Goal: Information Seeking & Learning: Learn about a topic

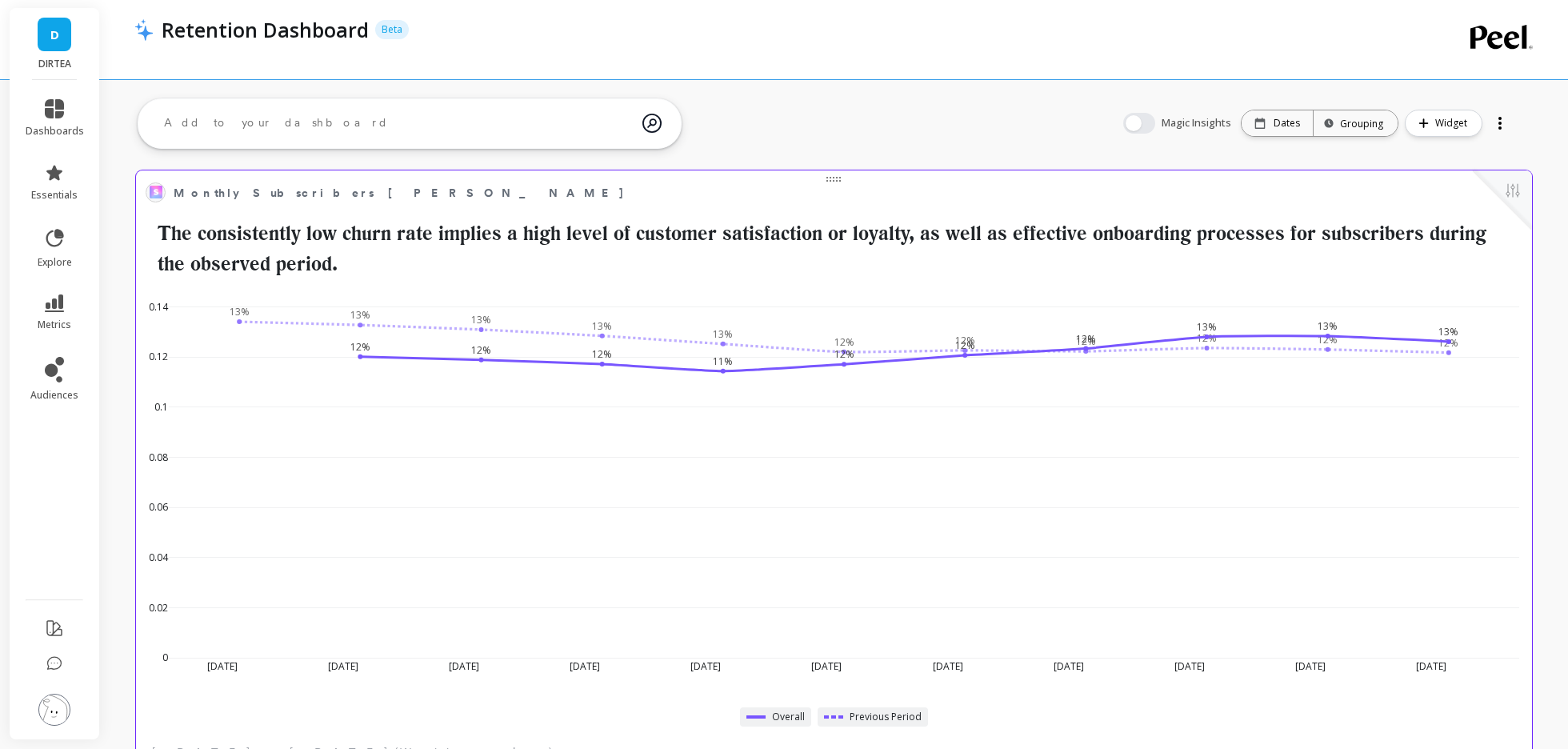
scroll to position [440, 1362]
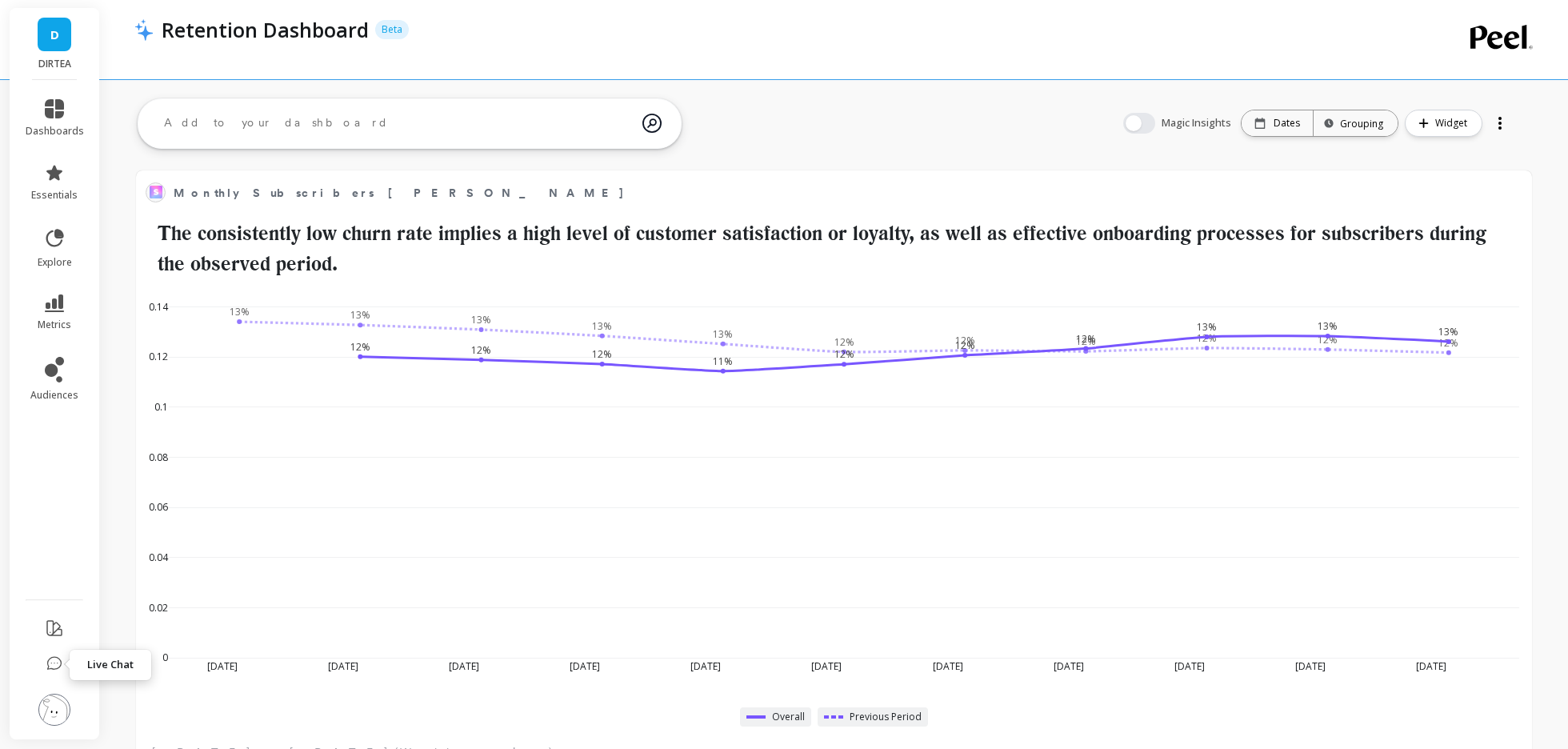
click at [53, 662] on icon at bounding box center [54, 664] width 16 height 16
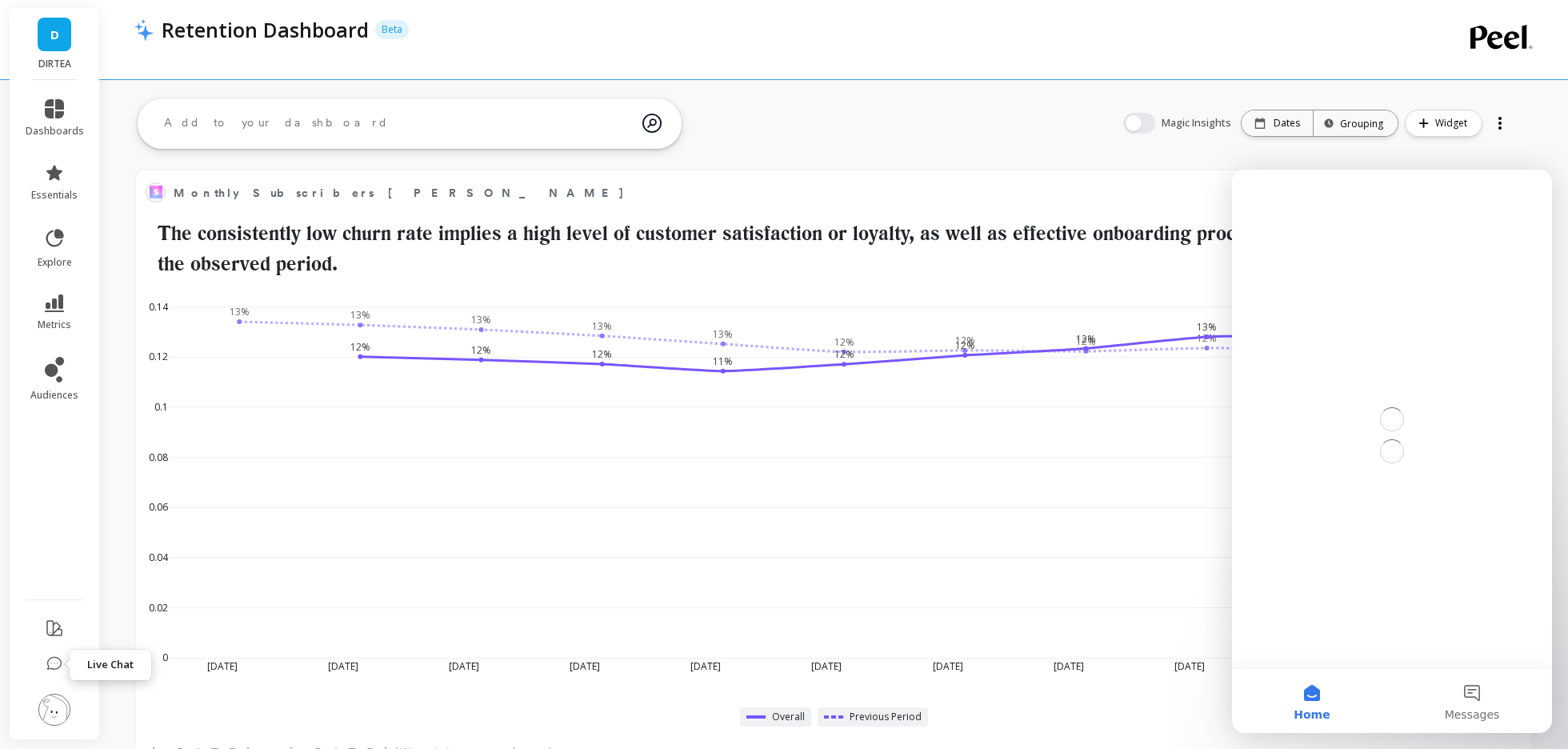
scroll to position [0, 0]
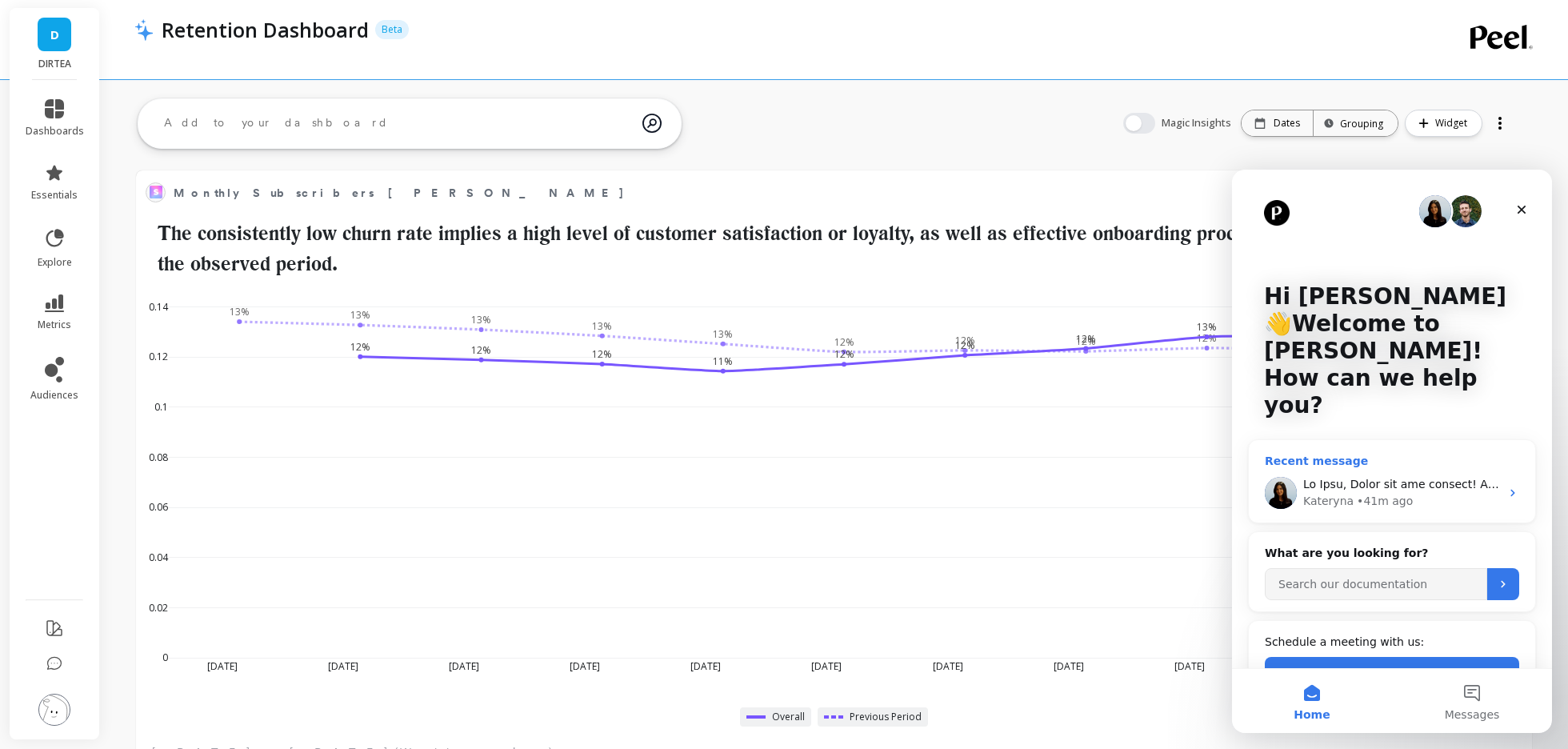
click at [1336, 493] on div "Kateryna" at bounding box center [1329, 501] width 50 height 16
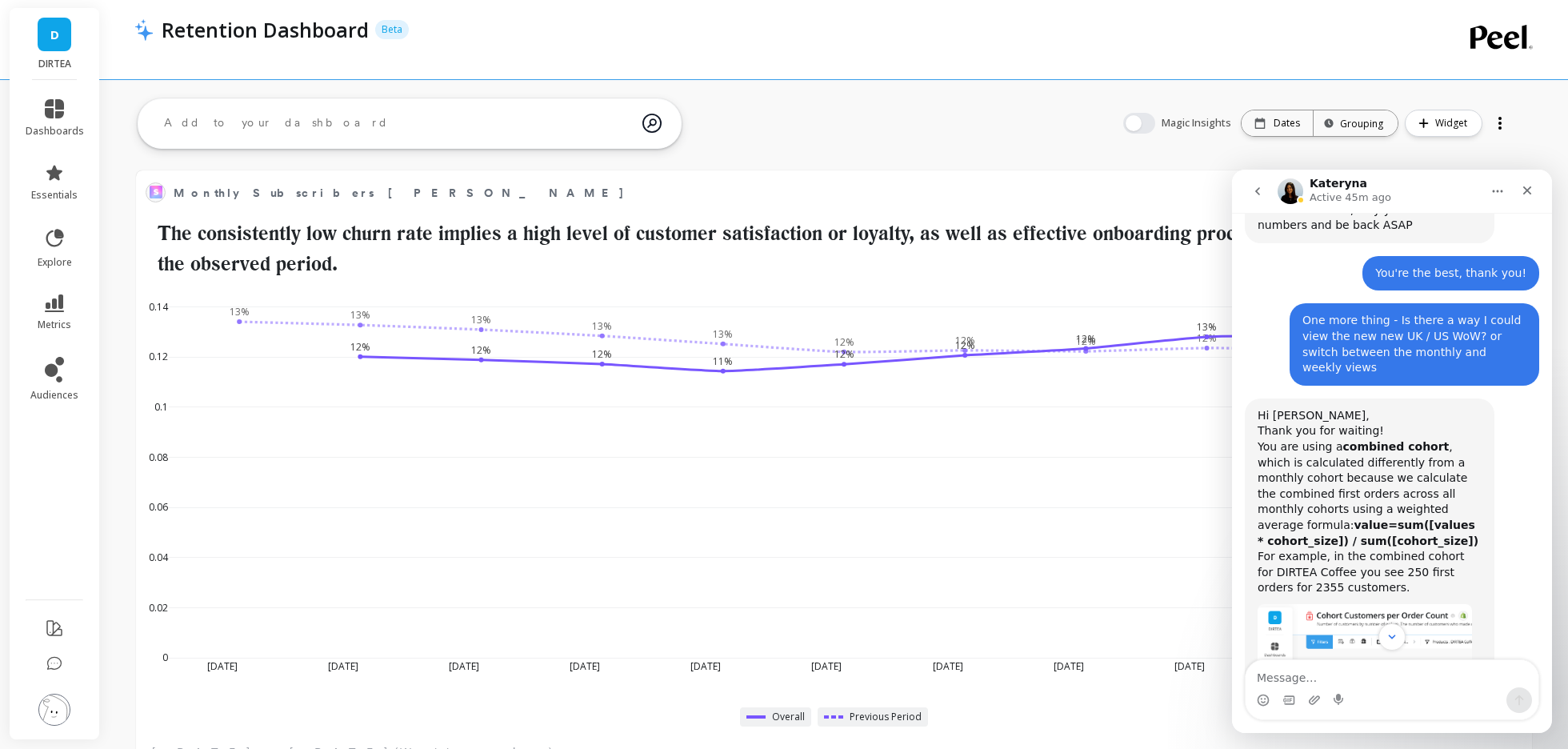
scroll to position [5978, 0]
click at [1402, 606] on img "Kateryna says…" at bounding box center [1364, 667] width 214 height 122
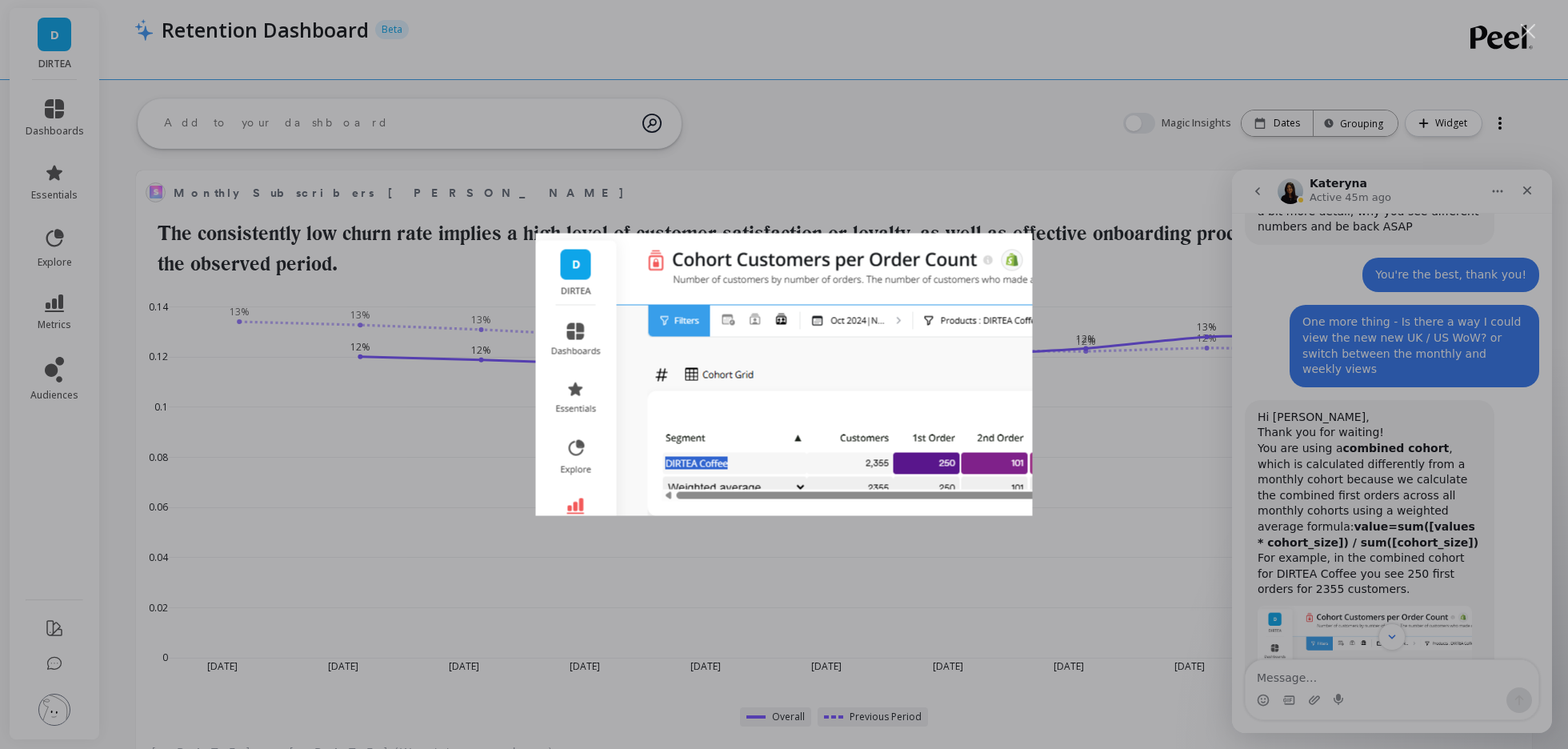
click at [1442, 458] on div "Intercom messenger" at bounding box center [784, 374] width 1568 height 749
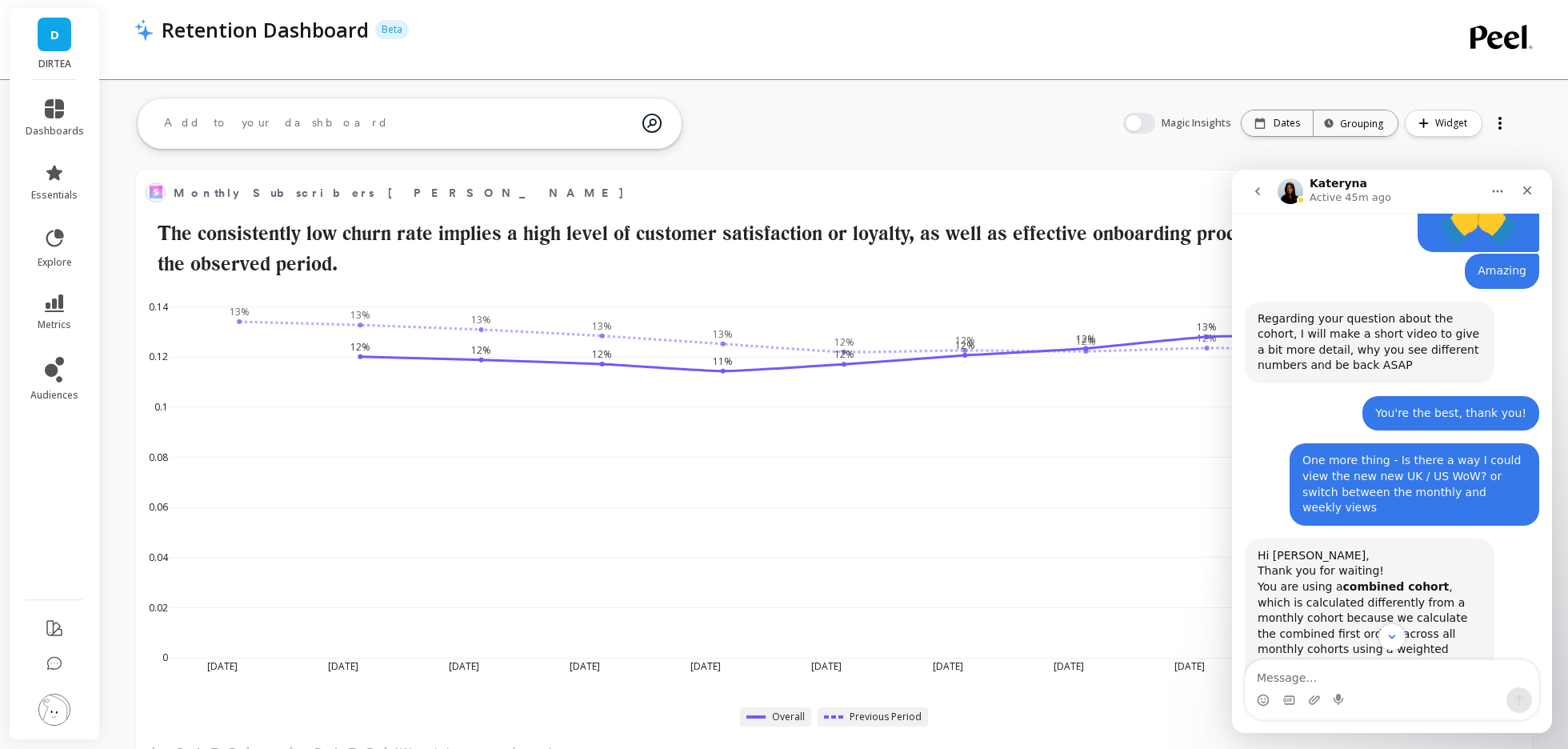
scroll to position [5833, 0]
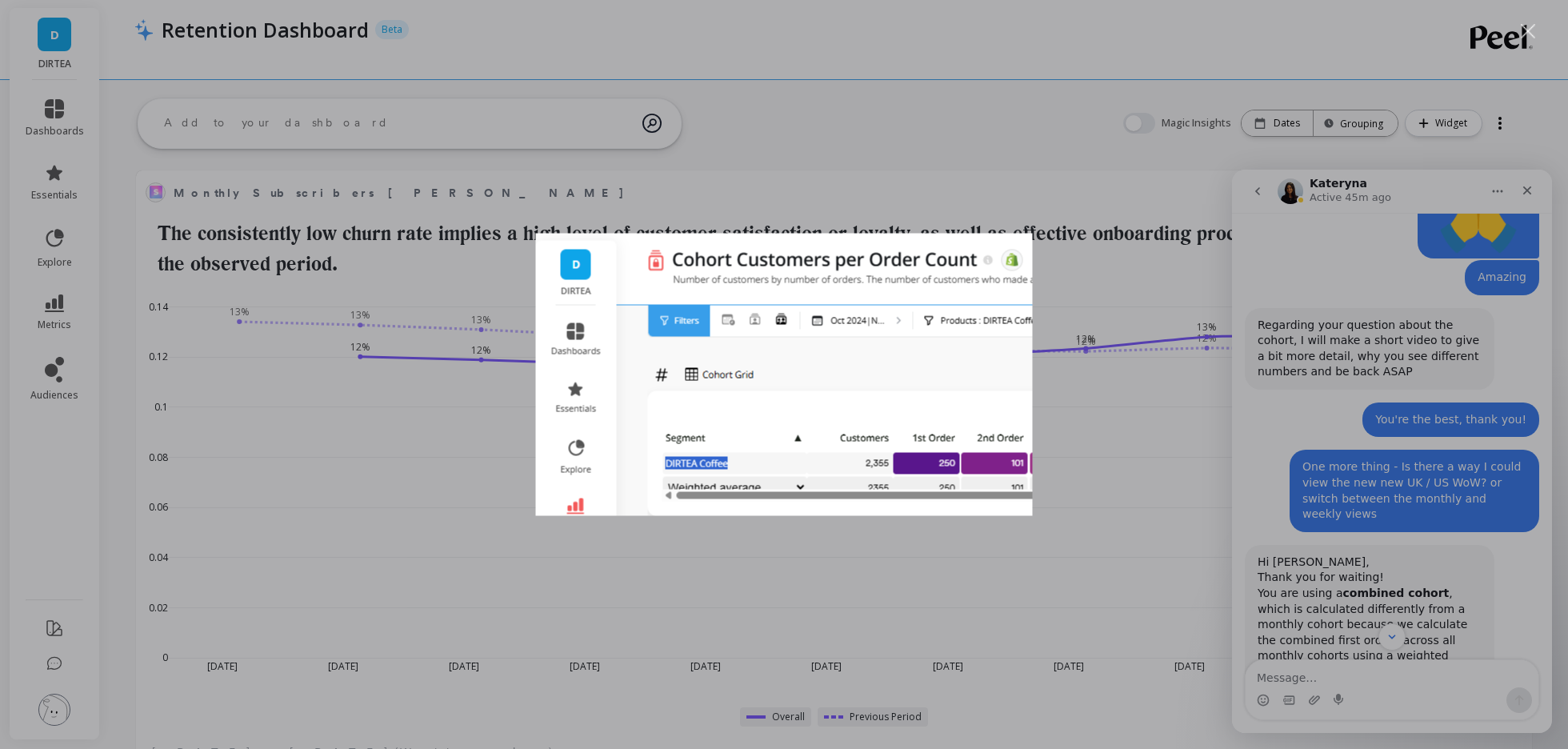
scroll to position [0, 0]
click at [1355, 528] on div "Intercom messenger" at bounding box center [784, 374] width 1568 height 749
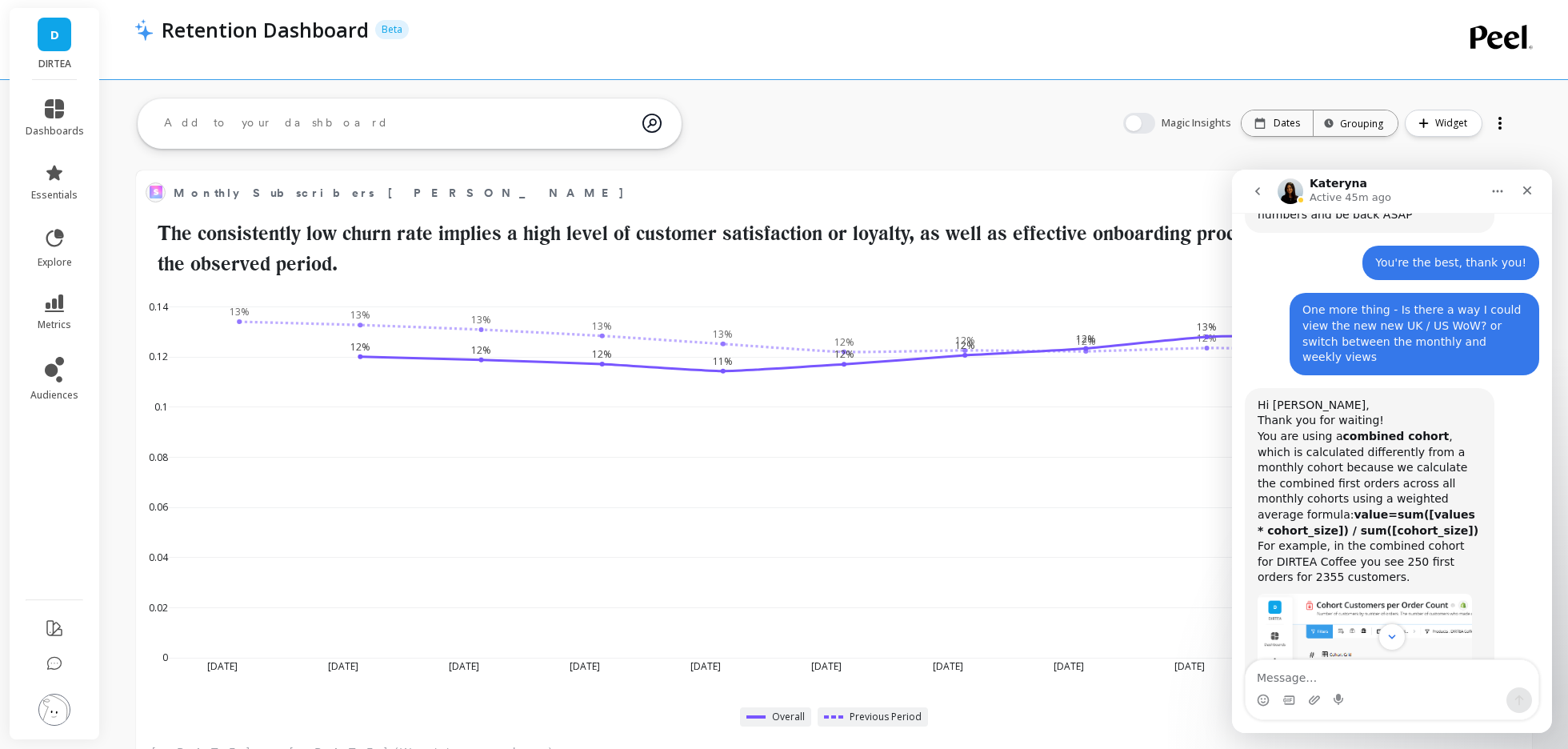
scroll to position [6003, 0]
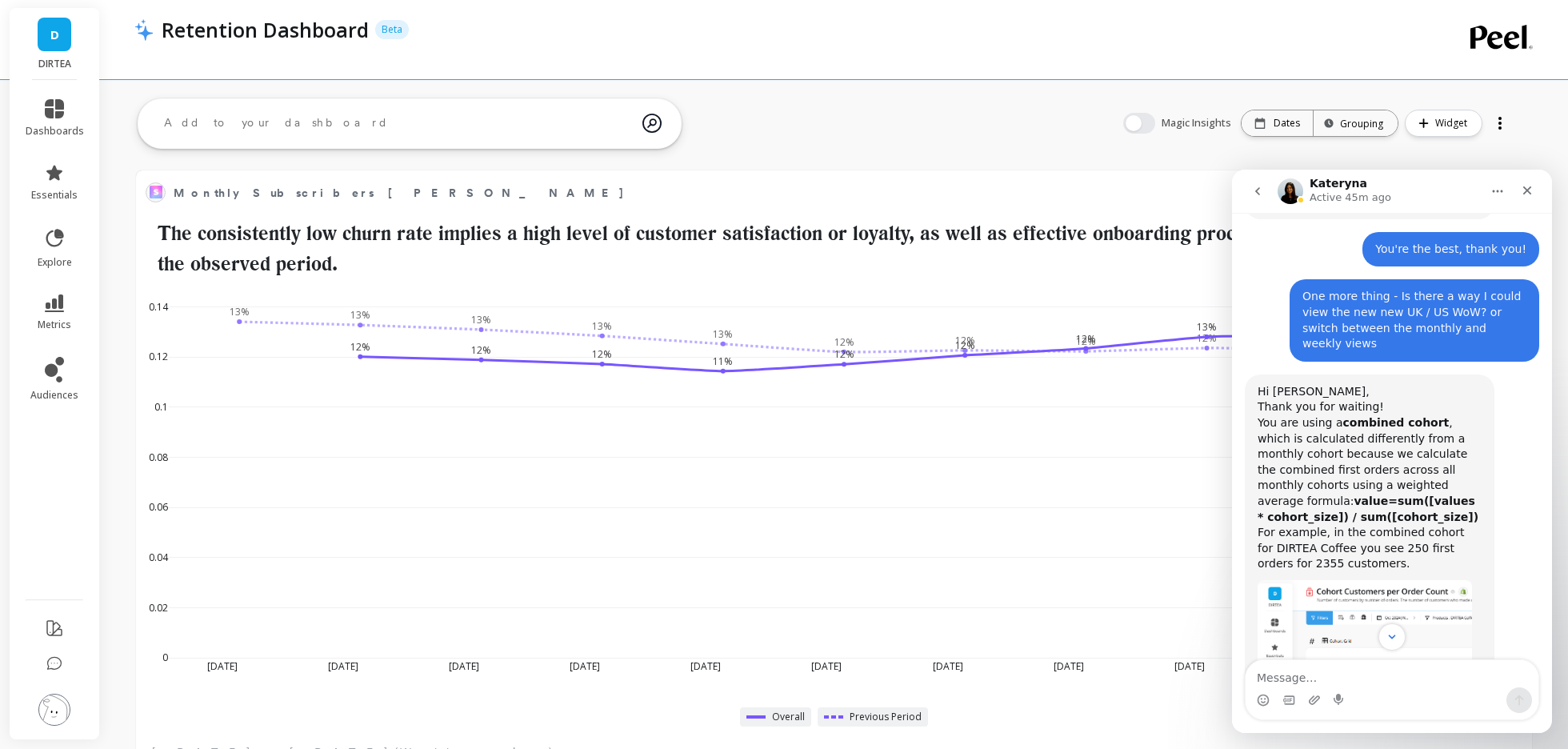
click at [1406, 580] on img "Kateryna says…" at bounding box center [1364, 641] width 214 height 122
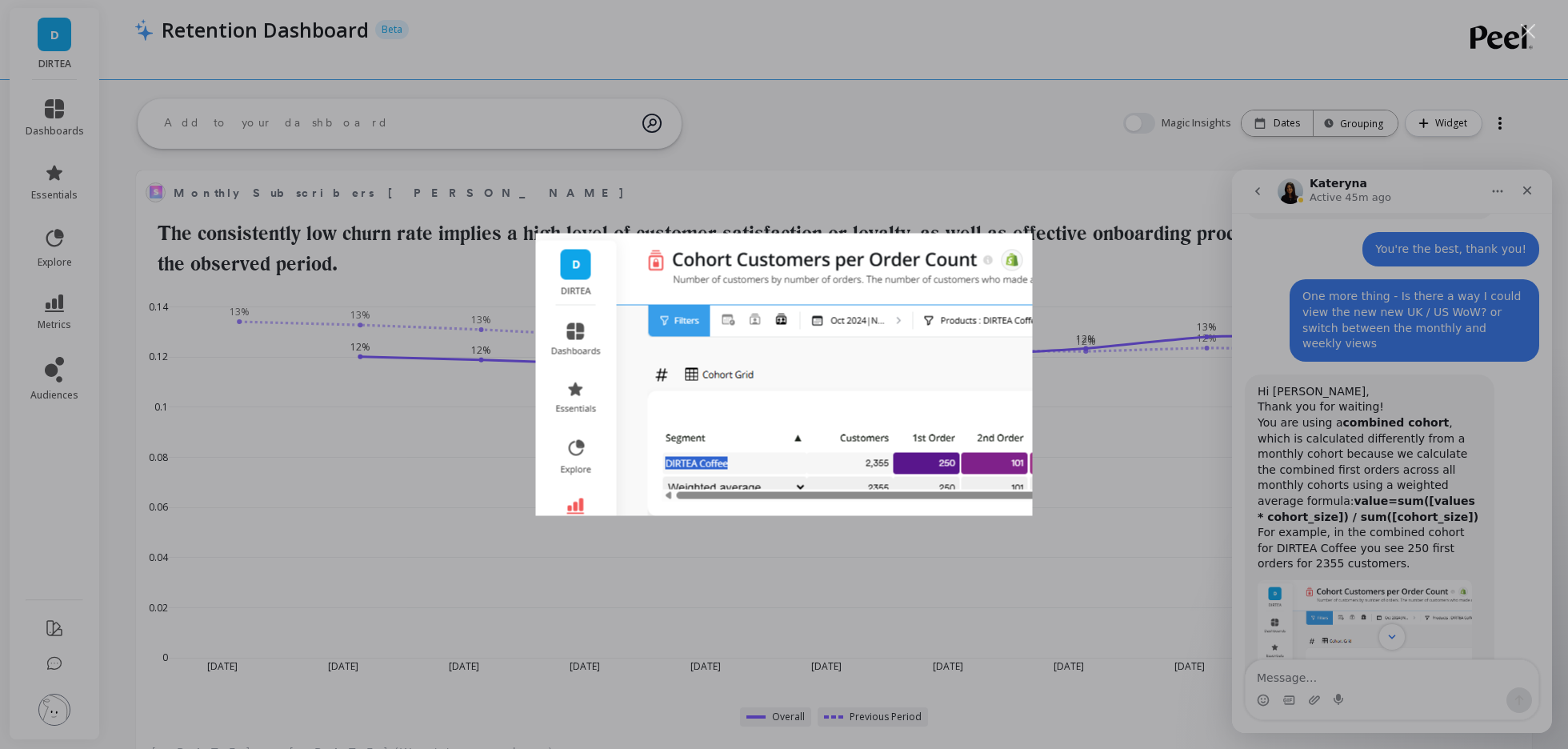
click at [1335, 424] on div "Intercom messenger" at bounding box center [784, 374] width 1568 height 749
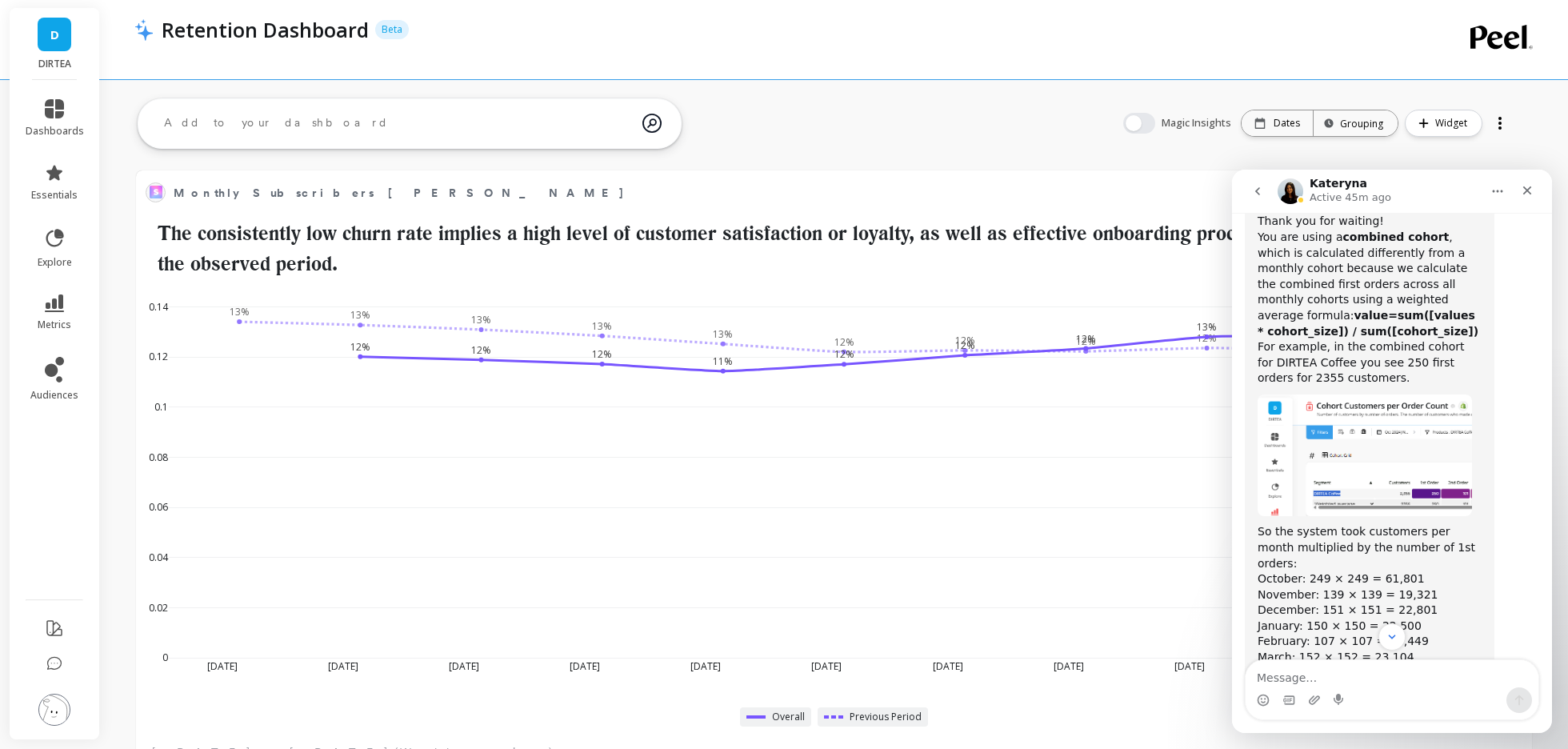
scroll to position [6204, 0]
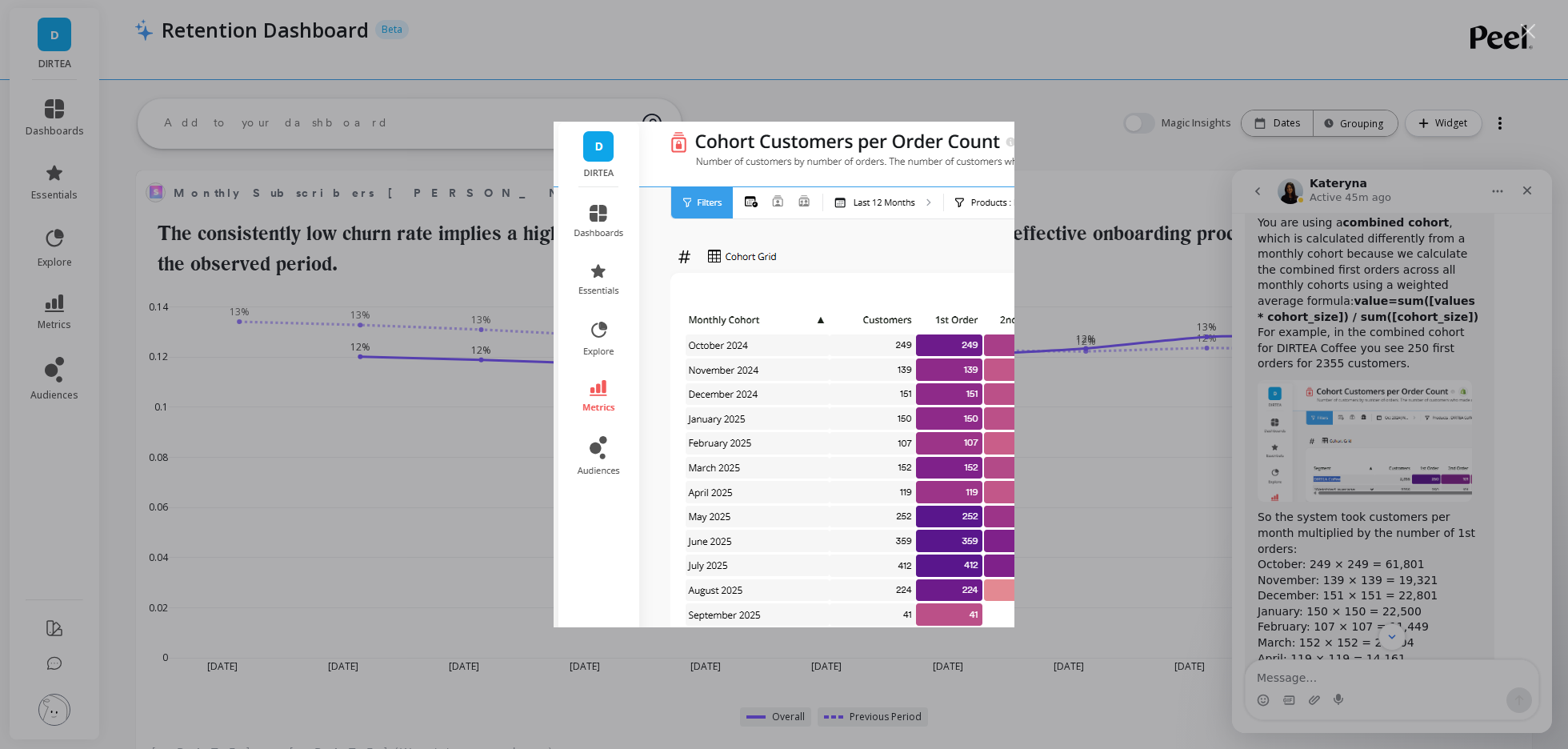
scroll to position [0, 0]
click at [1373, 516] on div "Intercom messenger" at bounding box center [784, 374] width 1568 height 749
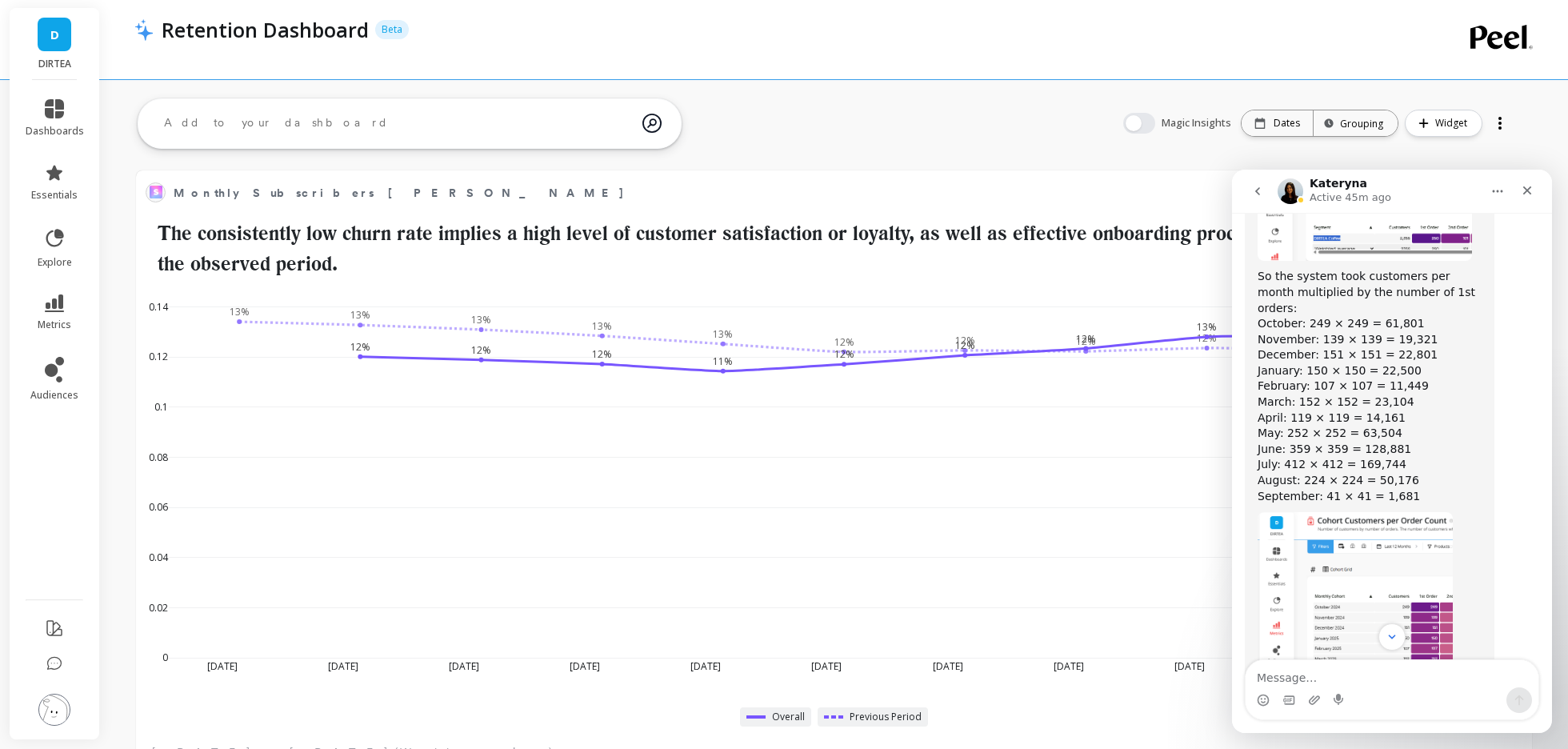
scroll to position [6448, 0]
click at [68, 121] on link "dashboards" at bounding box center [54, 118] width 58 height 38
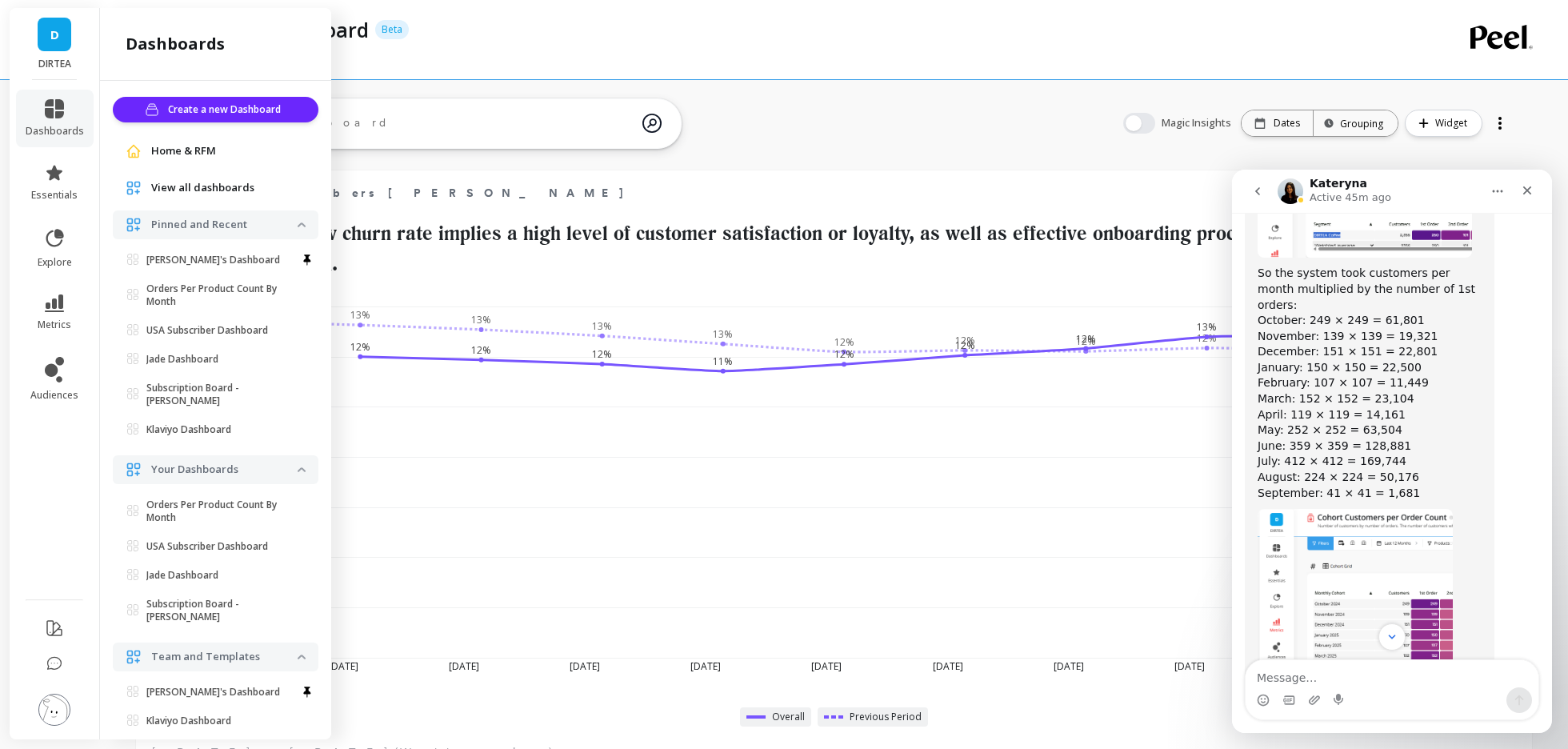
click at [216, 194] on span "View all dashboards" at bounding box center [202, 187] width 103 height 16
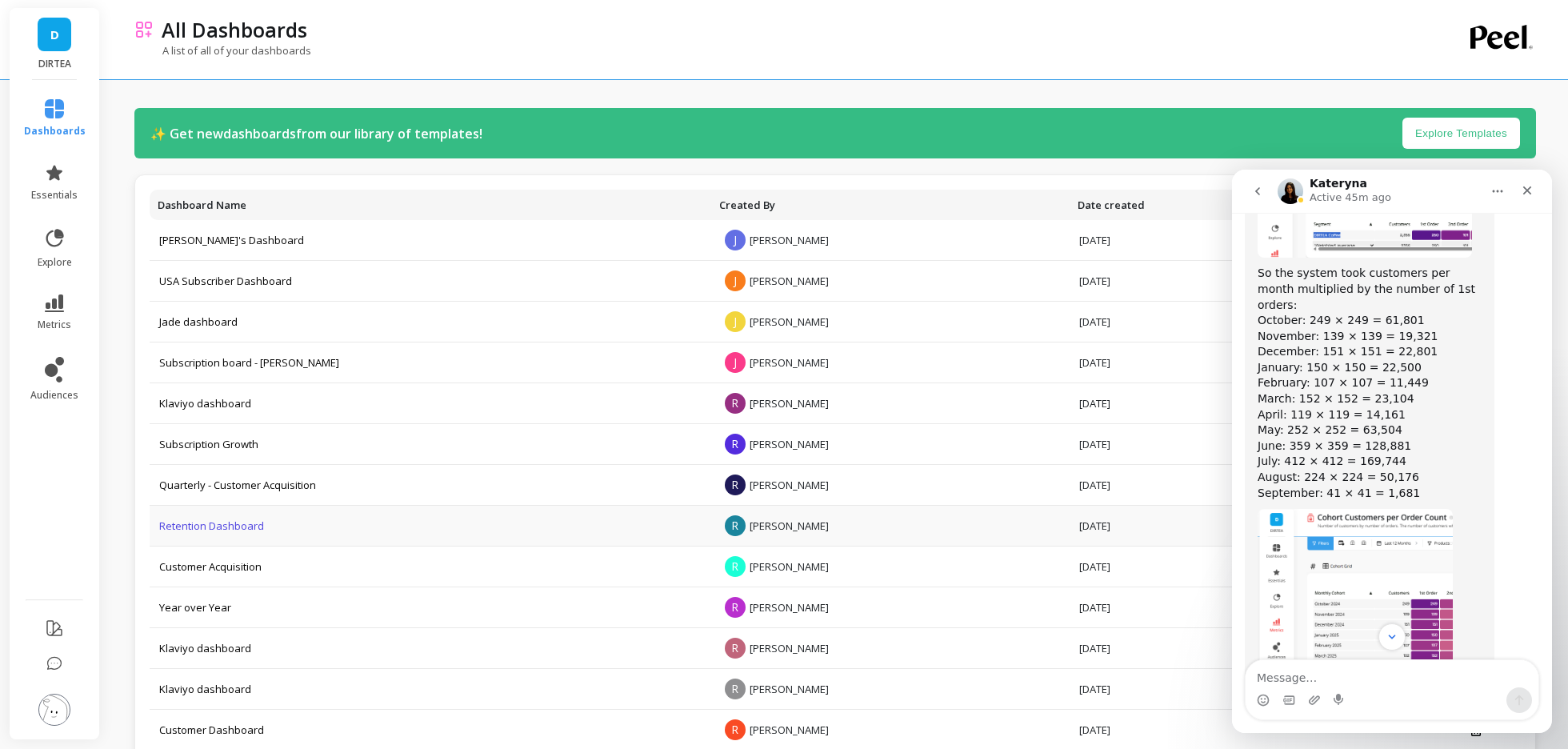
click at [190, 525] on link "Retention Dashboard" at bounding box center [211, 525] width 105 height 15
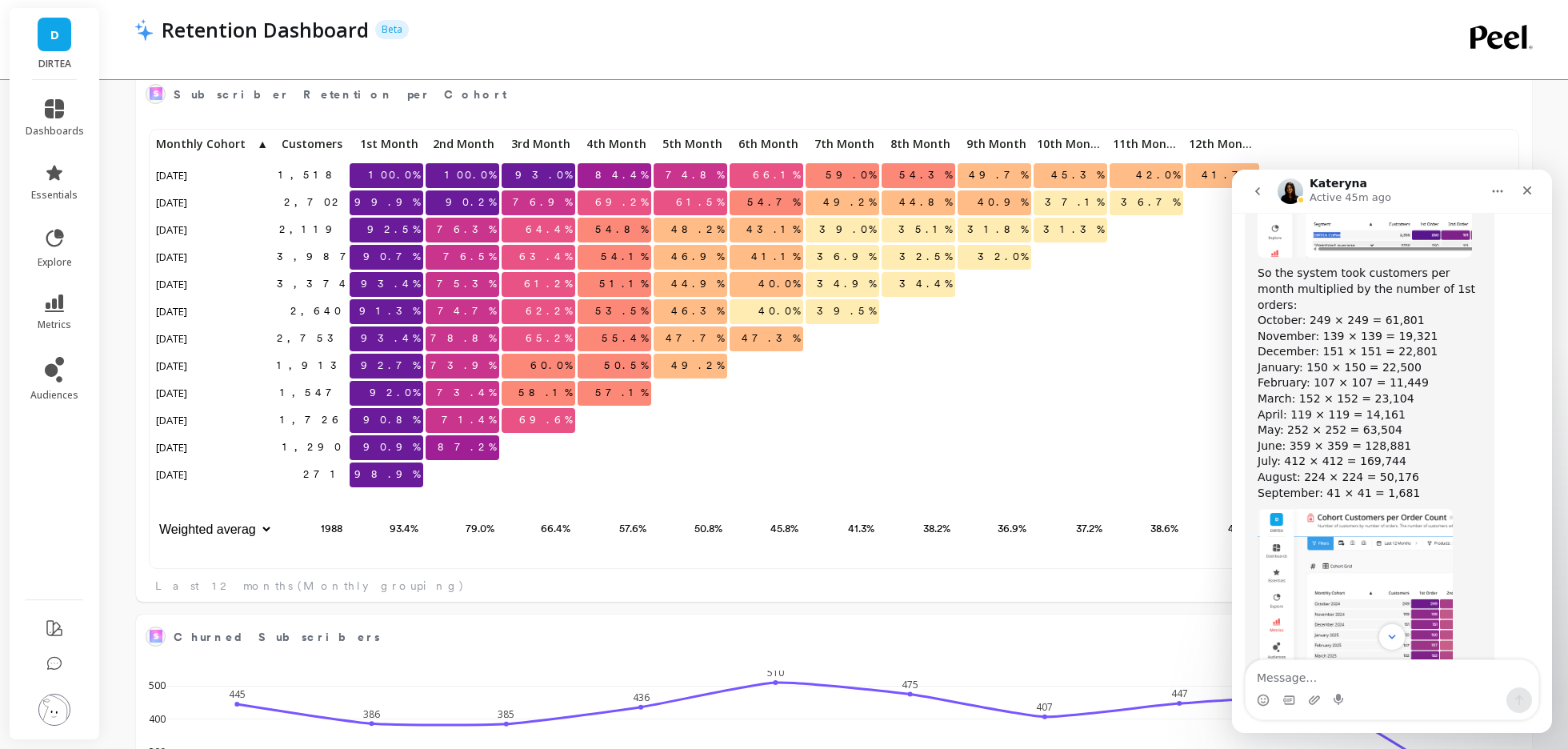
scroll to position [1253, 0]
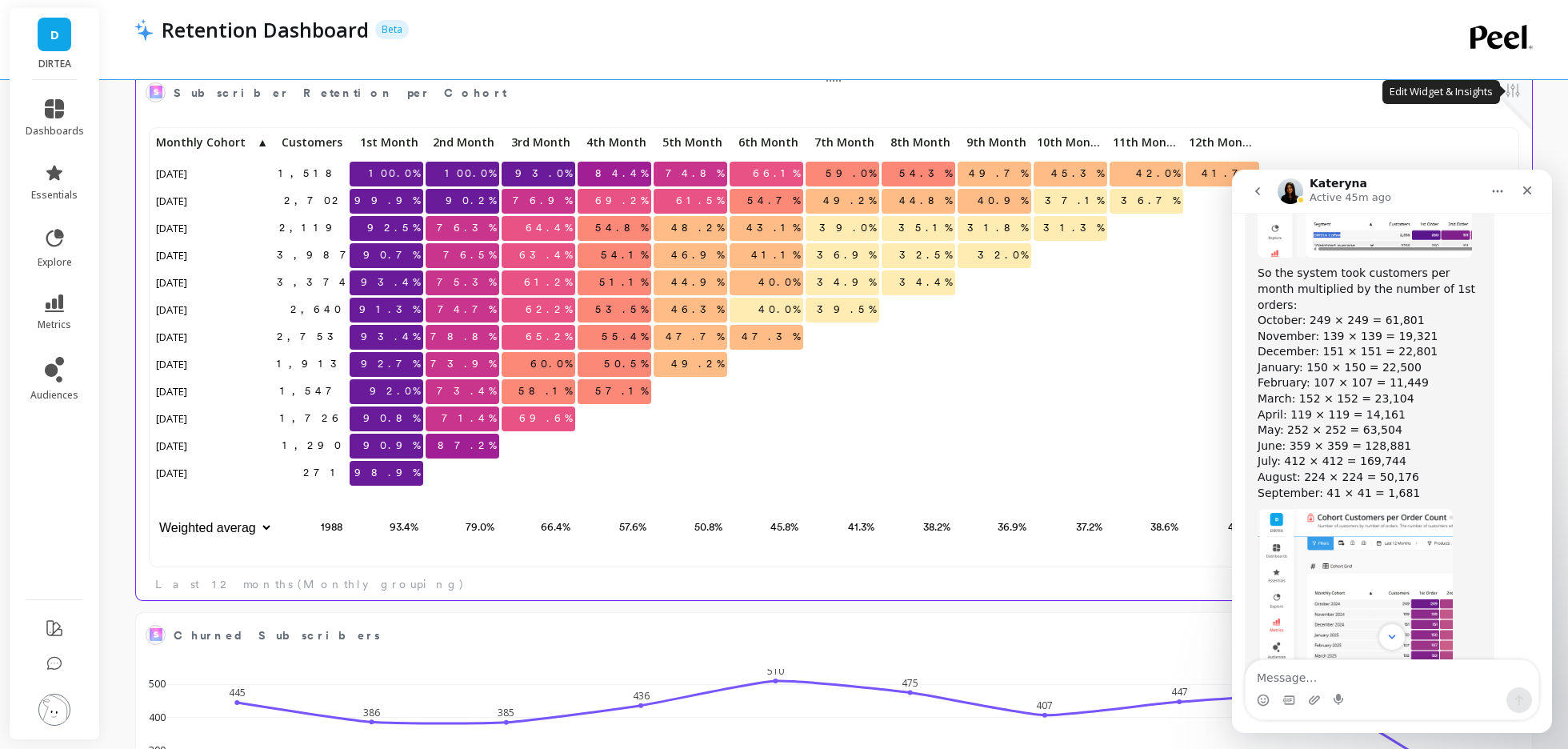
click at [1509, 94] on button at bounding box center [1512, 92] width 19 height 23
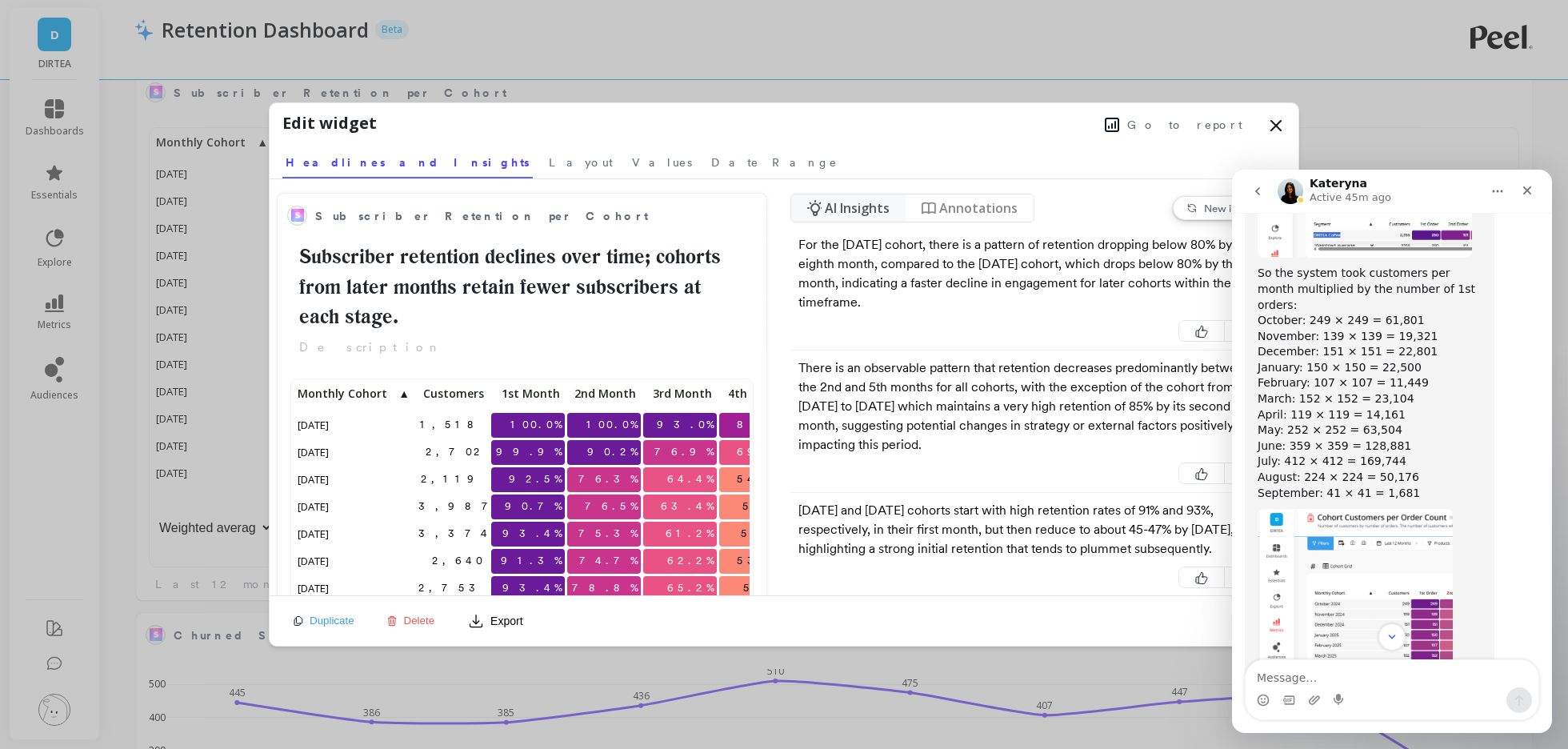
scroll to position [440, 456]
click at [1186, 124] on span "Go to report" at bounding box center [1184, 125] width 115 height 16
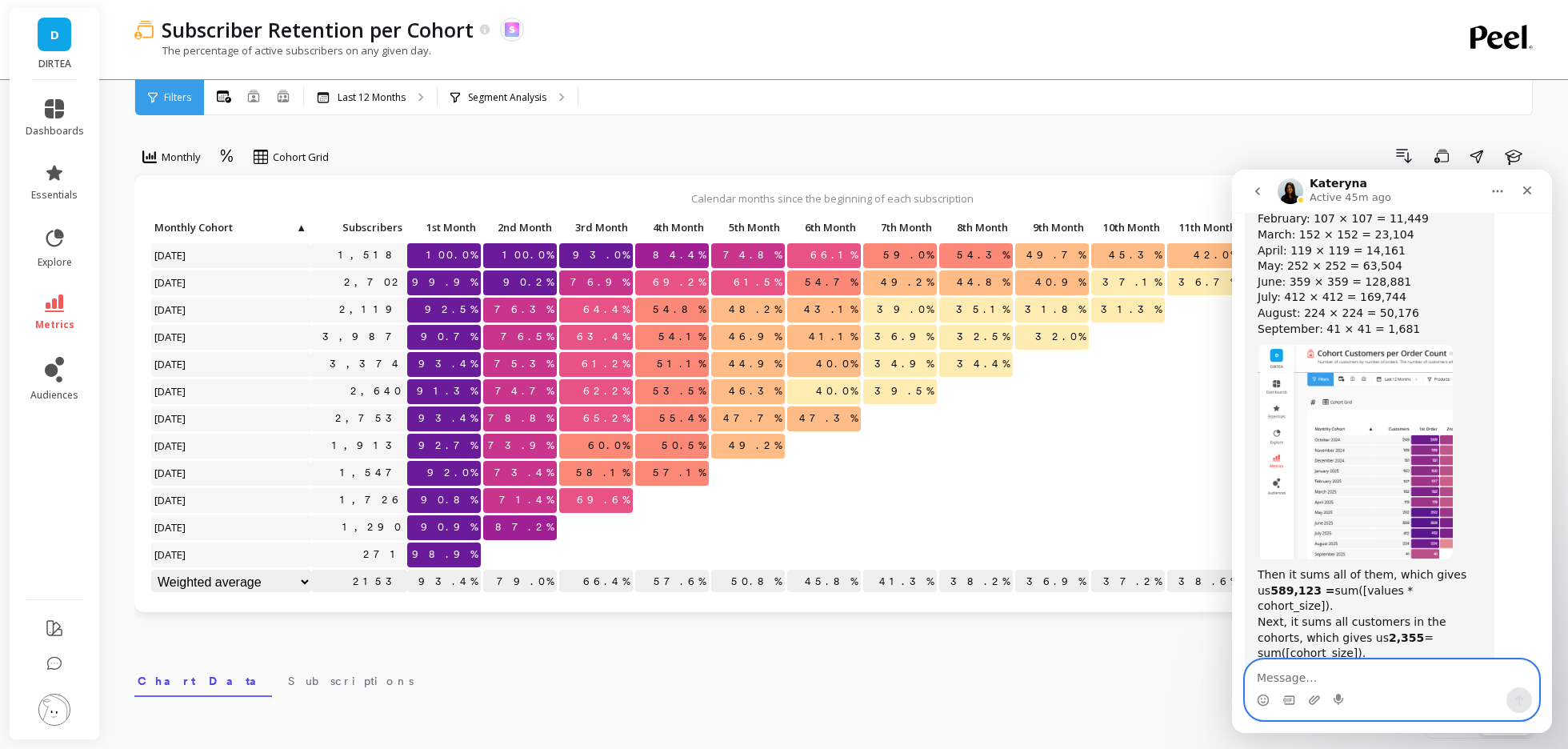
scroll to position [6615, 0]
click at [393, 101] on p "Last 12 Months" at bounding box center [371, 97] width 68 height 13
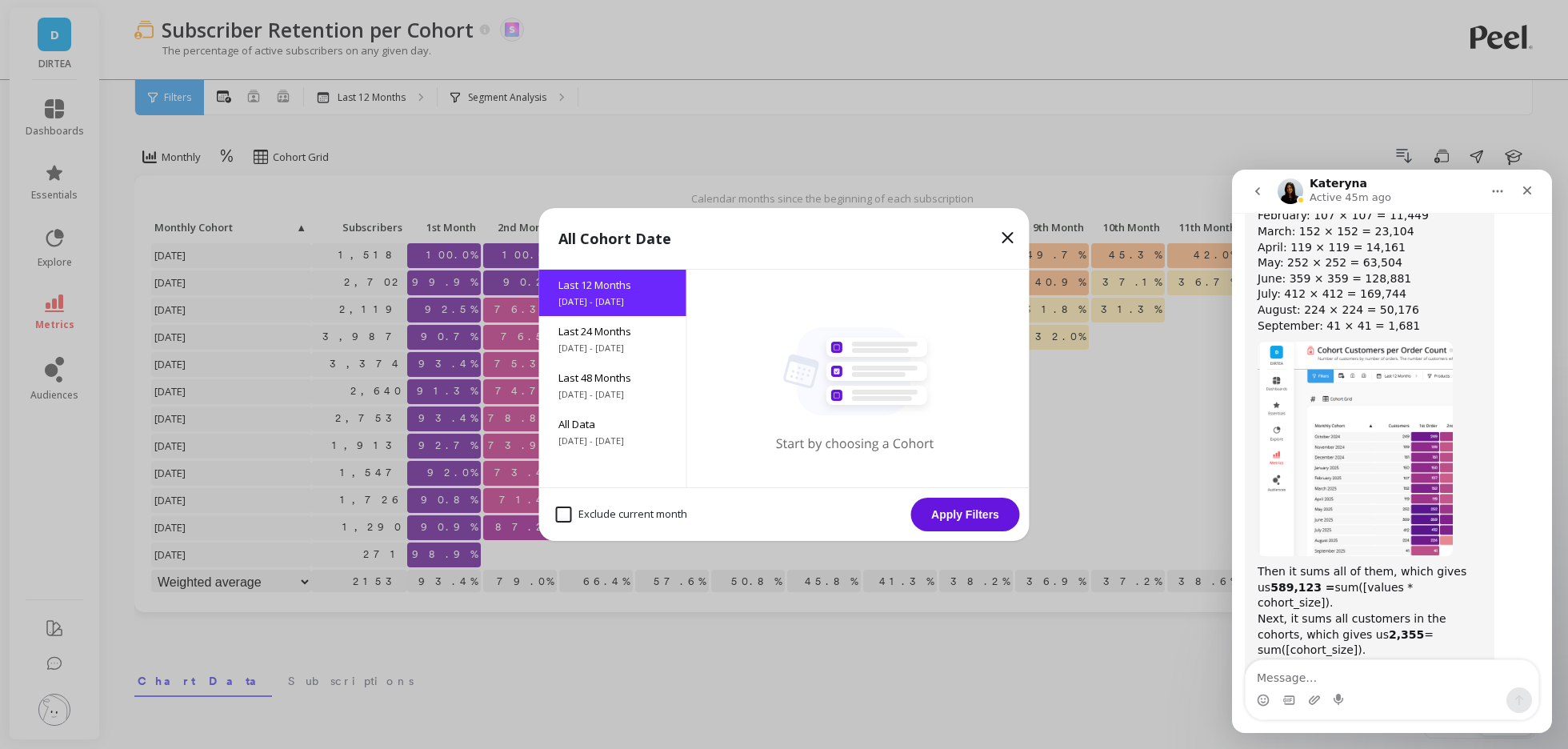
click at [1006, 239] on icon at bounding box center [1007, 237] width 10 height 10
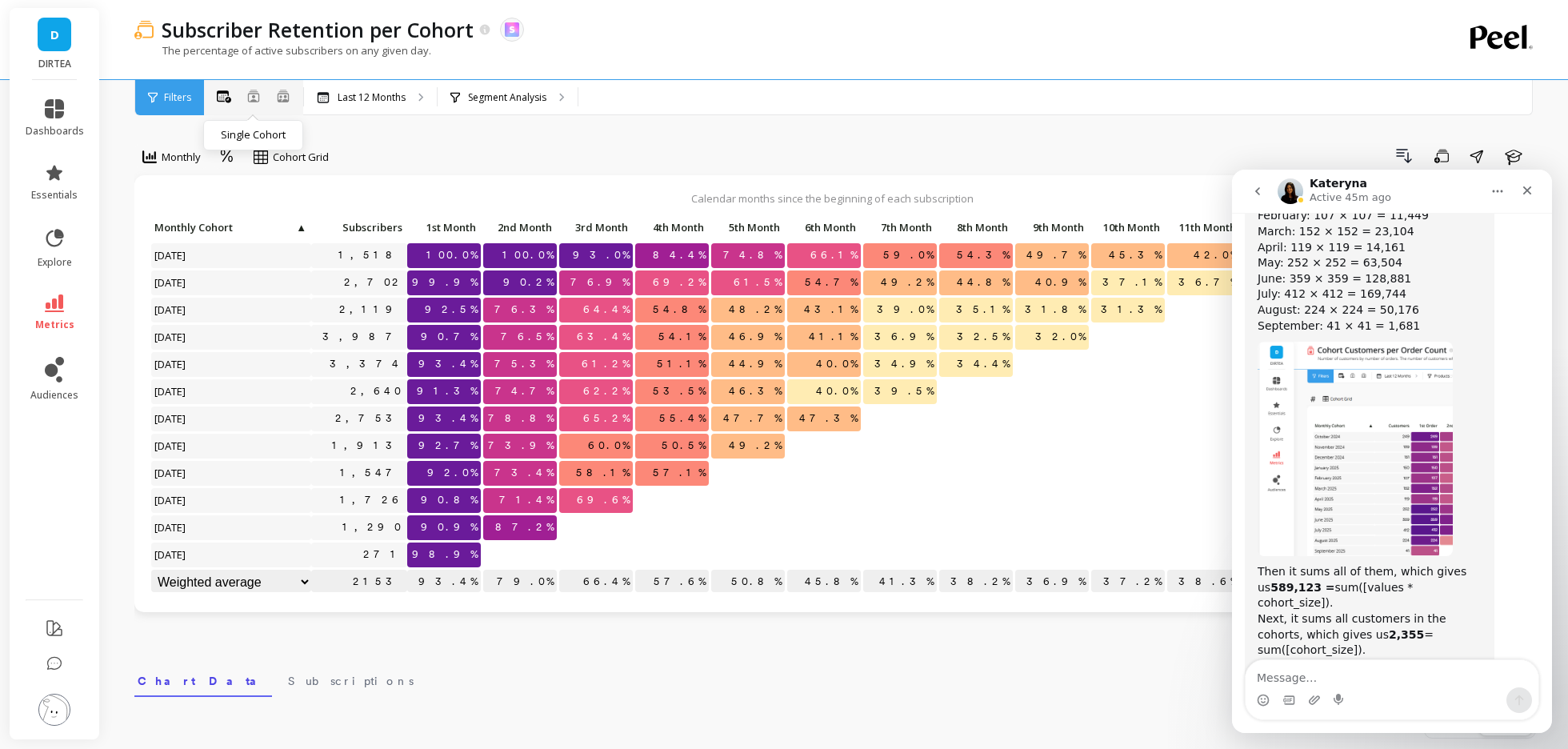
click at [257, 95] on icon at bounding box center [253, 95] width 13 height 13
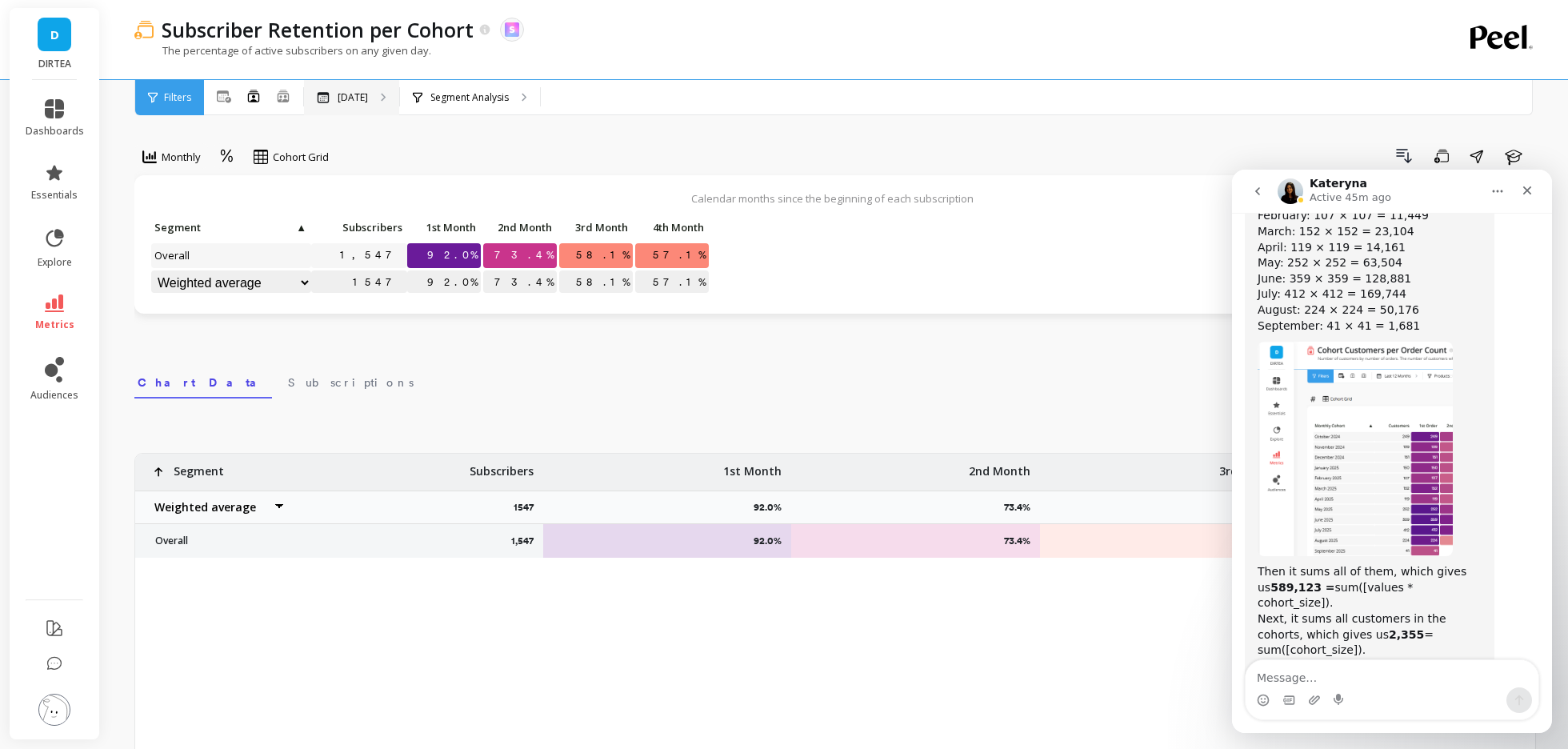
click at [384, 102] on div "Jun 2025" at bounding box center [351, 97] width 95 height 36
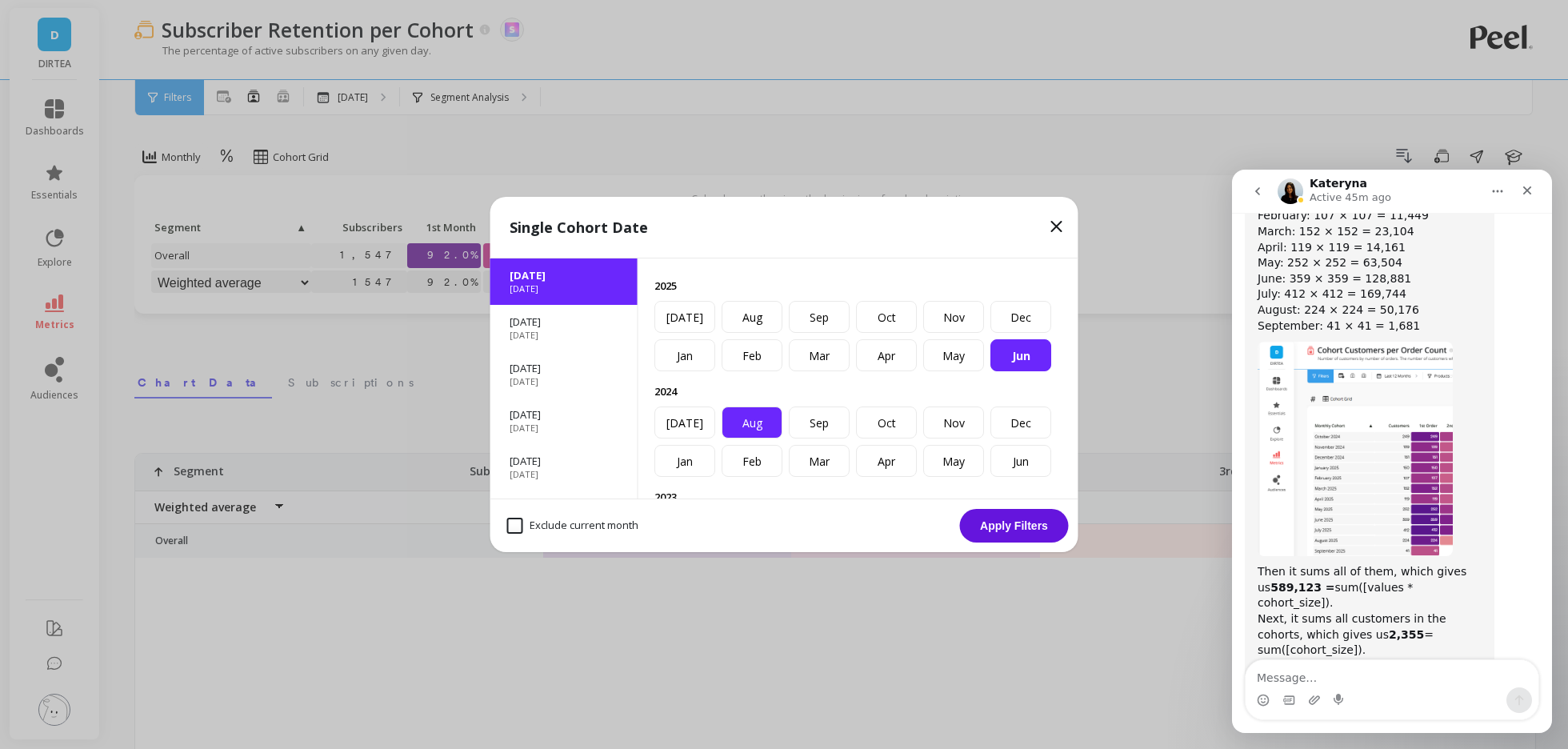
click at [760, 424] on div "Aug" at bounding box center [751, 422] width 61 height 32
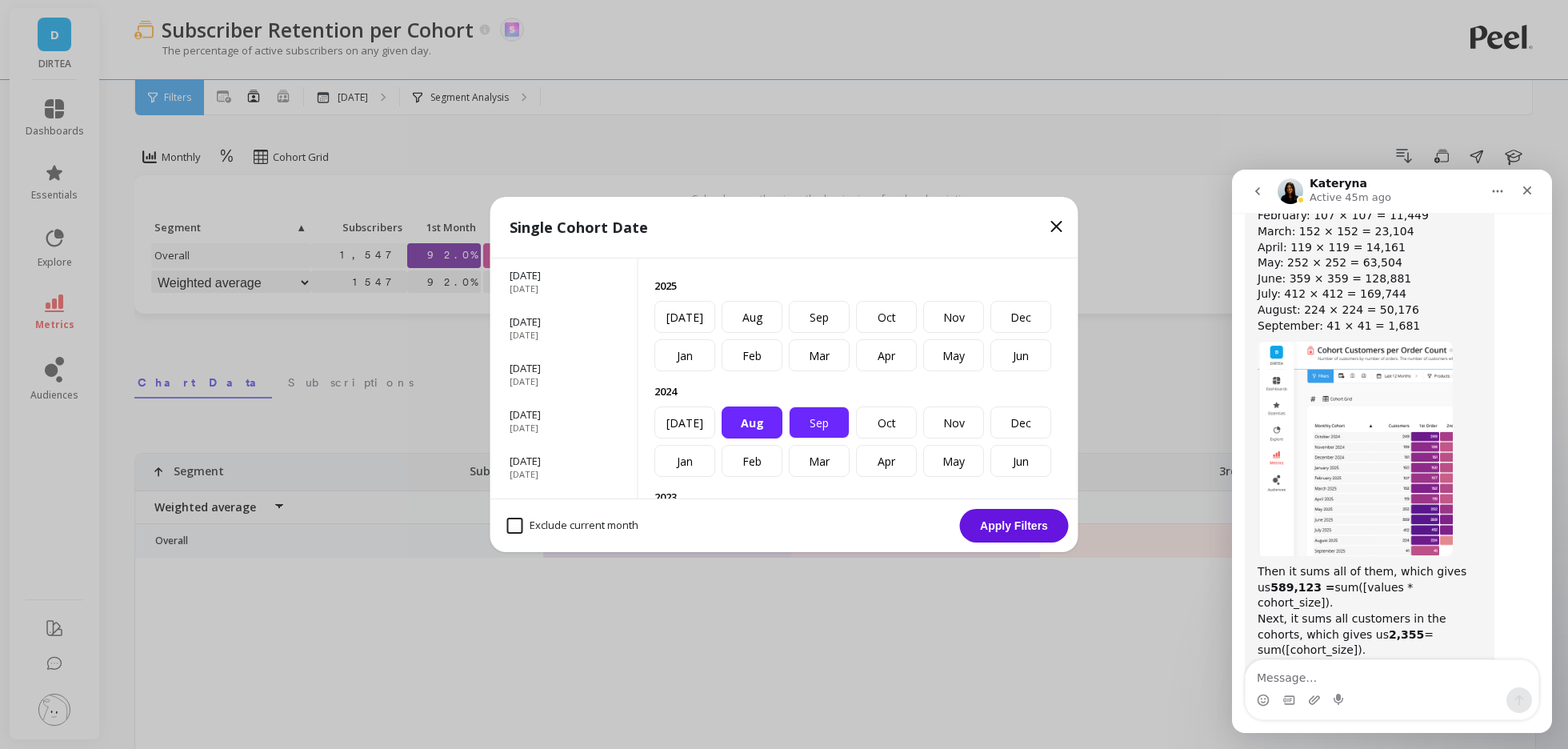
click at [822, 424] on div "Sep" at bounding box center [819, 422] width 61 height 32
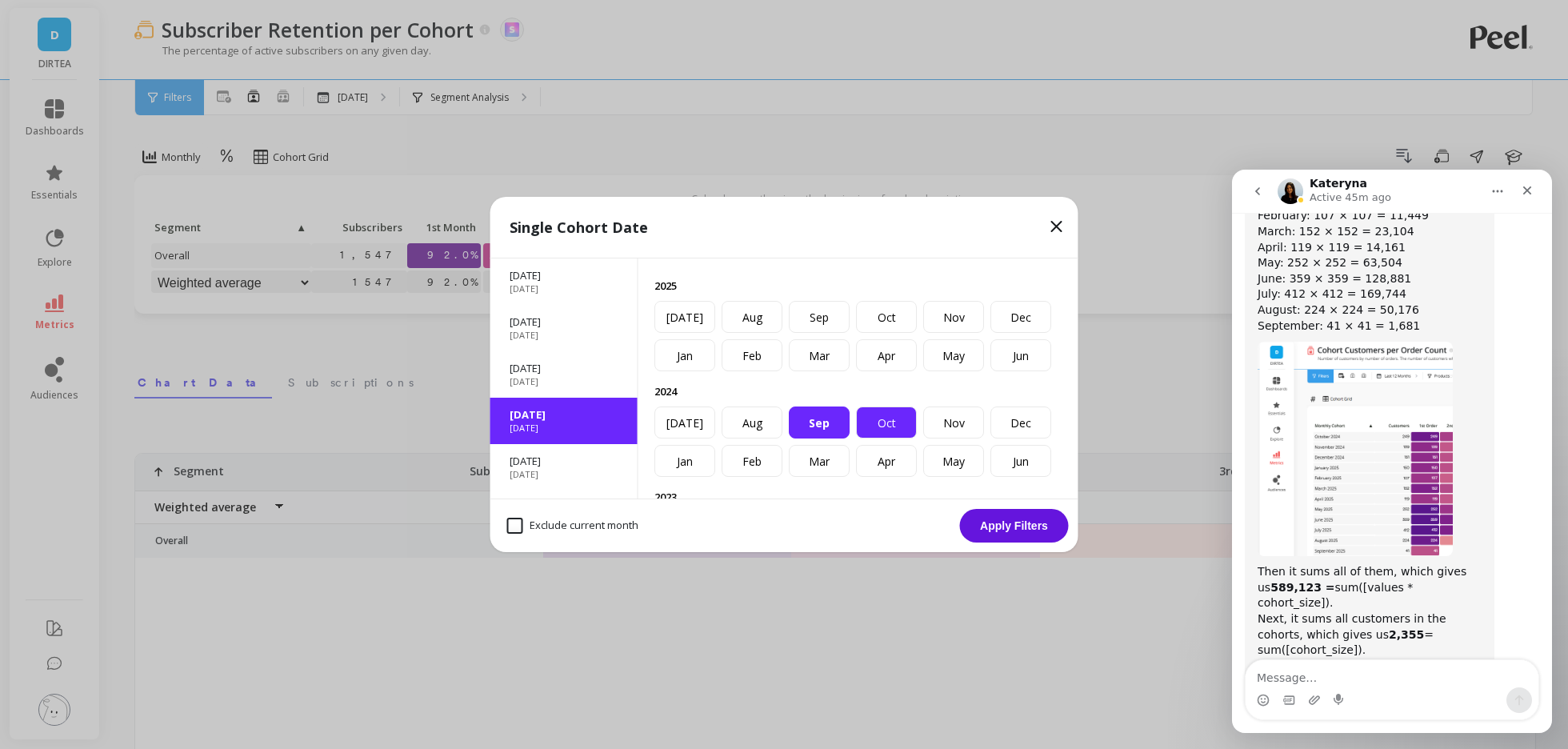
click at [901, 424] on div "Oct" at bounding box center [886, 422] width 61 height 32
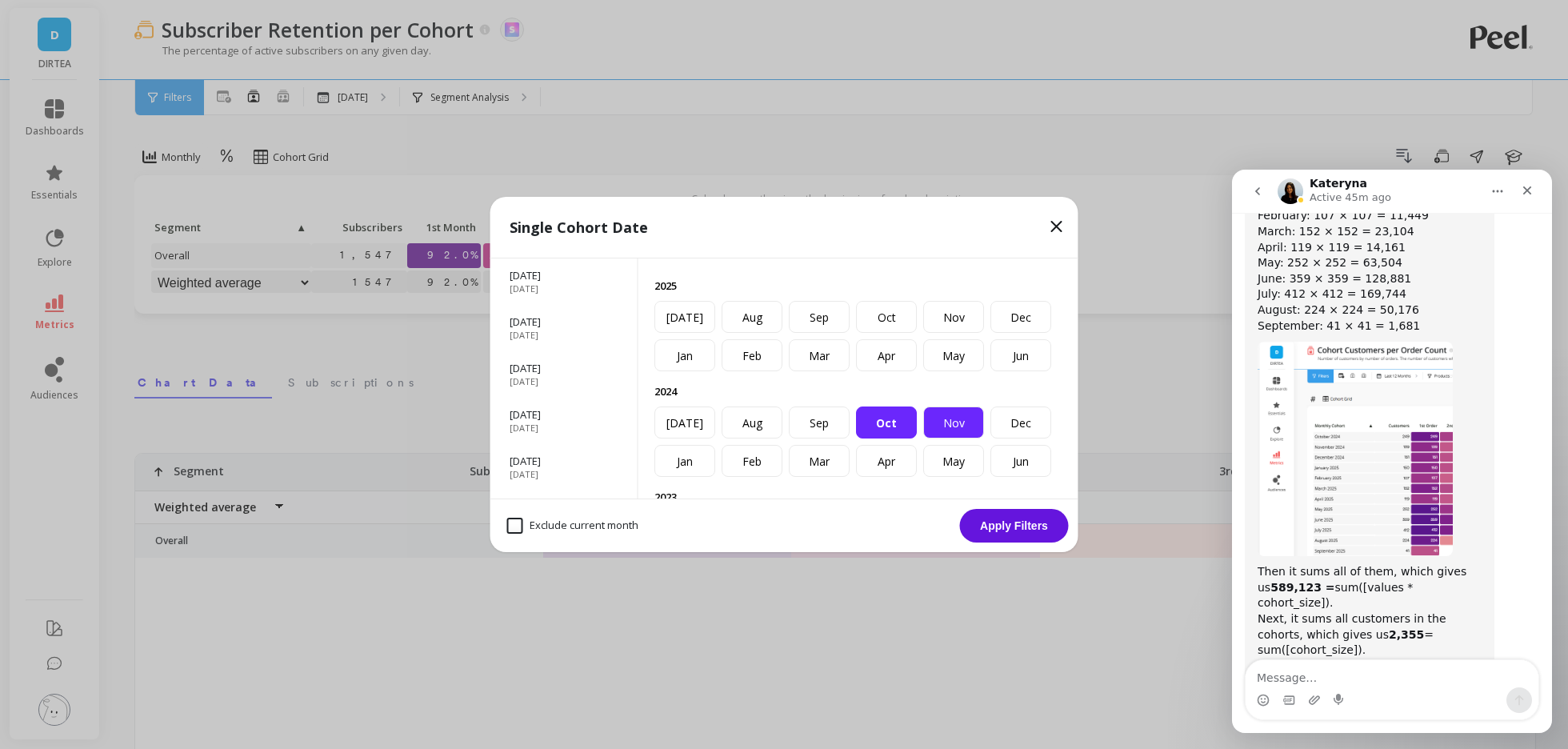
click at [967, 424] on div "Nov" at bounding box center [954, 422] width 61 height 32
click at [1028, 425] on div "Dec" at bounding box center [1020, 422] width 61 height 32
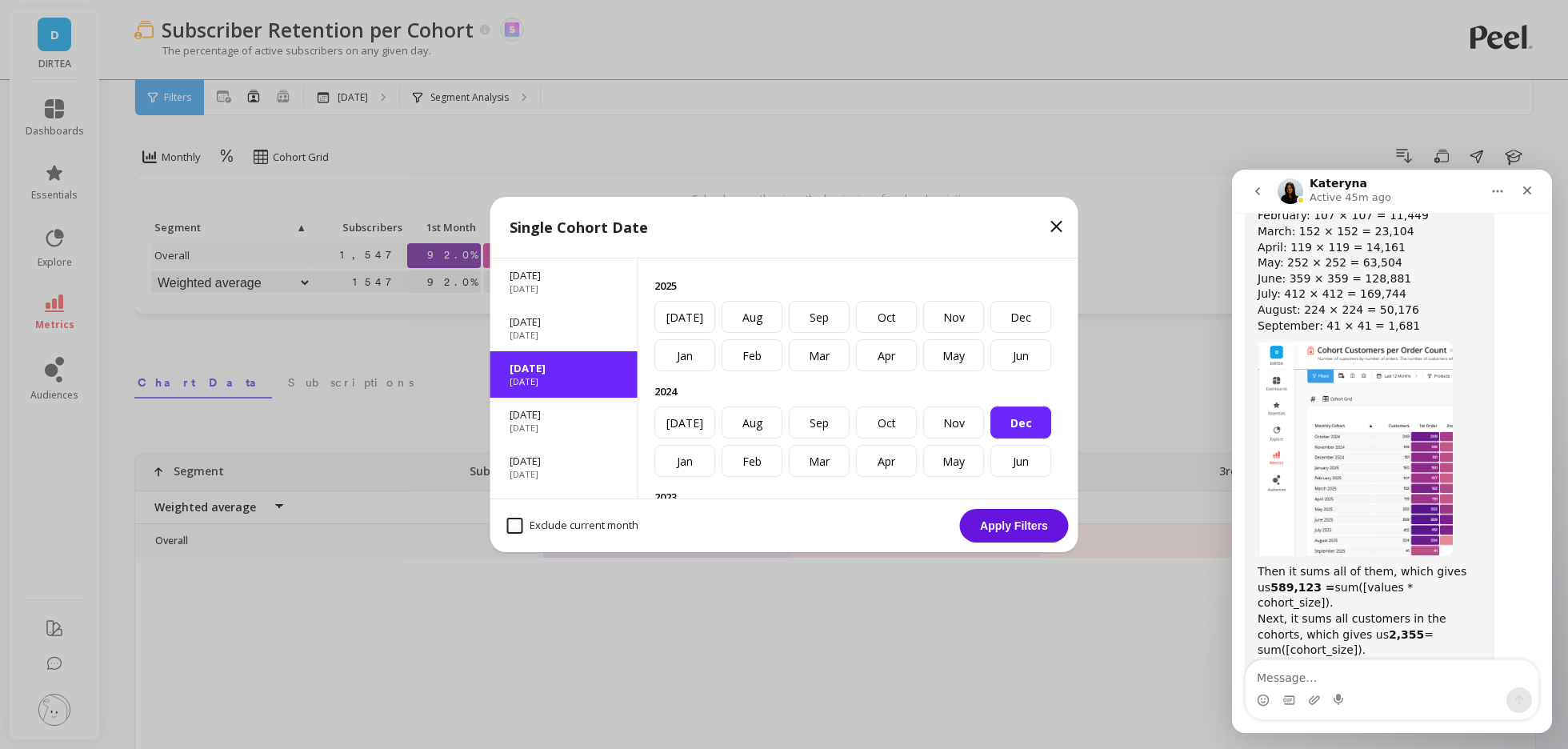
click at [1055, 233] on icon at bounding box center [1057, 227] width 19 height 19
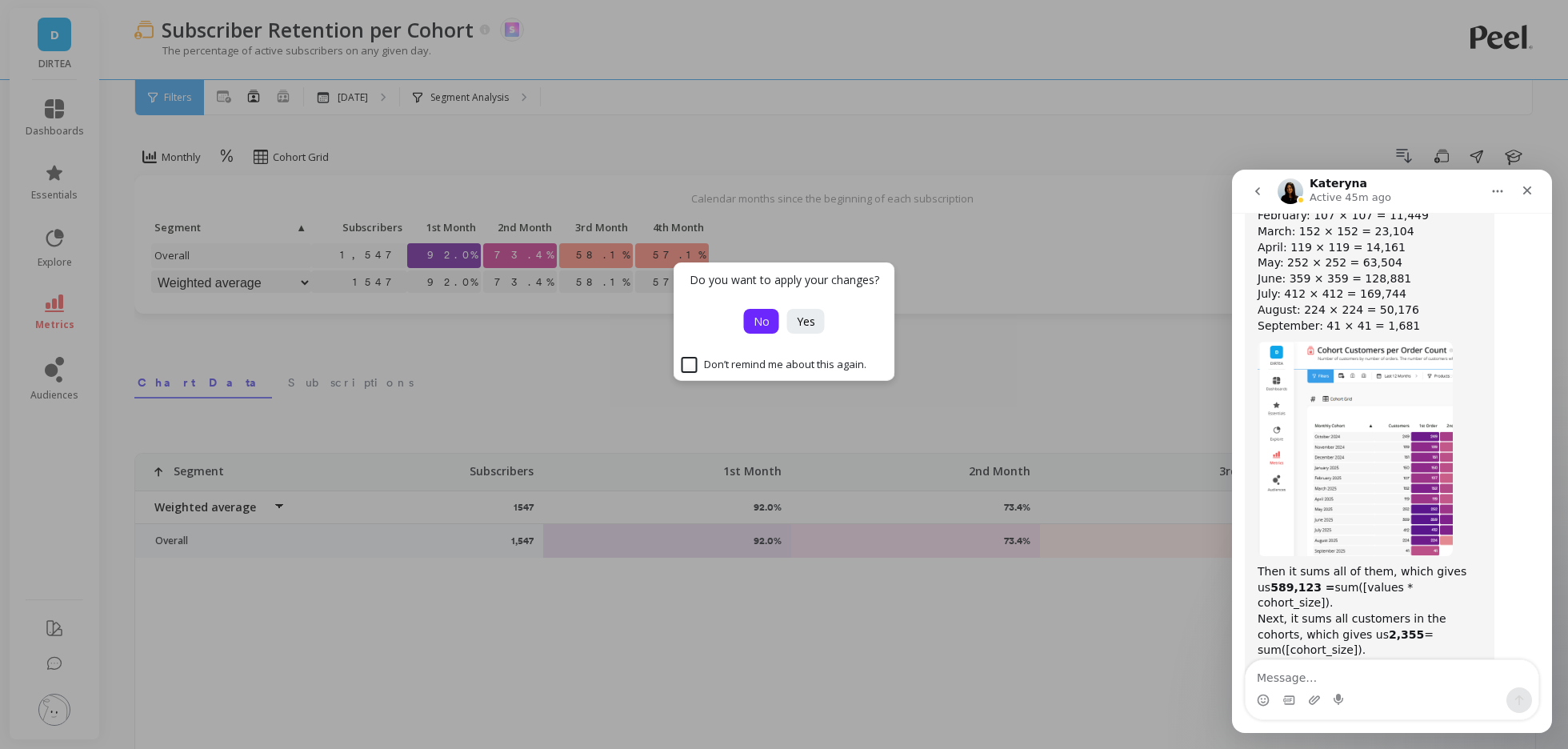
click at [754, 320] on span "No" at bounding box center [761, 321] width 16 height 16
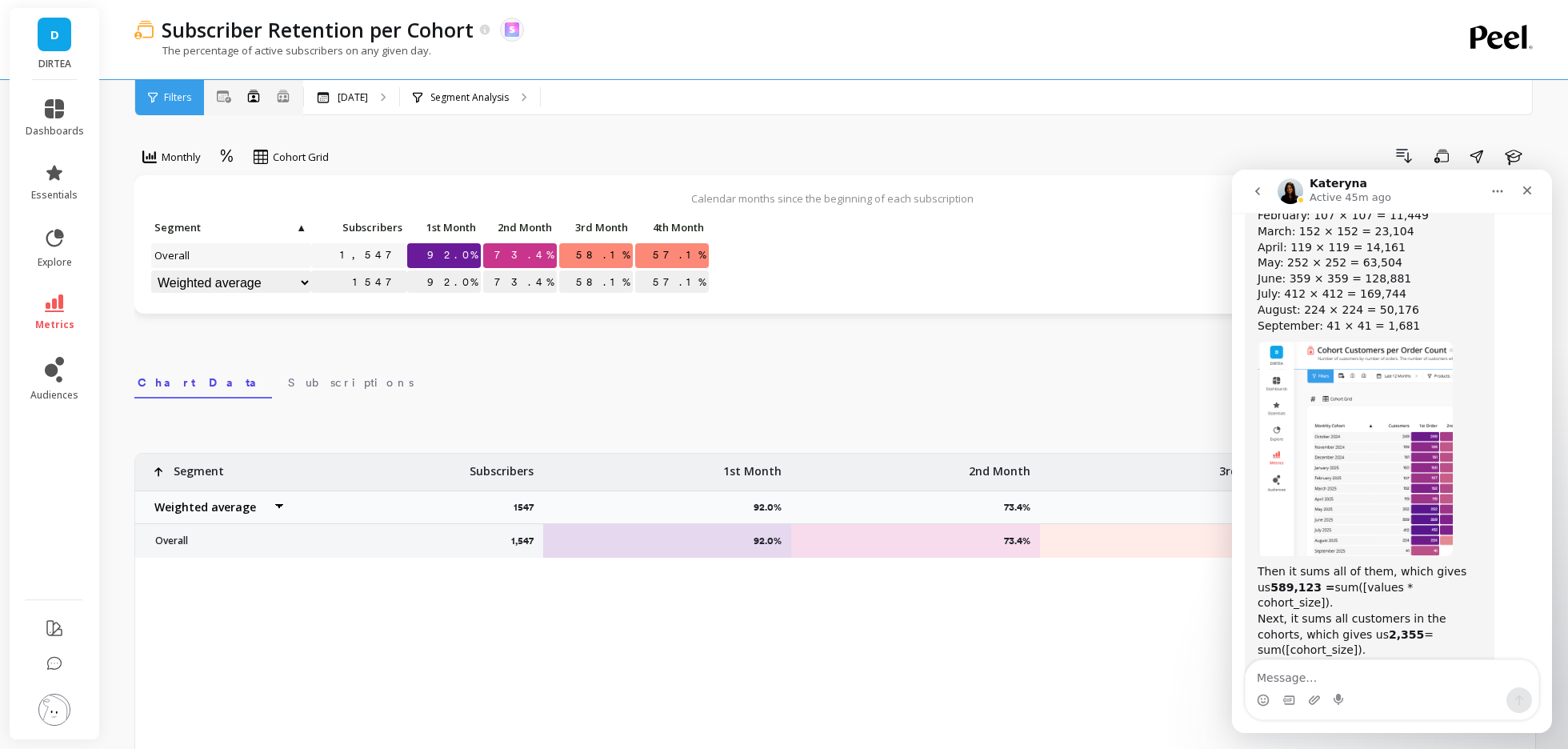
click at [225, 97] on icon at bounding box center [224, 96] width 15 height 13
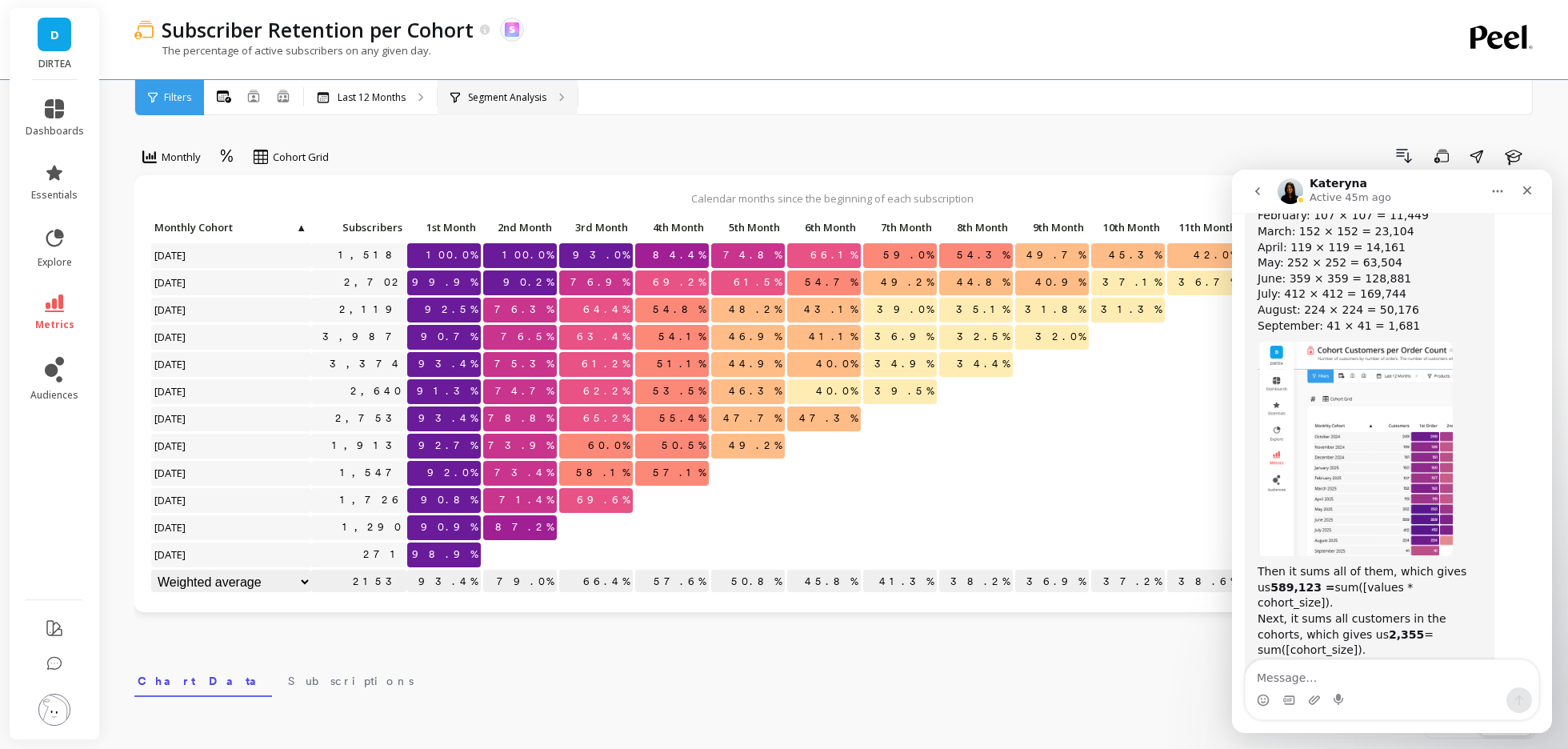
click at [482, 102] on p "Segment Analysis" at bounding box center [507, 97] width 78 height 13
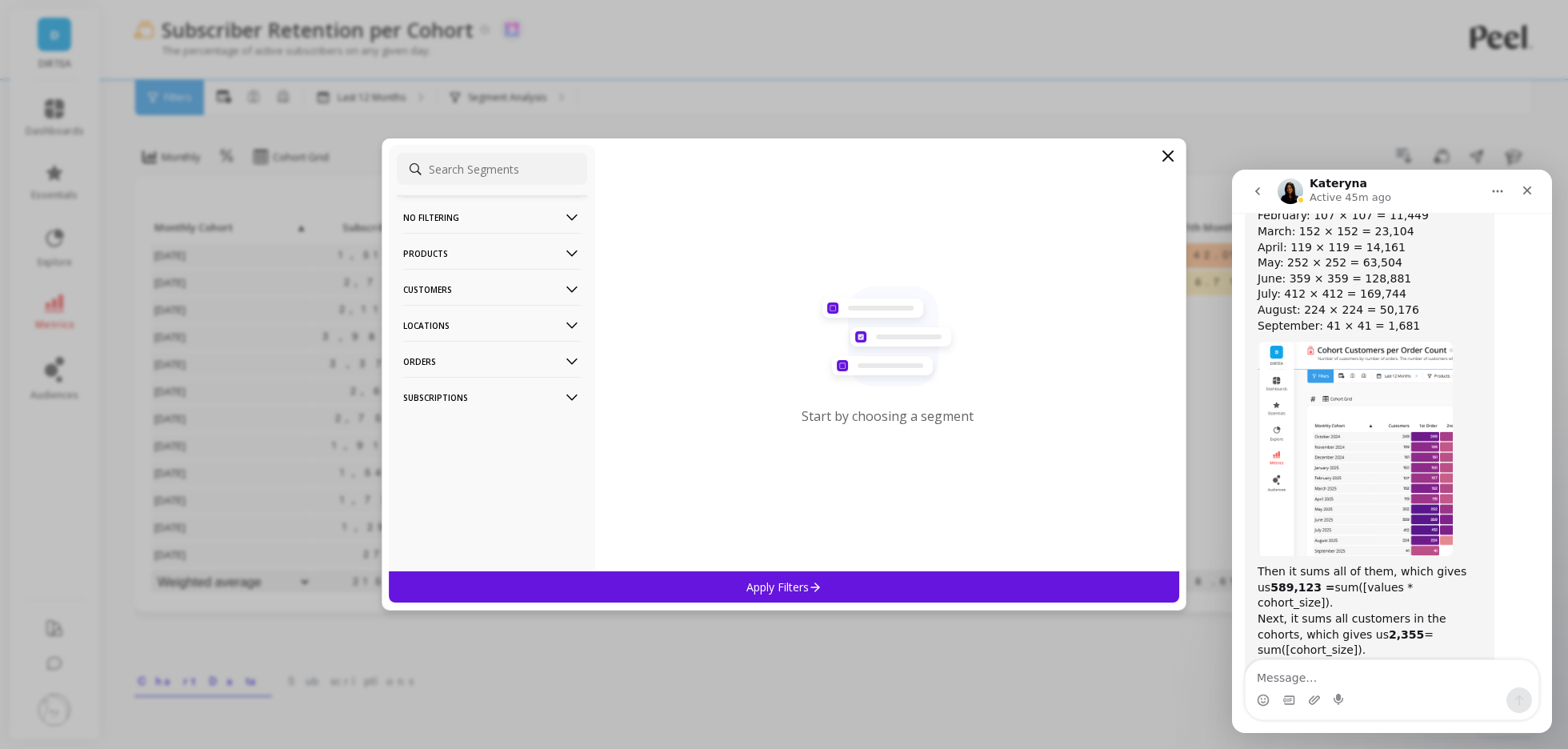
click at [1165, 151] on icon at bounding box center [1168, 156] width 19 height 19
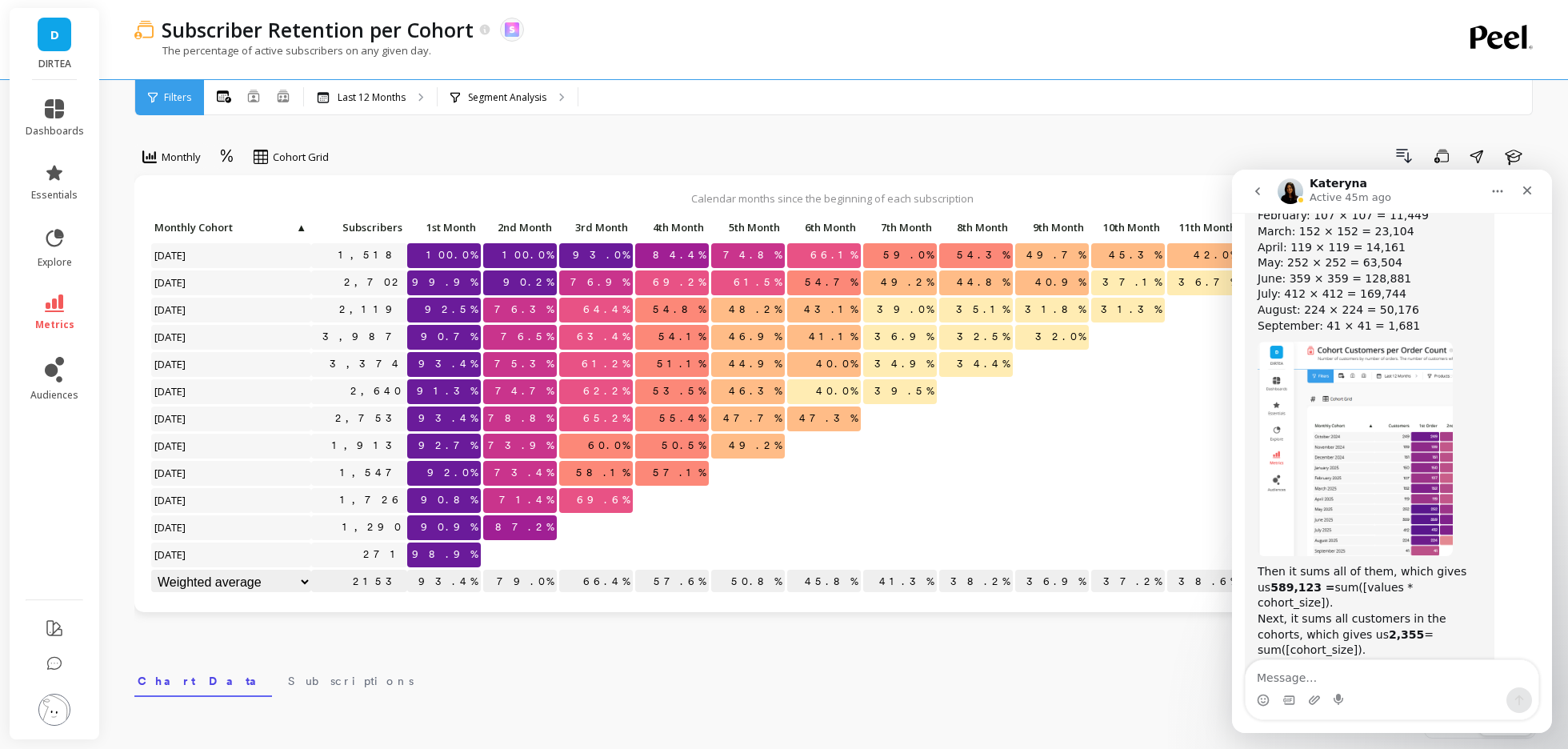
scroll to position [6639, 0]
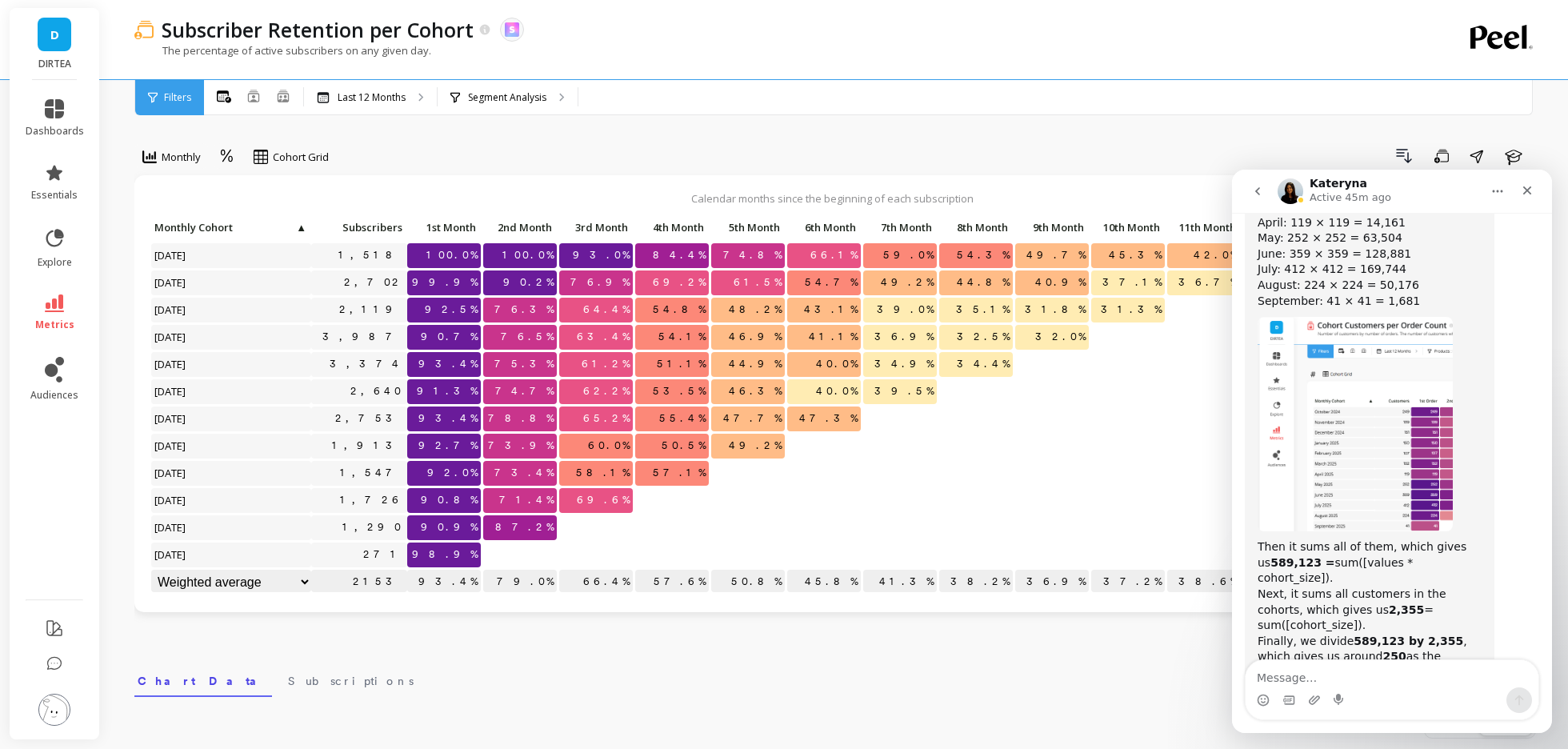
click at [1378, 736] on link "returning customers by cohort" at bounding box center [1361, 750] width 209 height 29
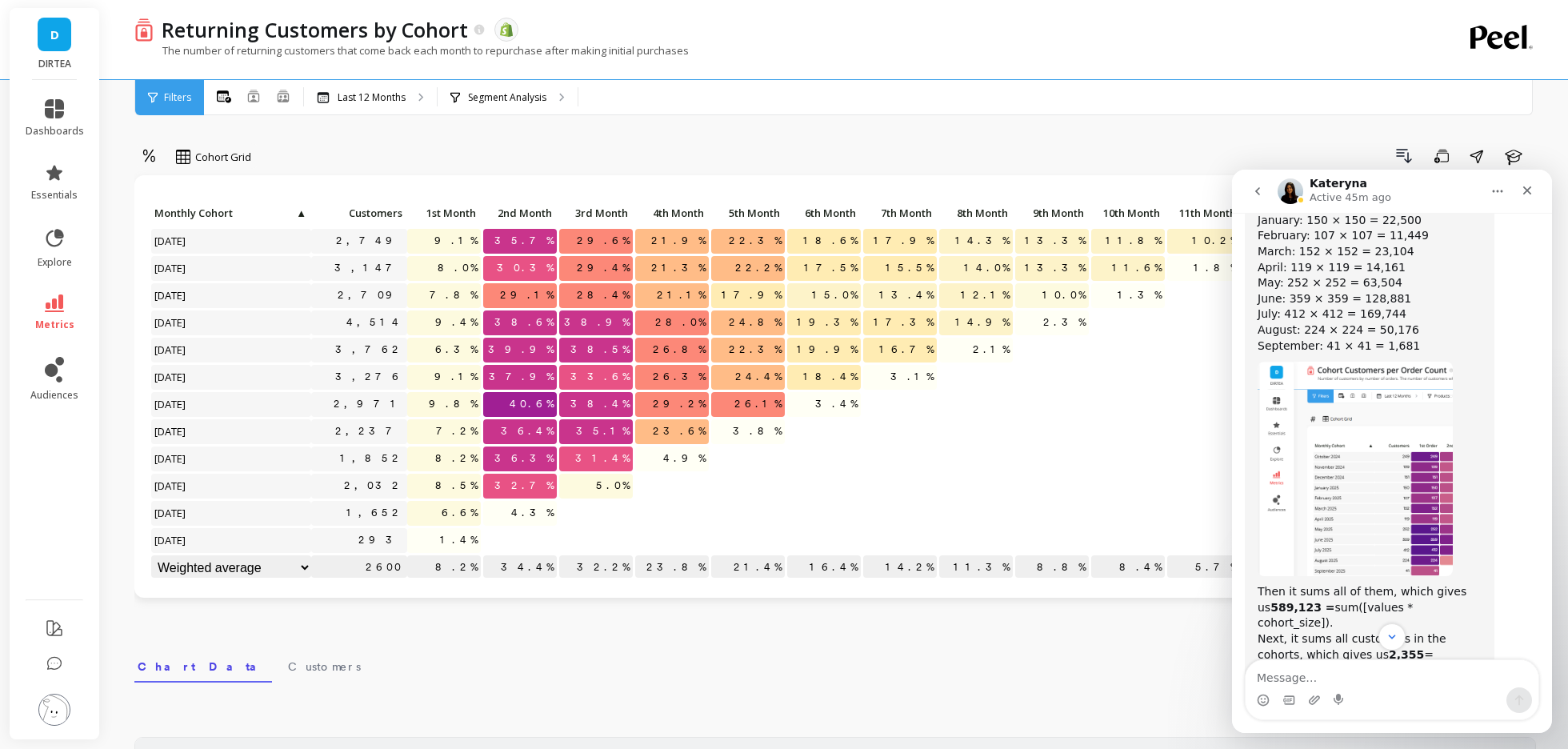
scroll to position [6639, 0]
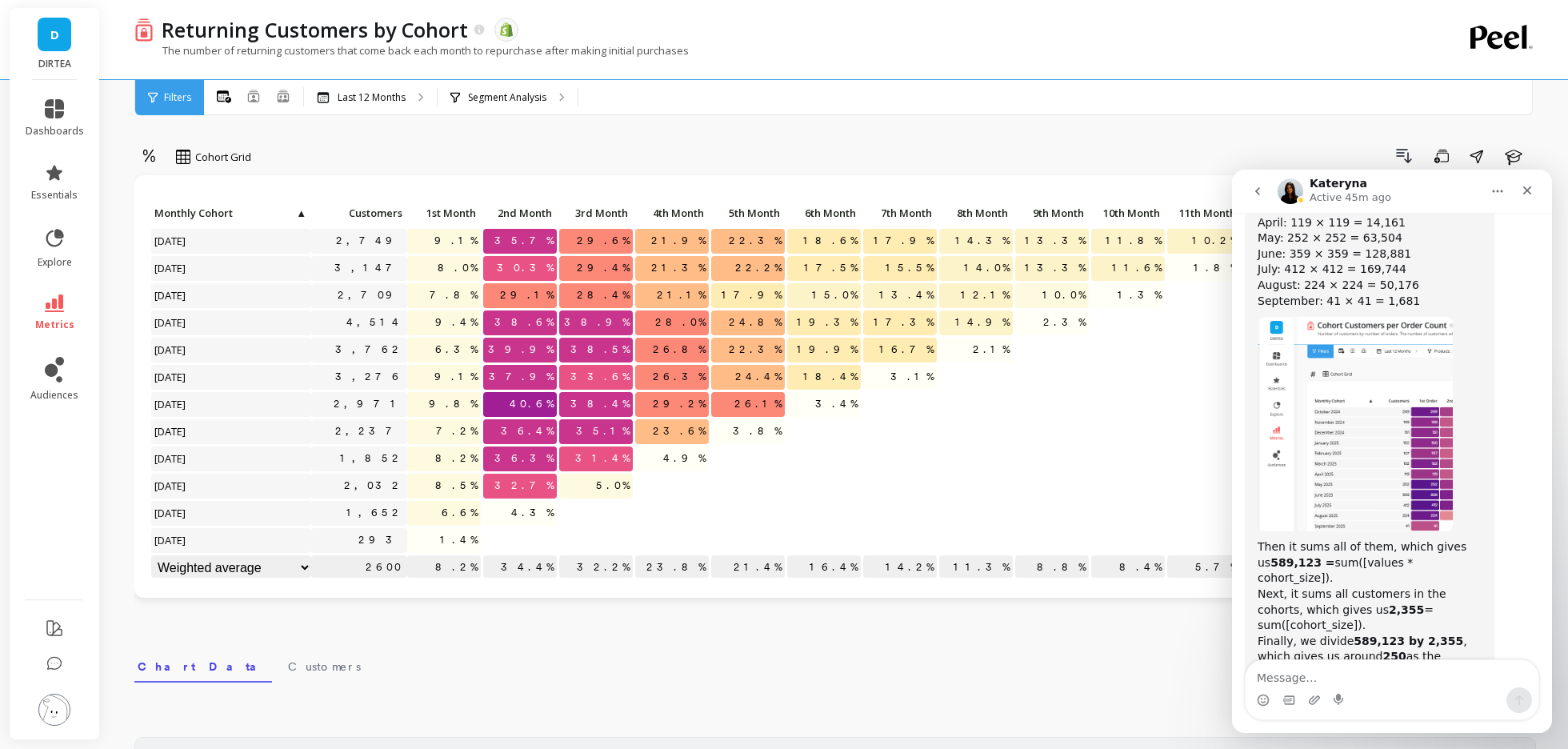
click at [148, 151] on icon at bounding box center [149, 156] width 15 height 16
click at [185, 220] on div "Absolute" at bounding box center [194, 224] width 91 height 16
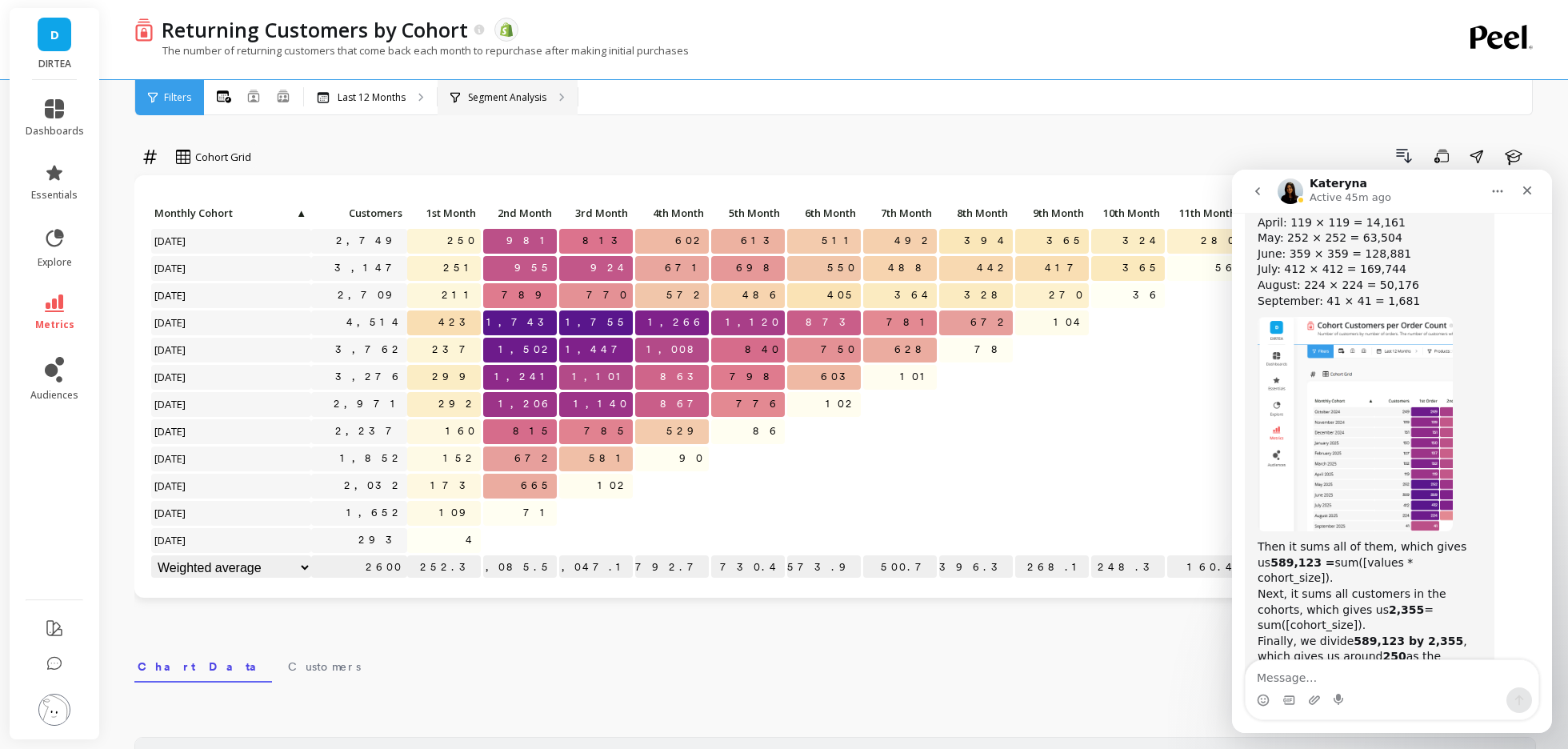
click at [456, 97] on icon at bounding box center [455, 97] width 10 height 10
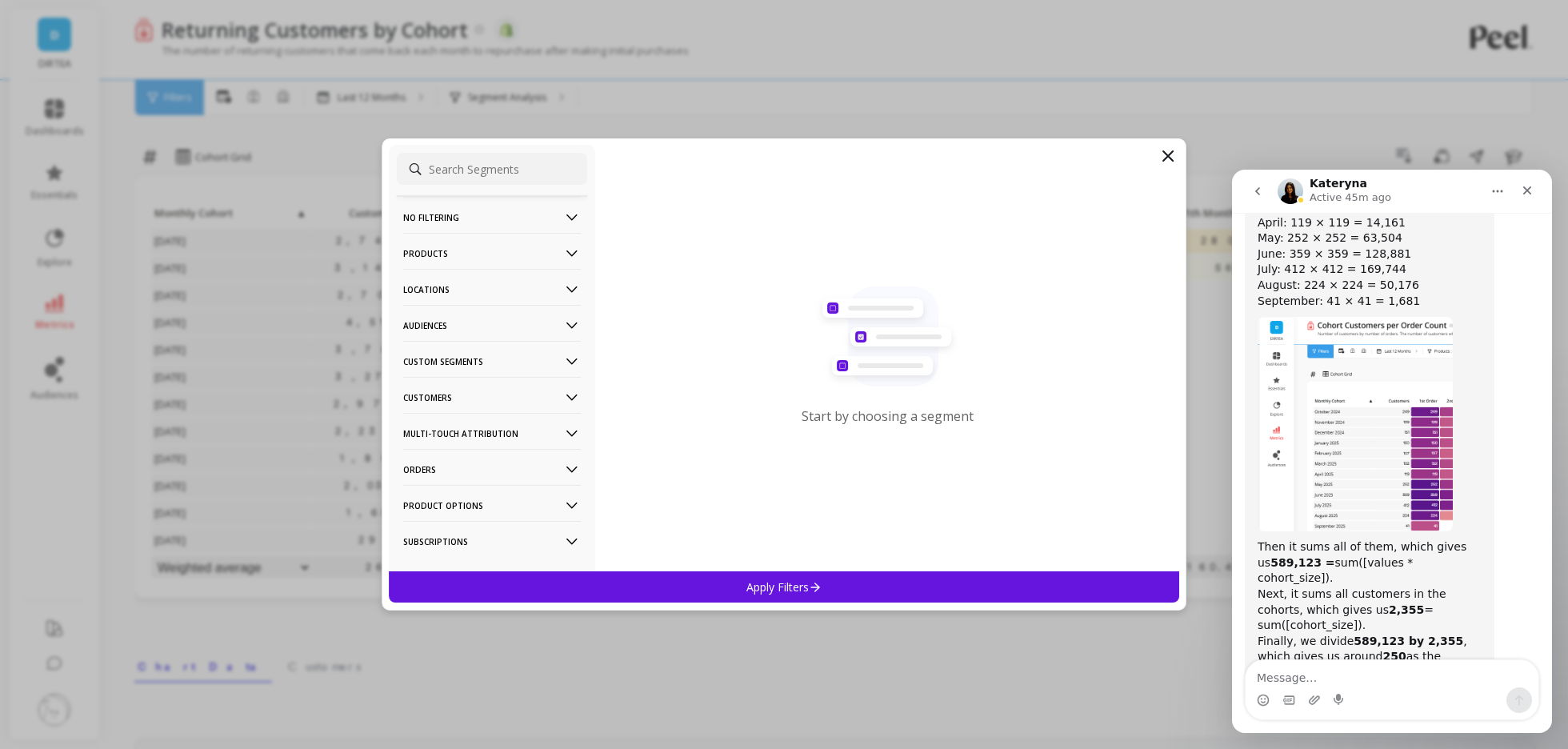
click at [572, 251] on icon at bounding box center [572, 253] width 17 height 17
click at [436, 363] on p "Products" at bounding box center [427, 368] width 43 height 15
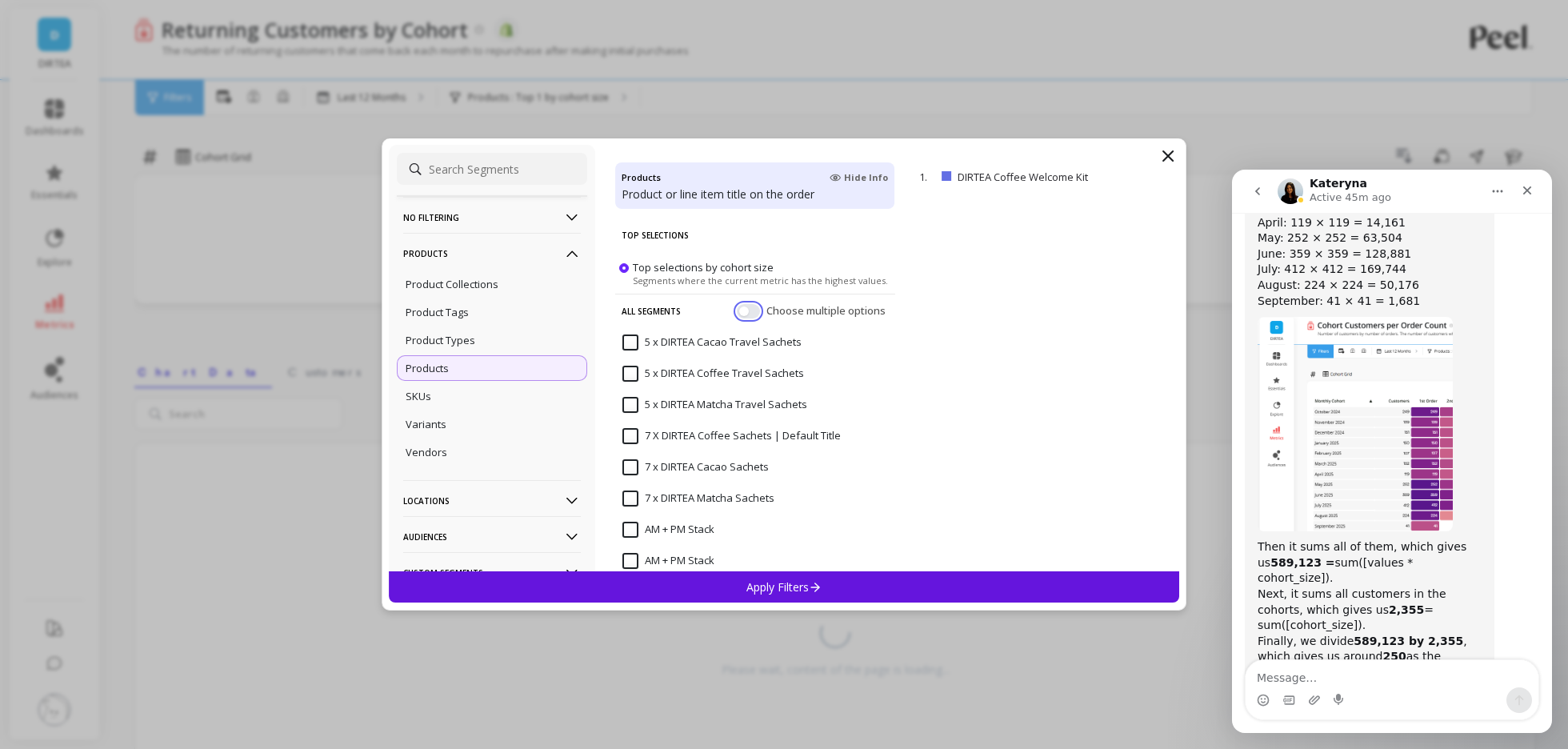
click at [746, 307] on button "button" at bounding box center [748, 311] width 23 height 15
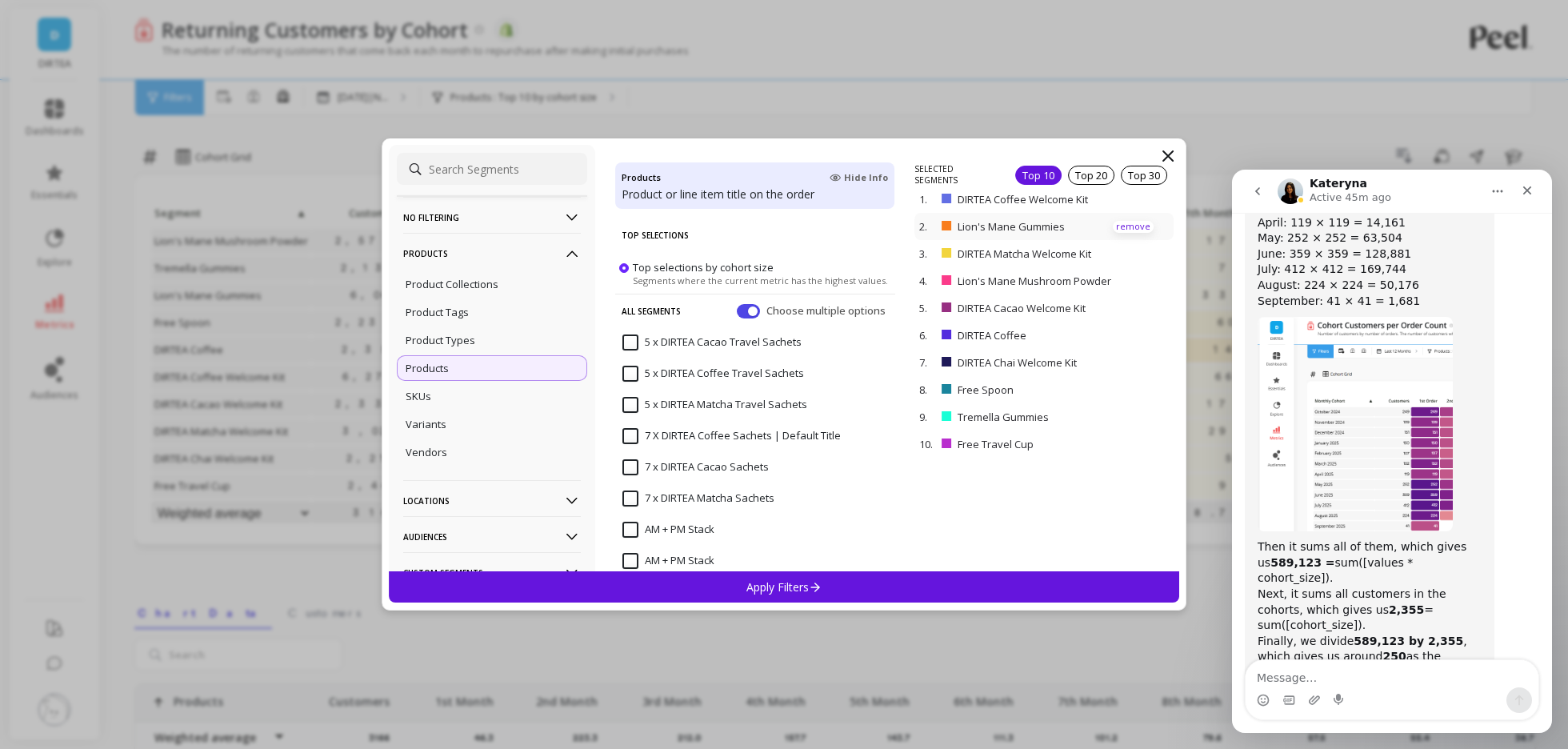
click at [1132, 227] on p "remove" at bounding box center [1132, 227] width 41 height 12
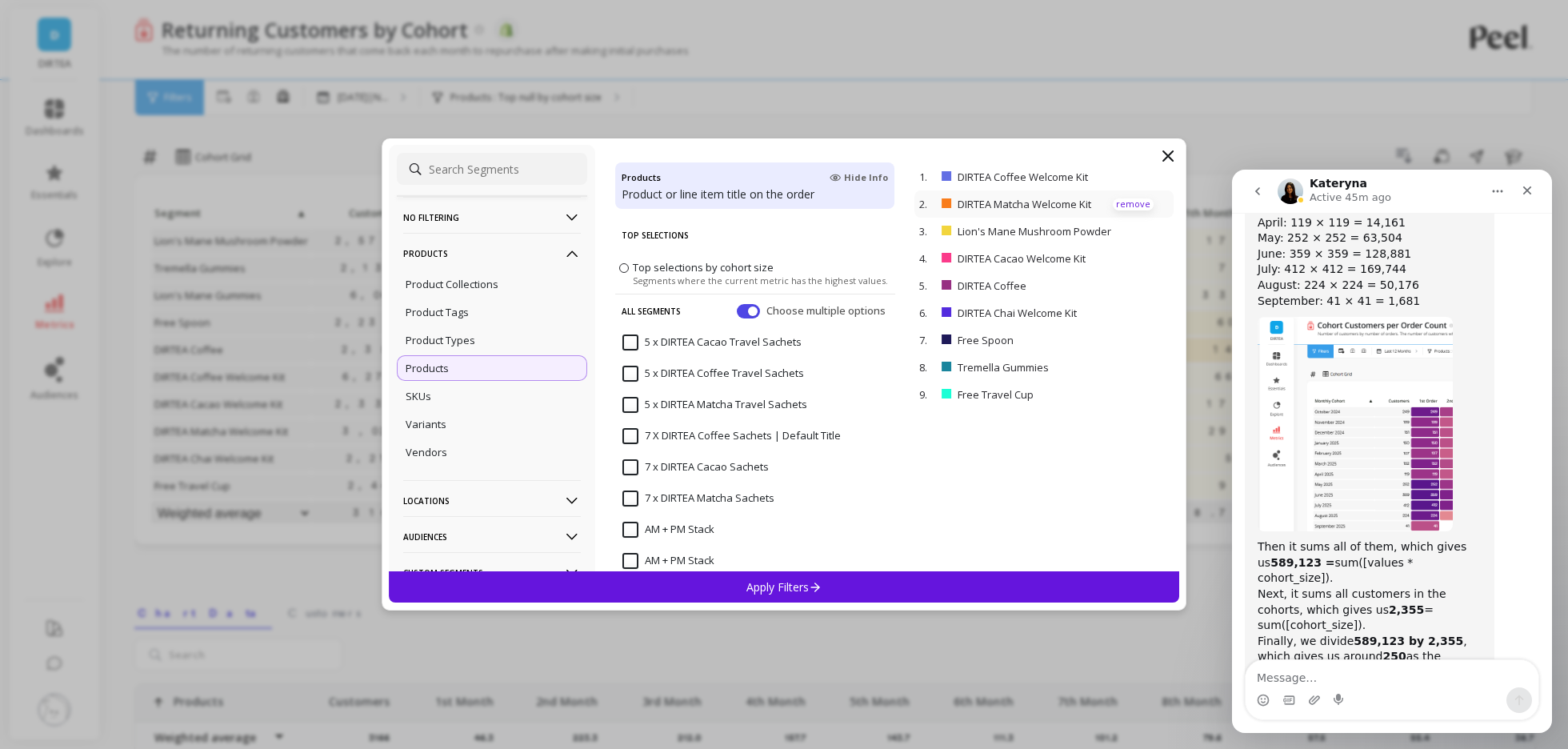
click at [1131, 200] on p "remove" at bounding box center [1132, 205] width 41 height 12
click at [1134, 230] on p "remove" at bounding box center [1132, 232] width 41 height 12
click at [1134, 235] on p "remove" at bounding box center [1132, 232] width 41 height 12
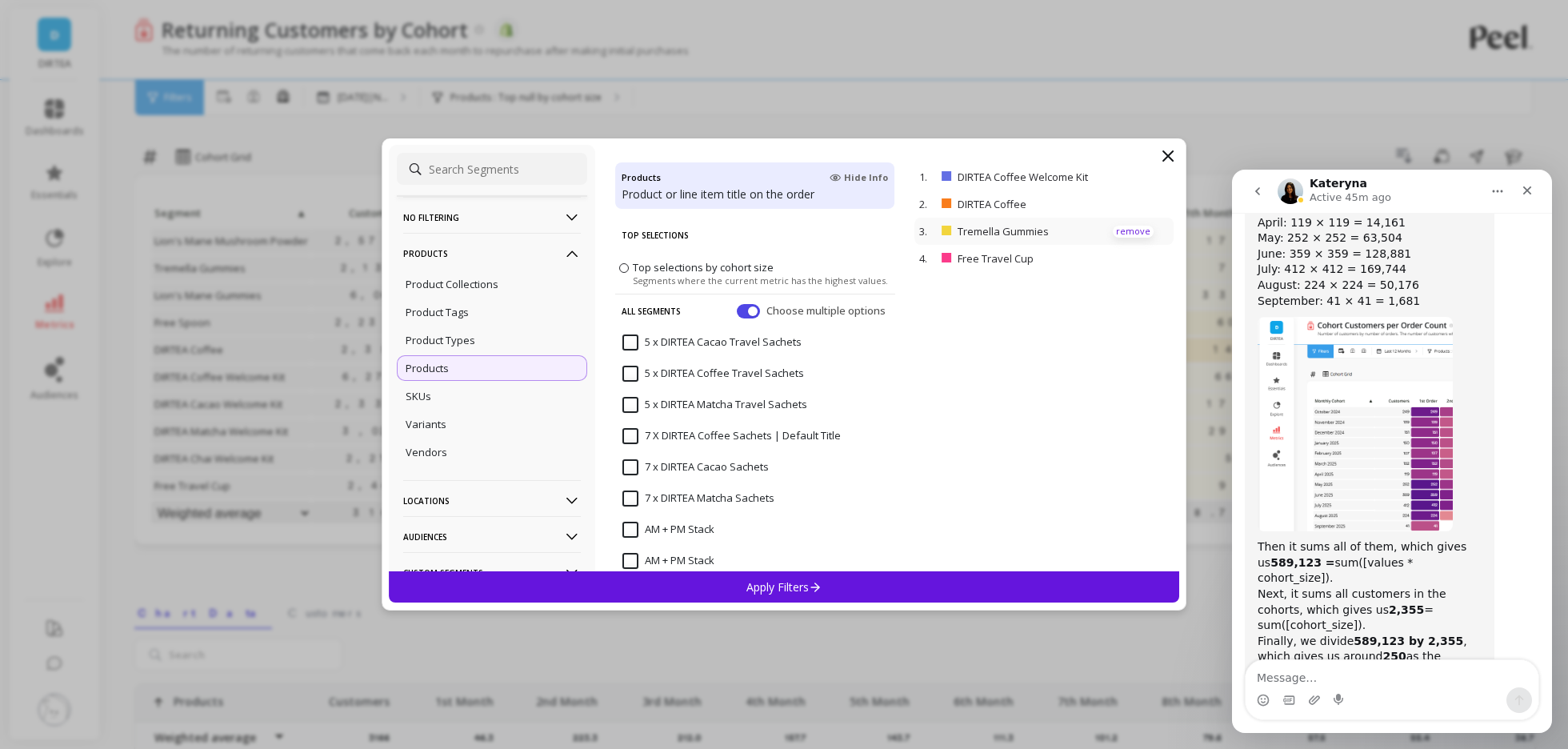
click at [1134, 234] on p "remove" at bounding box center [1132, 232] width 41 height 12
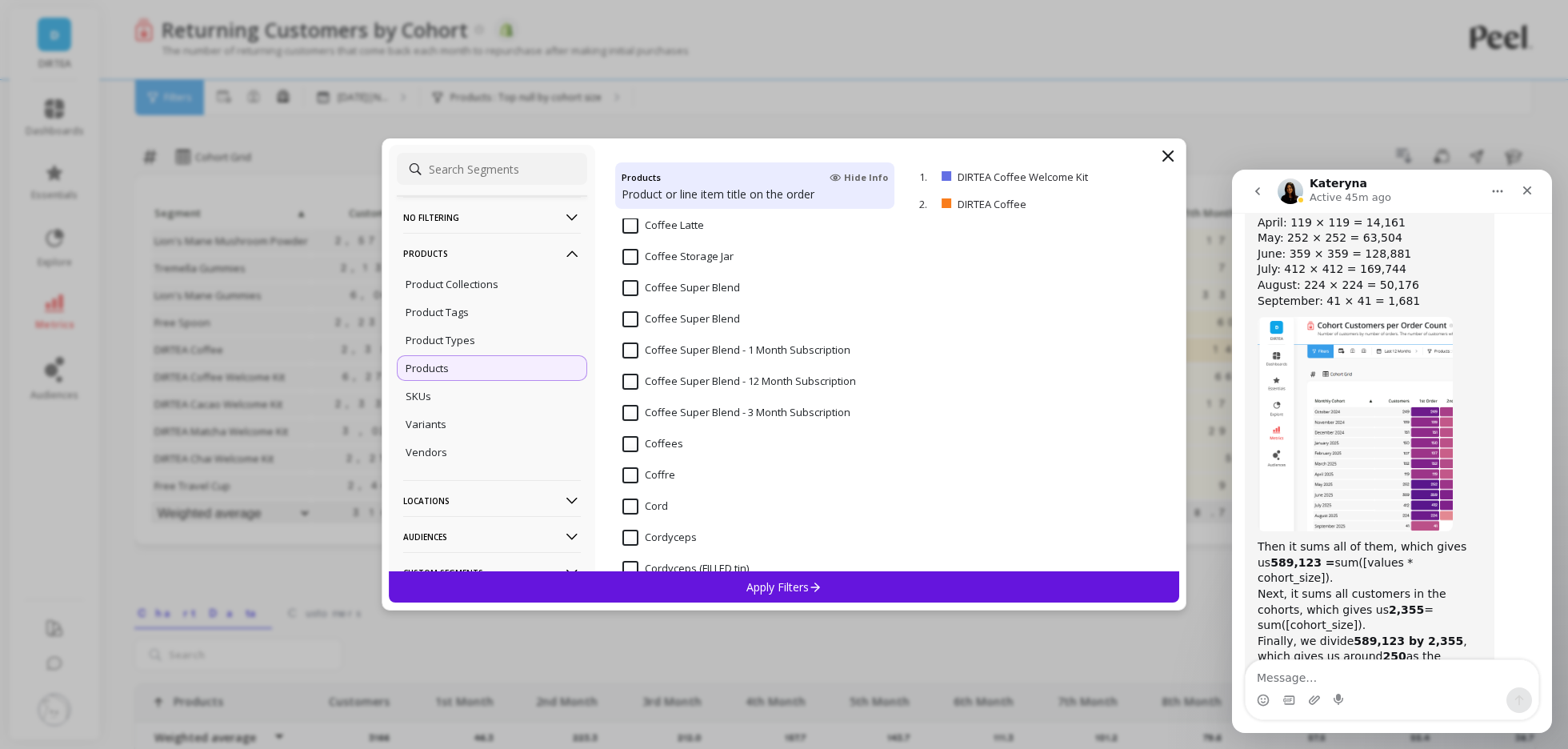
scroll to position [2272, 0]
click at [729, 283] on input "Coffee Super Blend" at bounding box center [681, 286] width 118 height 16
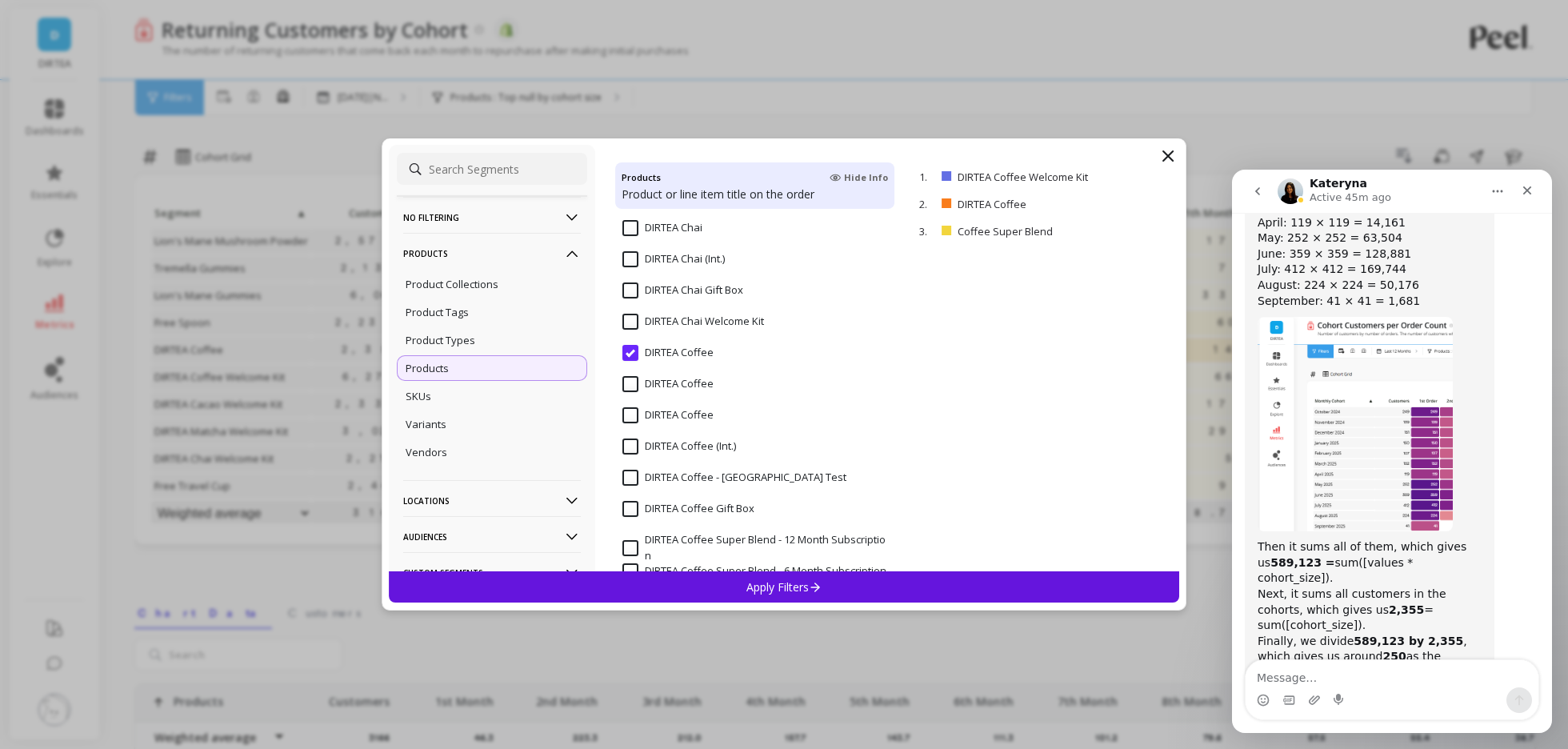
scroll to position [3672, 0]
click at [714, 419] on input "DIRTEA Coffee (Int.)" at bounding box center [679, 414] width 114 height 16
click at [749, 590] on p "Apply Filters" at bounding box center [784, 587] width 76 height 16
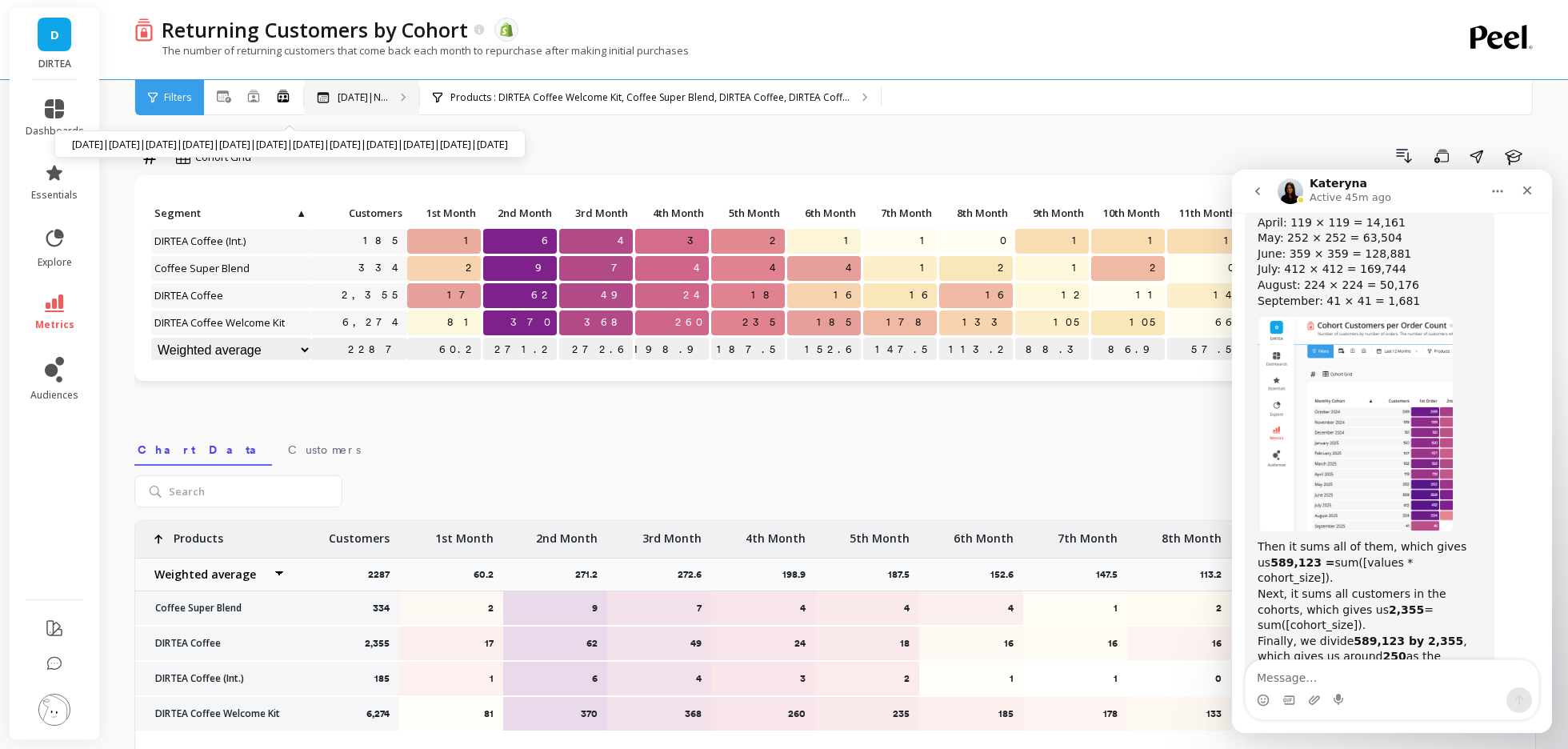
click at [373, 93] on p "[DATE]|N..." at bounding box center [363, 97] width 50 height 13
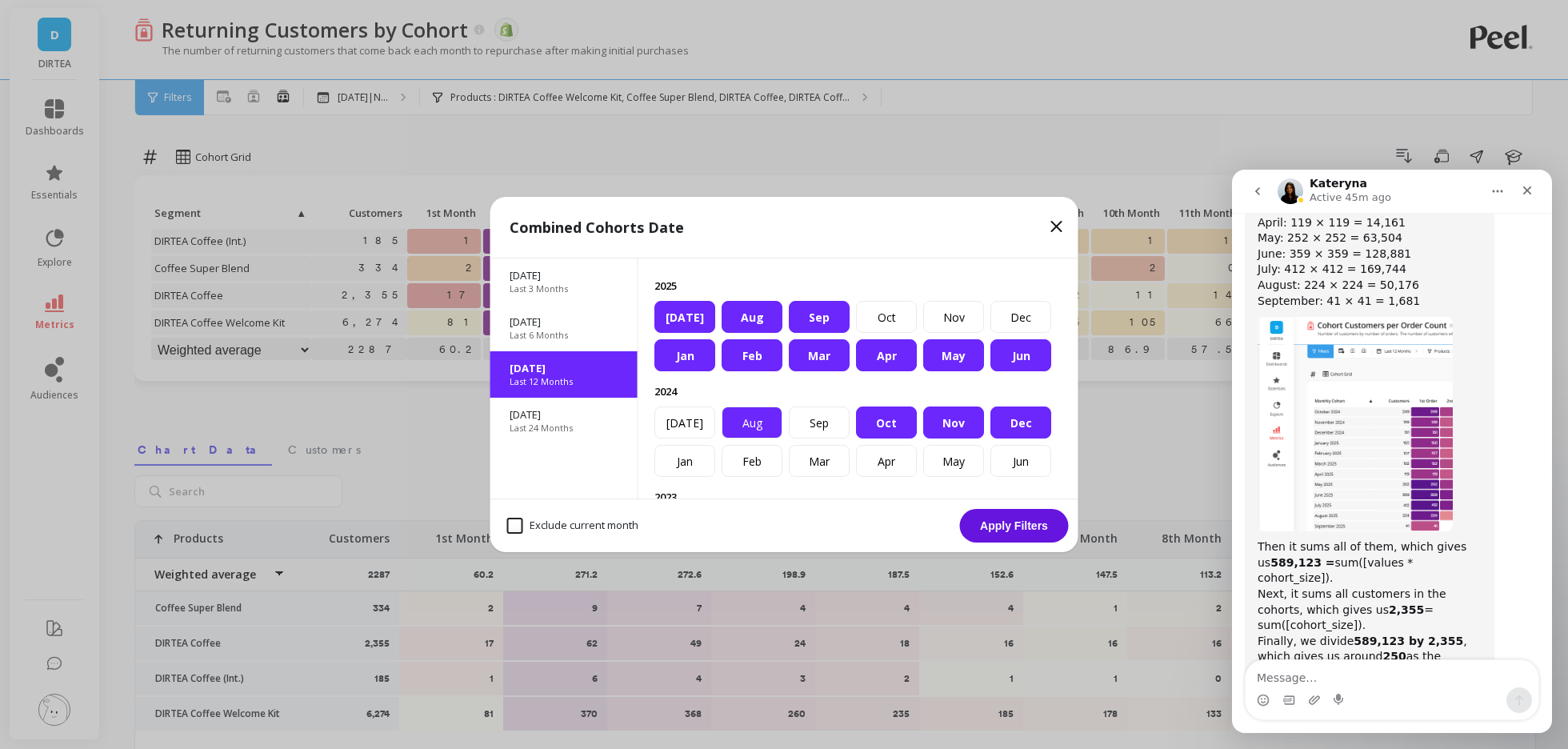
click at [754, 430] on div "Aug" at bounding box center [751, 422] width 61 height 32
click at [832, 430] on div "Sep" at bounding box center [819, 422] width 61 height 32
click at [814, 314] on div "Sep" at bounding box center [819, 317] width 61 height 32
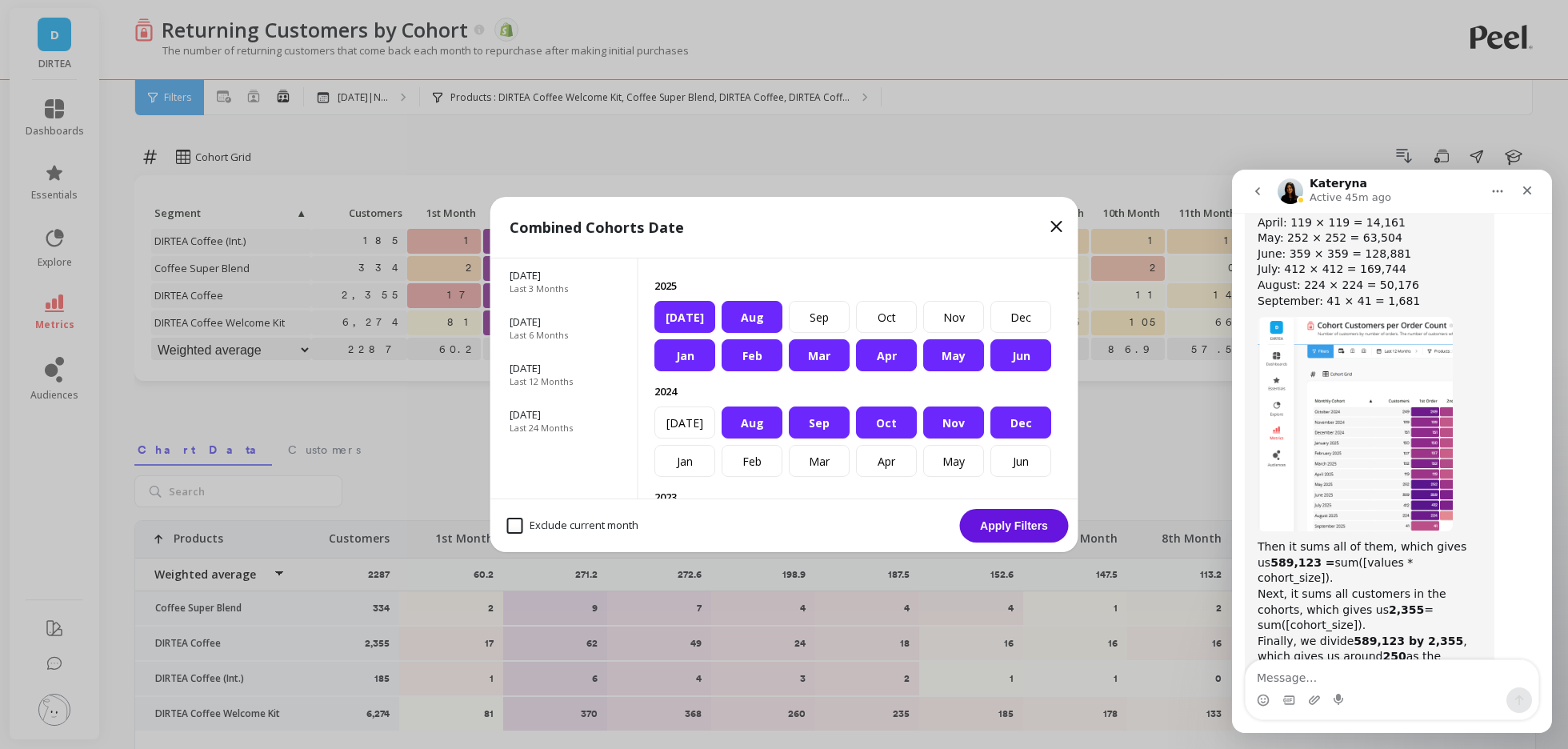
click at [994, 527] on button "Apply Filters" at bounding box center [1014, 525] width 108 height 34
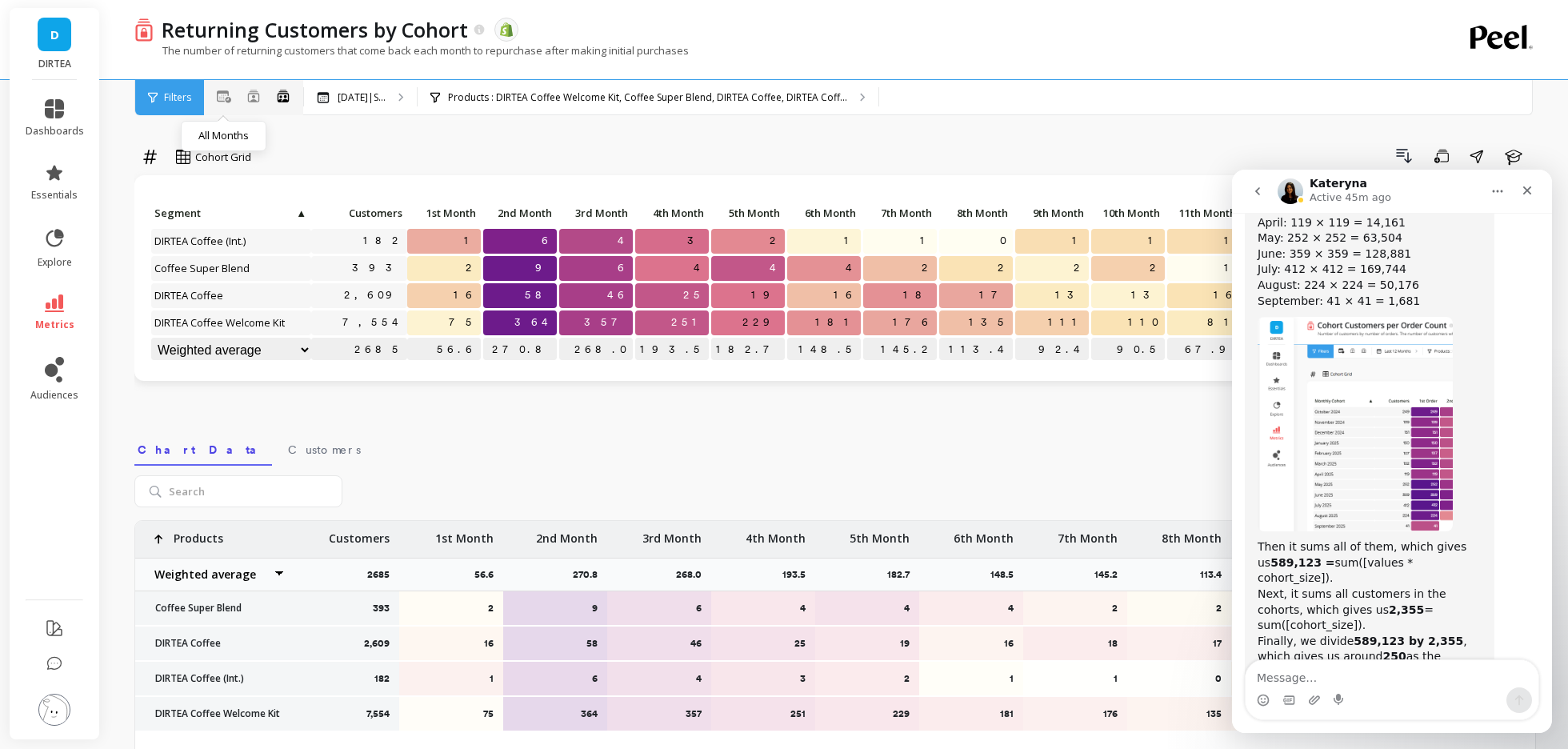
click at [221, 91] on icon at bounding box center [224, 96] width 15 height 12
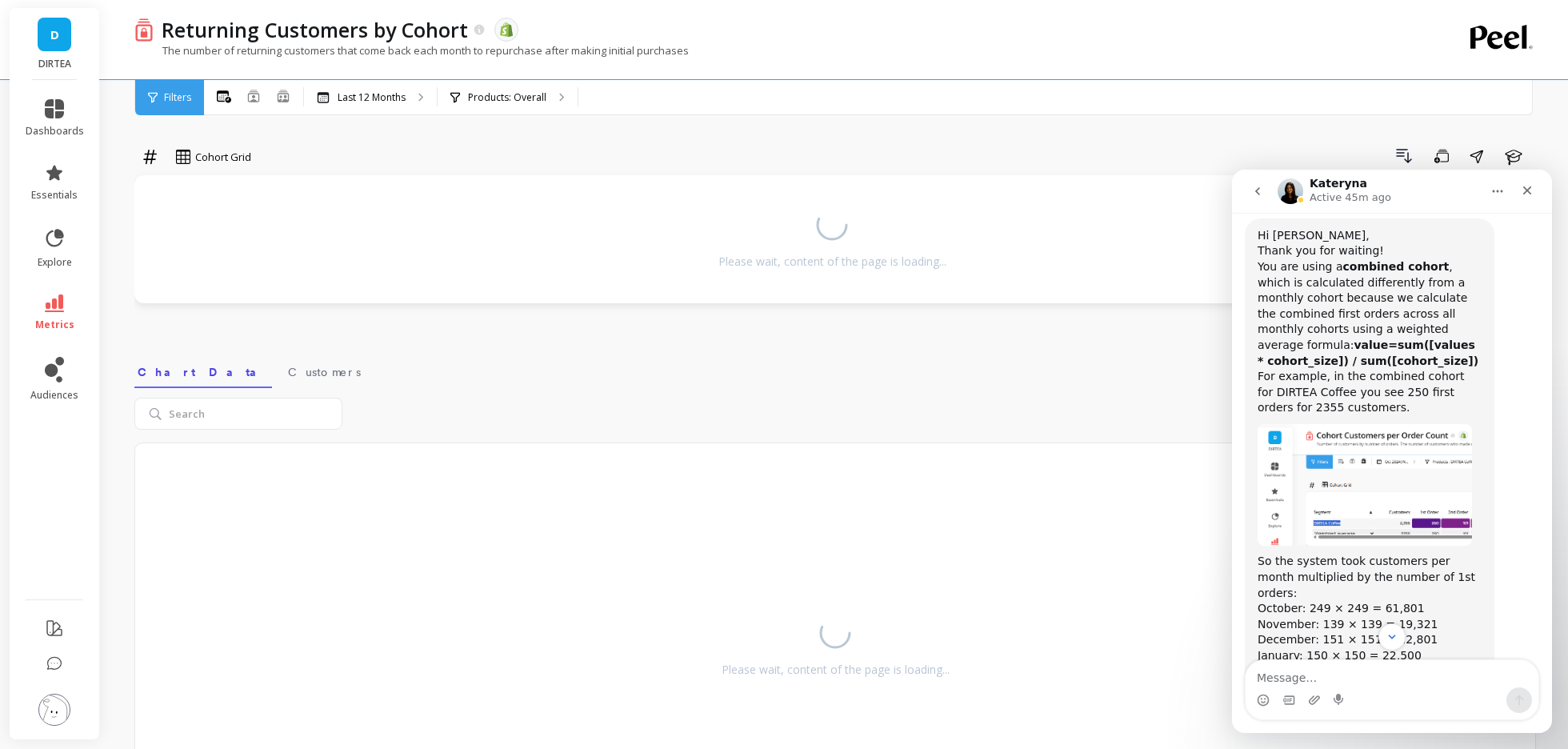
scroll to position [6170, 0]
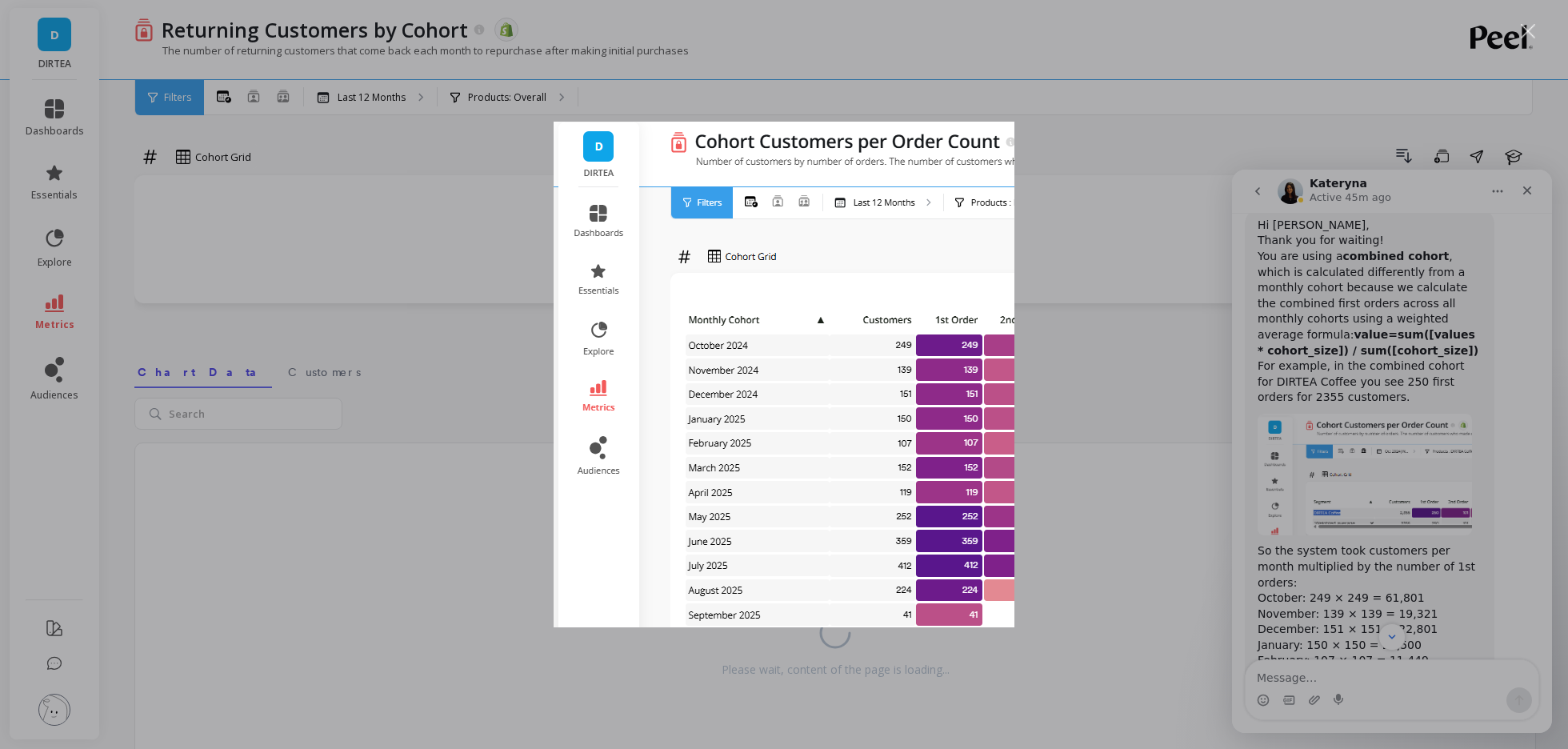
scroll to position [0, 0]
click at [1315, 338] on div "Intercom messenger" at bounding box center [784, 374] width 1568 height 749
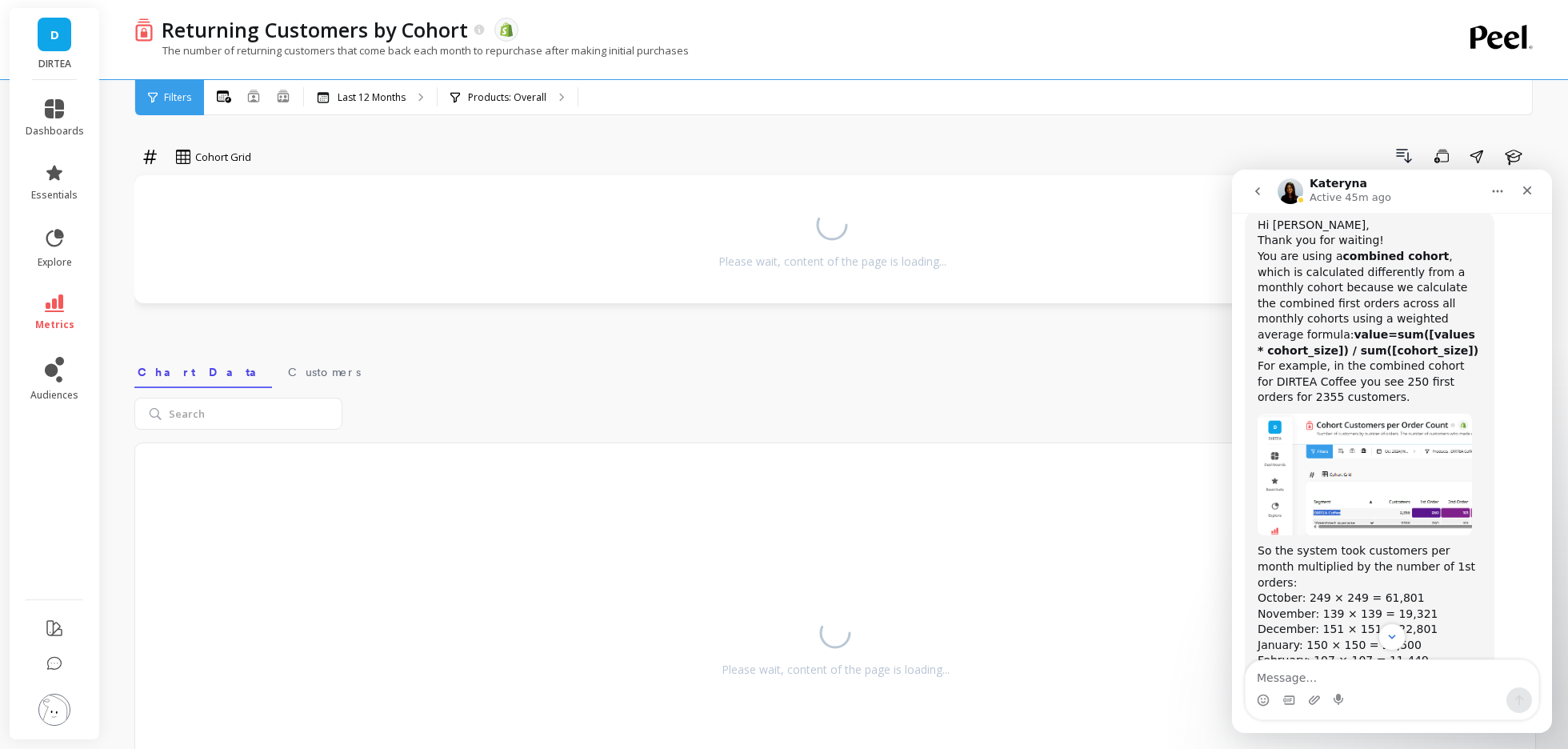
scroll to position [6181, 0]
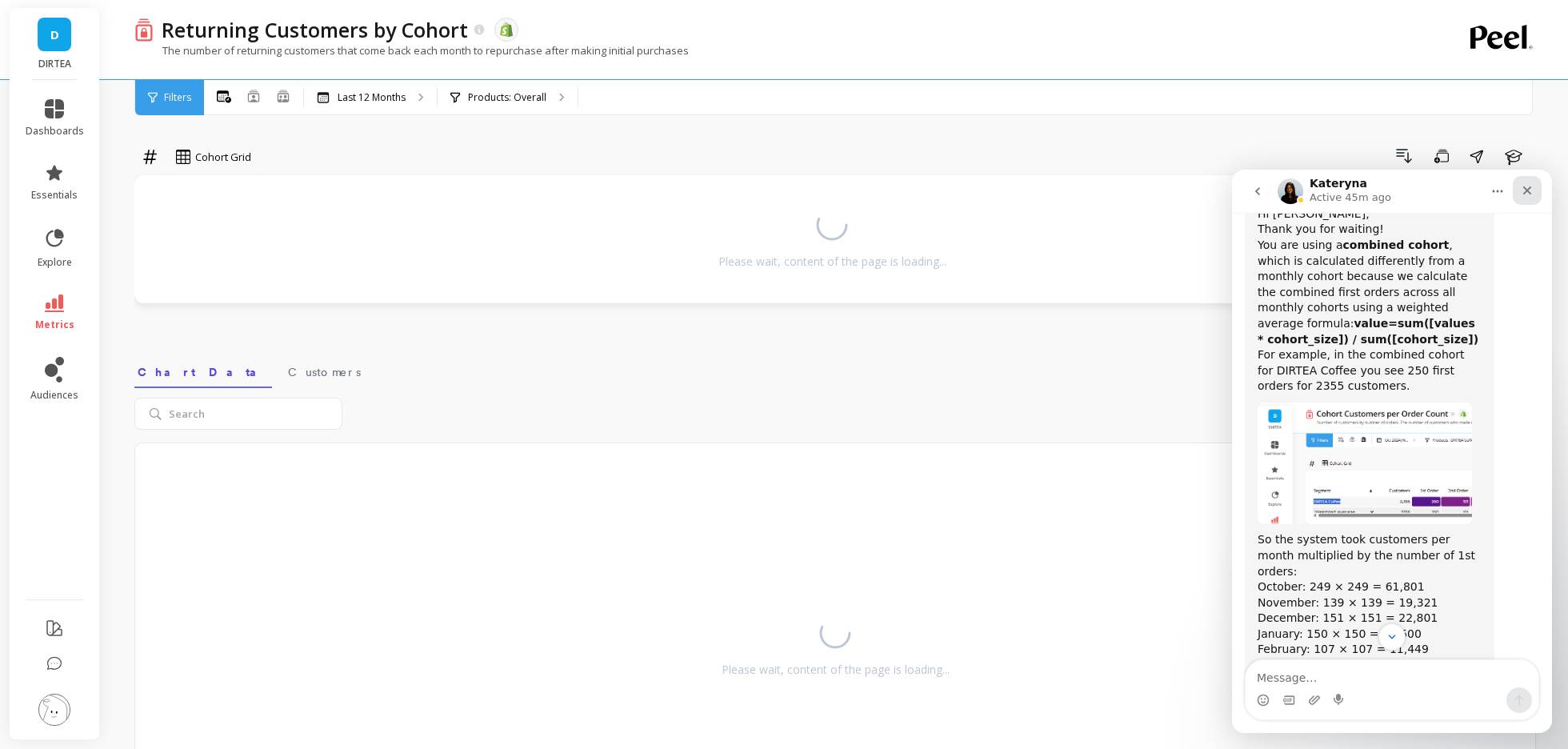
click at [1523, 200] on div "Close" at bounding box center [1526, 190] width 29 height 29
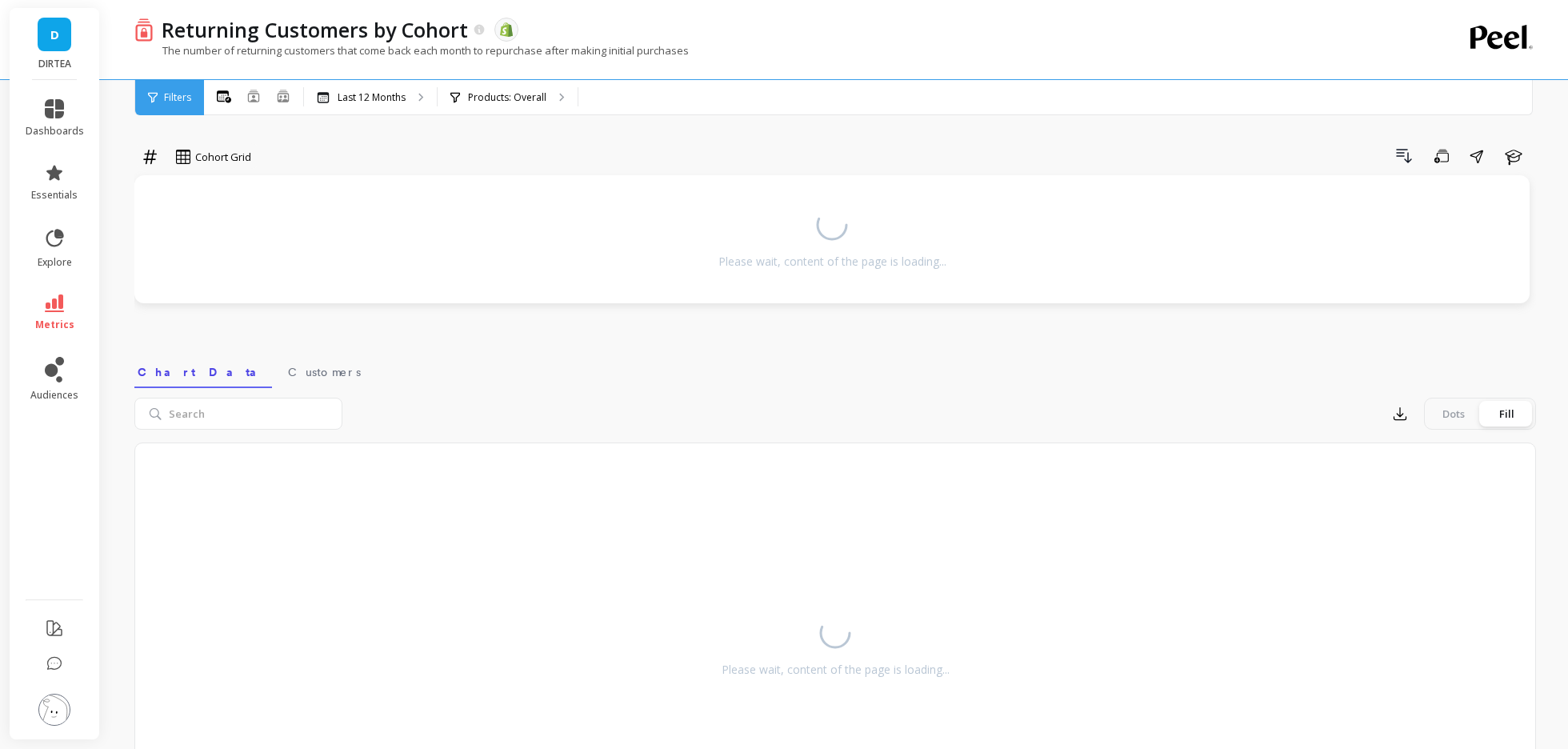
scroll to position [6639, 0]
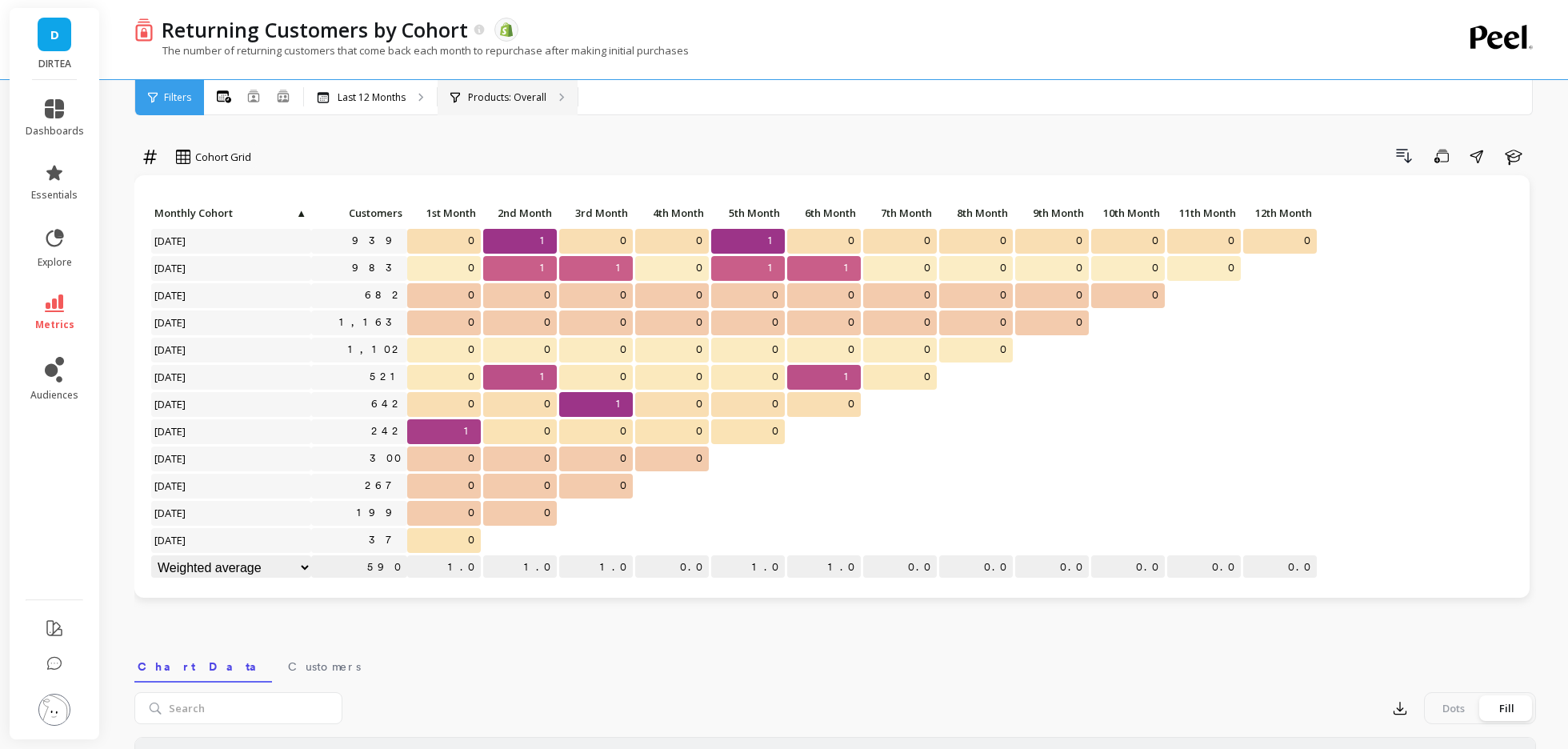
click at [517, 93] on p "Products: Overall" at bounding box center [507, 97] width 78 height 13
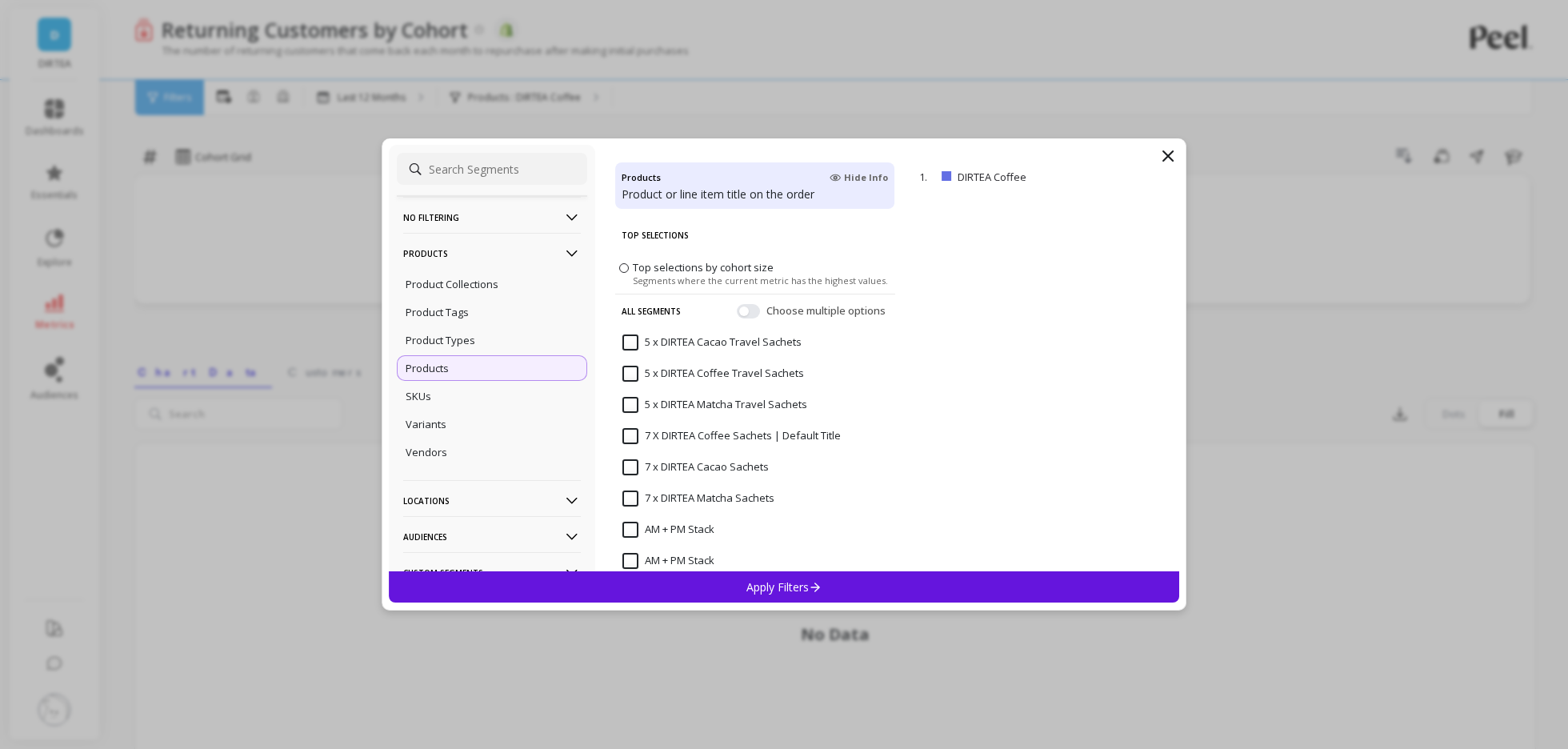
click at [1162, 155] on icon at bounding box center [1168, 156] width 19 height 19
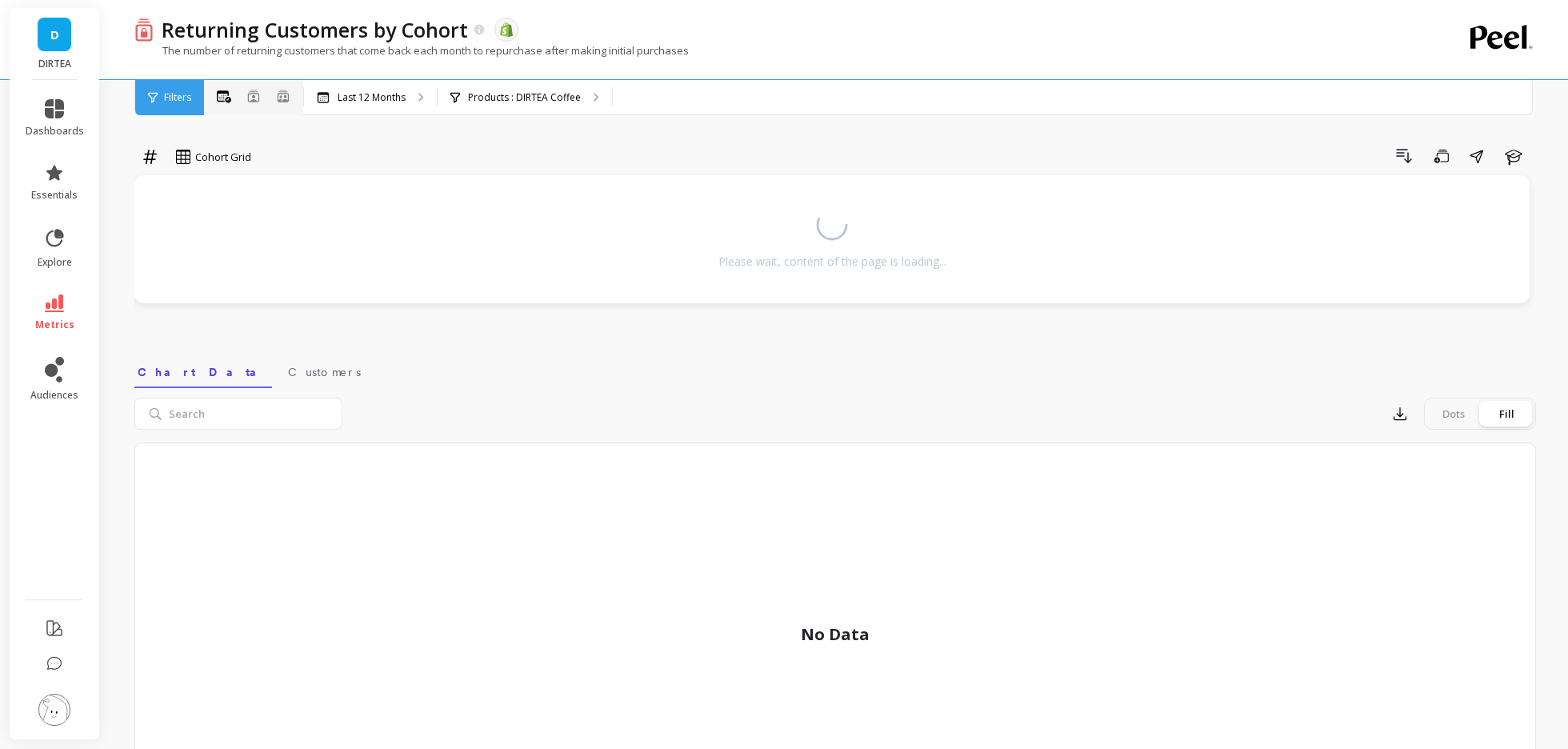
click at [281, 95] on icon at bounding box center [283, 95] width 15 height 14
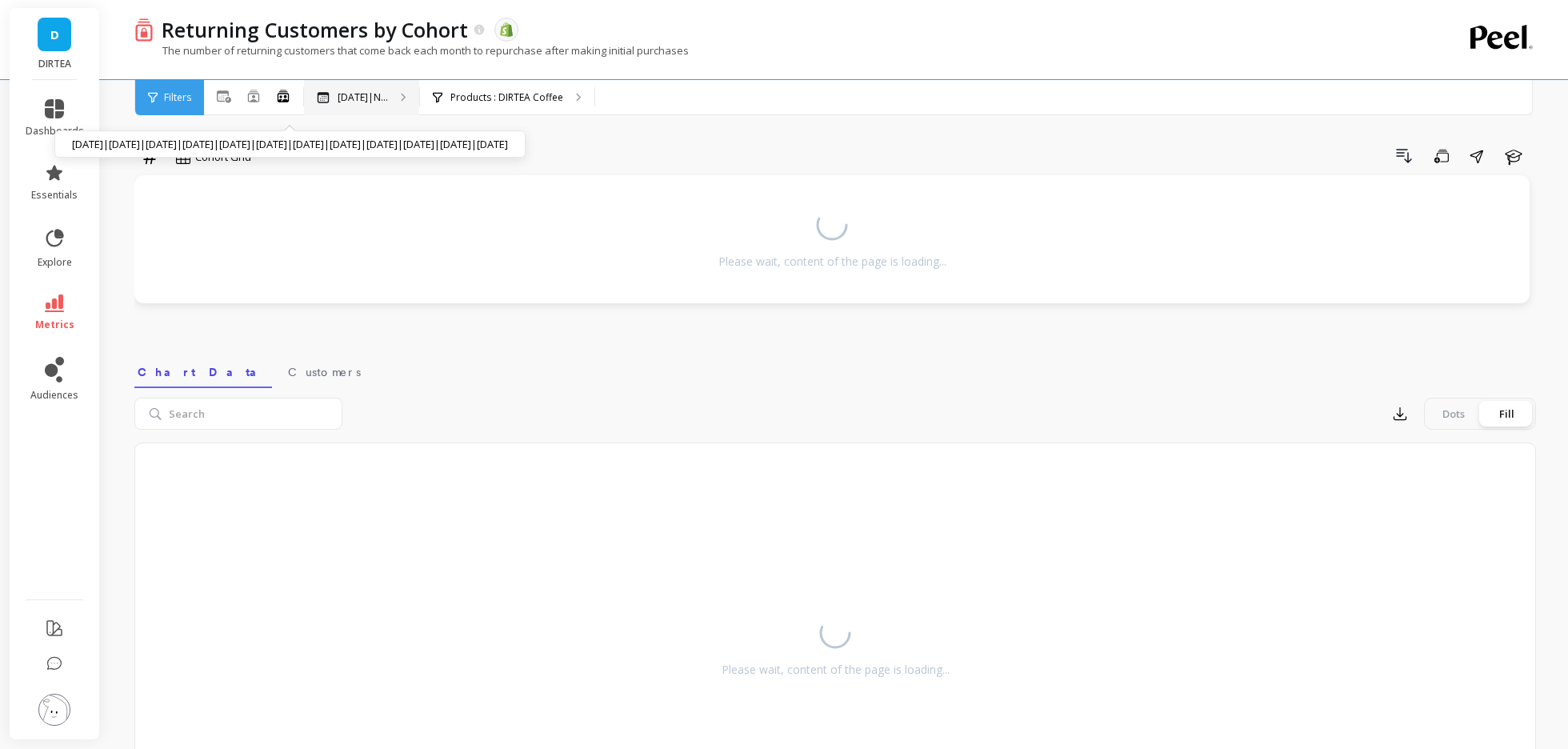
click at [343, 98] on p "[DATE]|N..." at bounding box center [363, 97] width 50 height 13
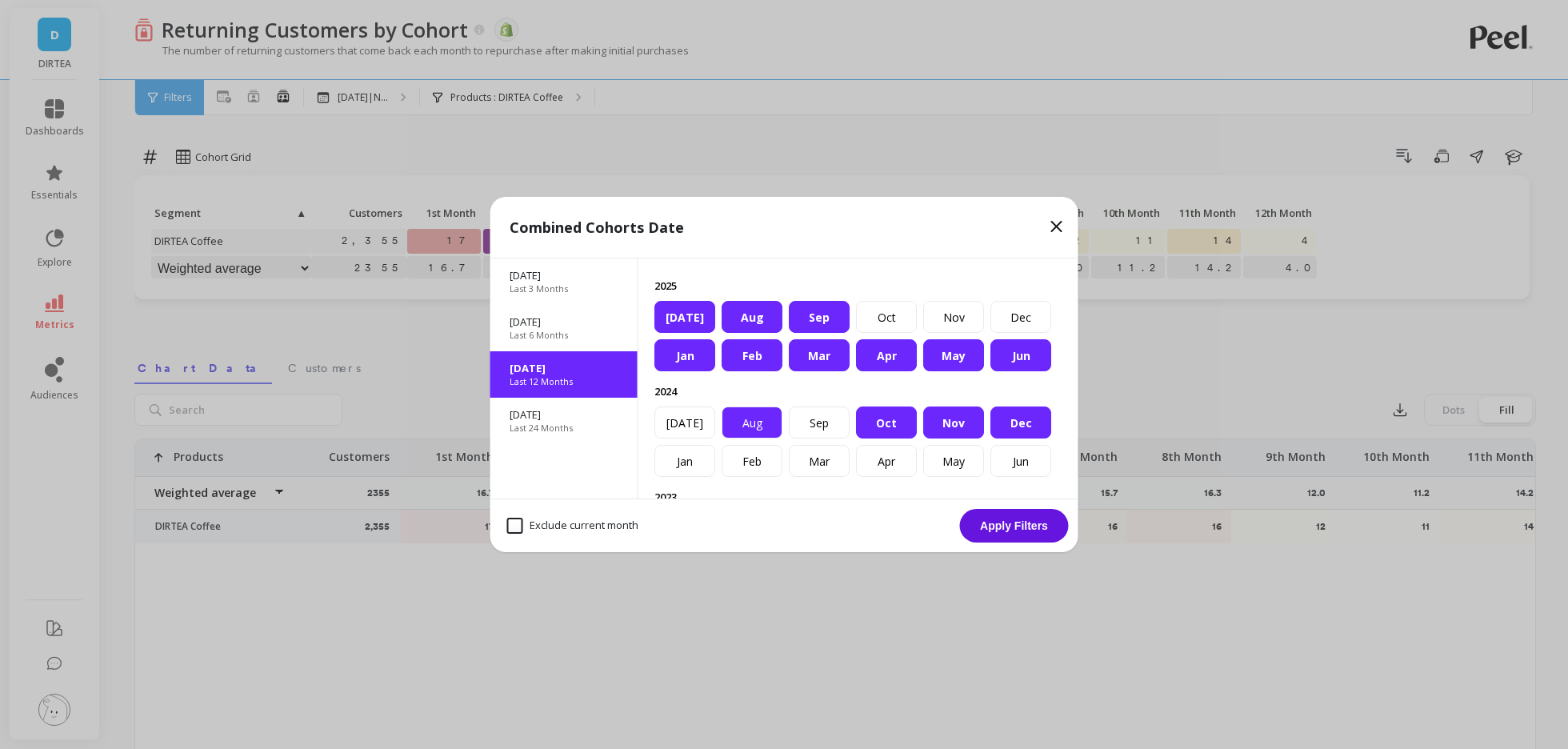
click at [755, 415] on div "Aug" at bounding box center [751, 422] width 61 height 32
click at [828, 417] on div "Sep" at bounding box center [819, 422] width 61 height 32
click at [823, 310] on div "Sep" at bounding box center [819, 317] width 61 height 32
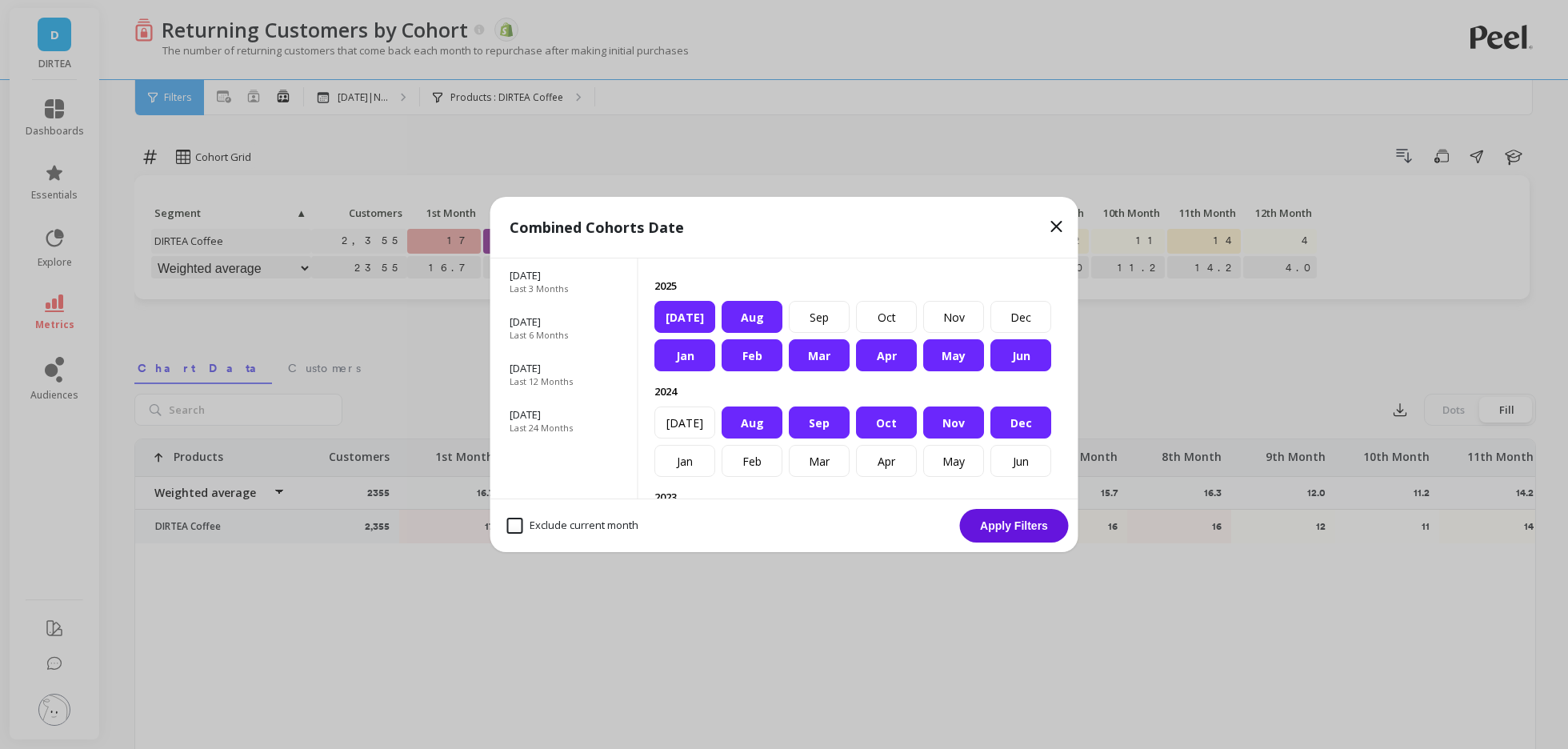
click at [996, 521] on button "Apply Filters" at bounding box center [1014, 525] width 108 height 34
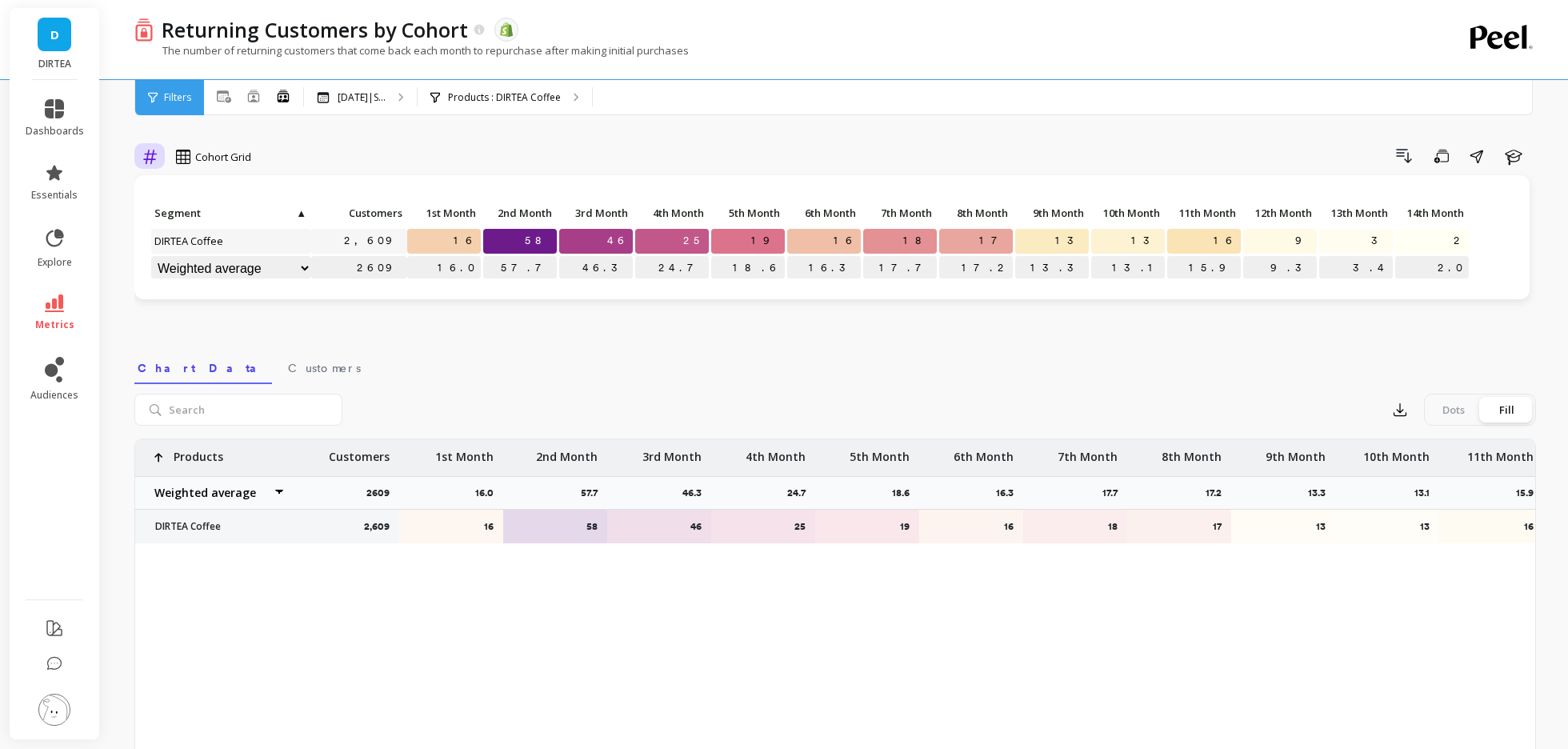
click at [151, 155] on icon at bounding box center [149, 156] width 15 height 16
click at [171, 191] on div "Relative" at bounding box center [194, 194] width 91 height 16
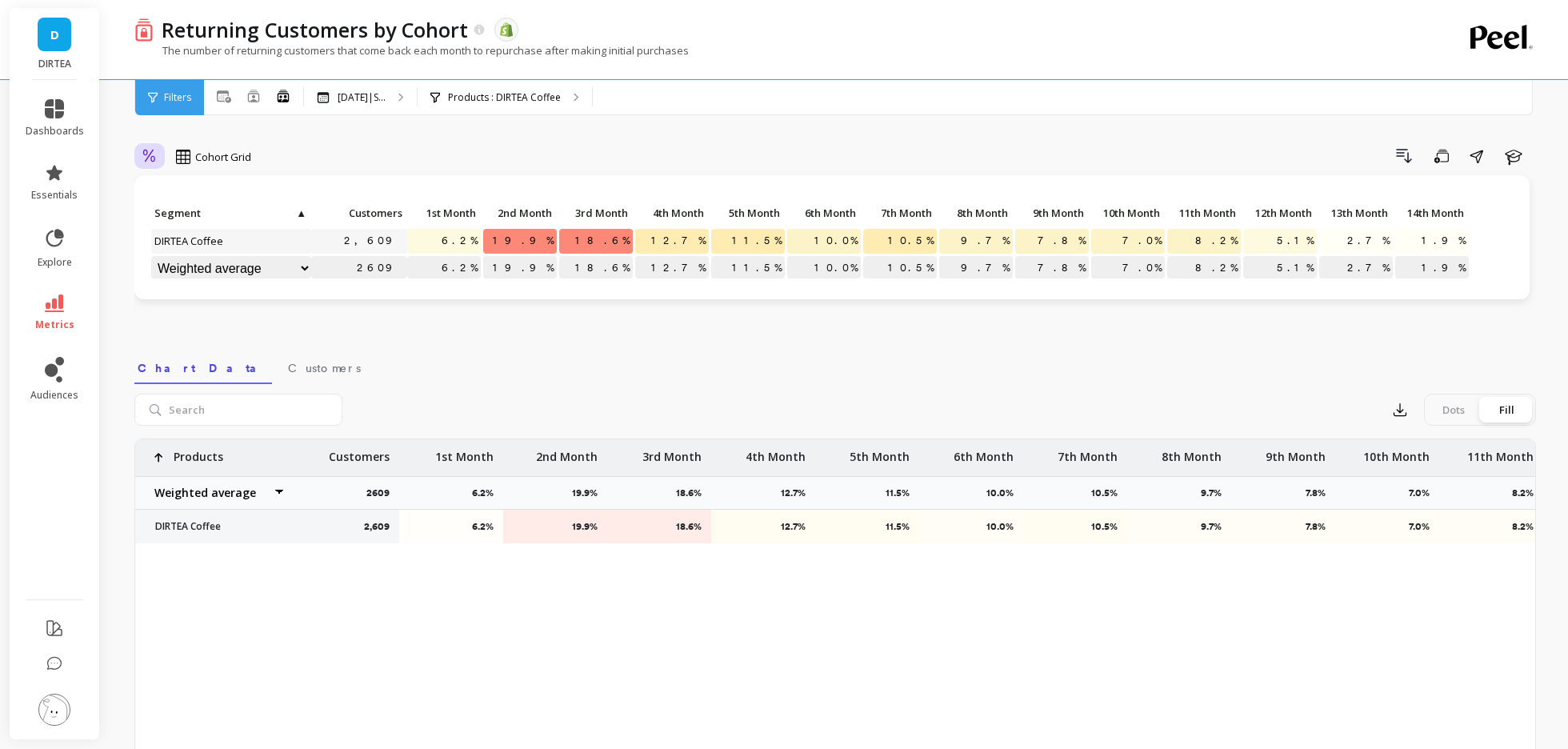
click at [148, 163] on icon at bounding box center [149, 156] width 15 height 16
click at [165, 220] on div "Absolute" at bounding box center [194, 224] width 91 height 16
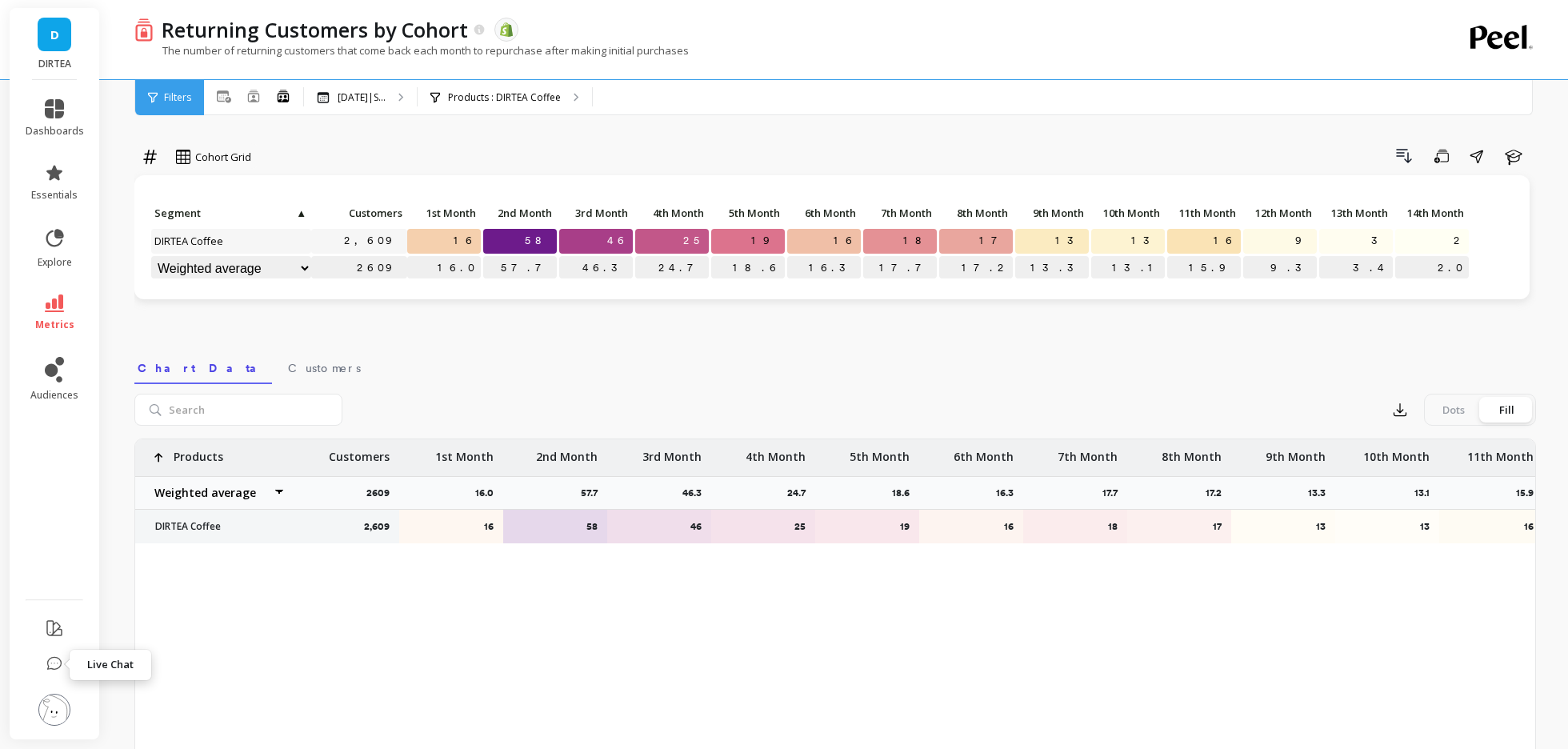
click at [46, 657] on icon at bounding box center [54, 664] width 16 height 16
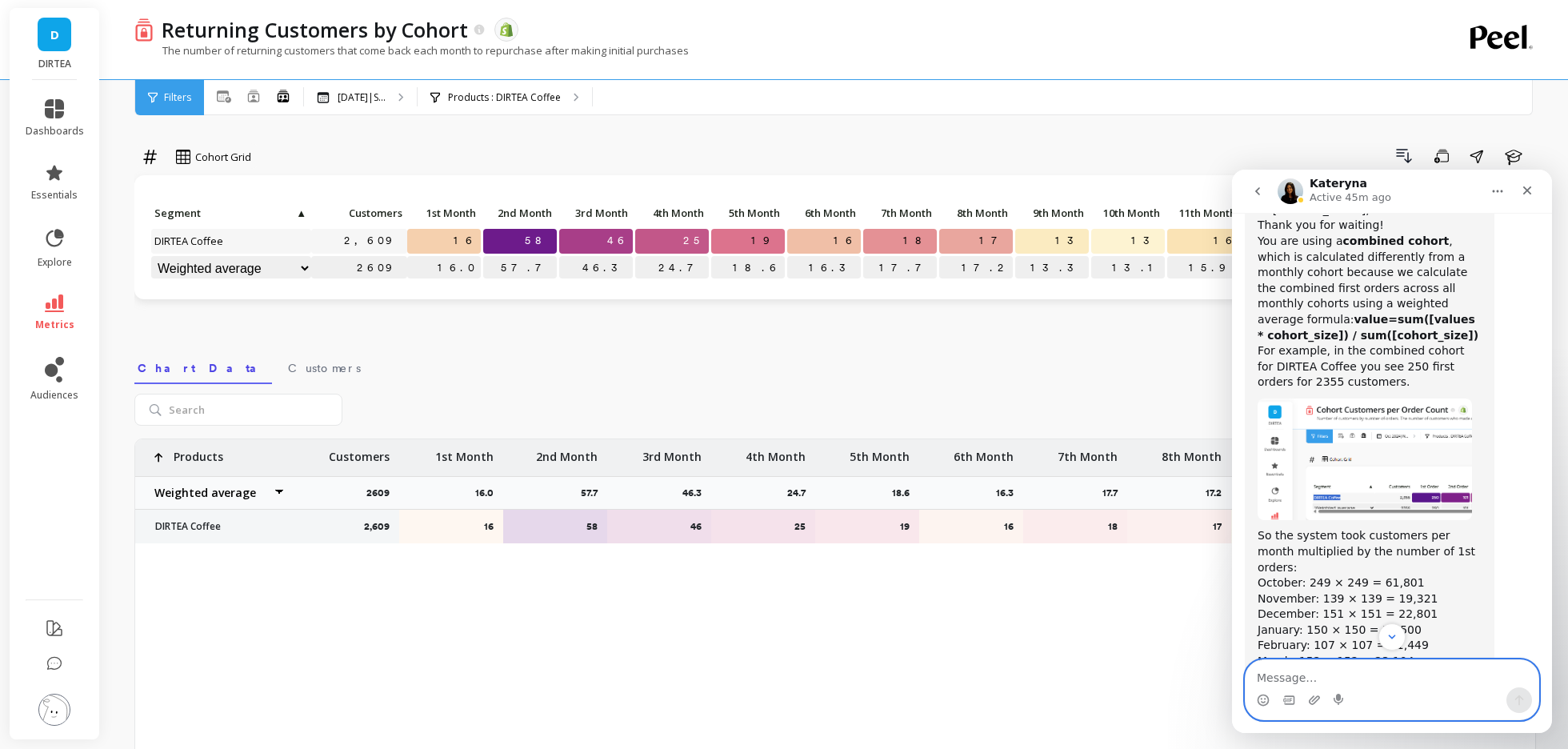
scroll to position [6639, 0]
